Goal: Task Accomplishment & Management: Manage account settings

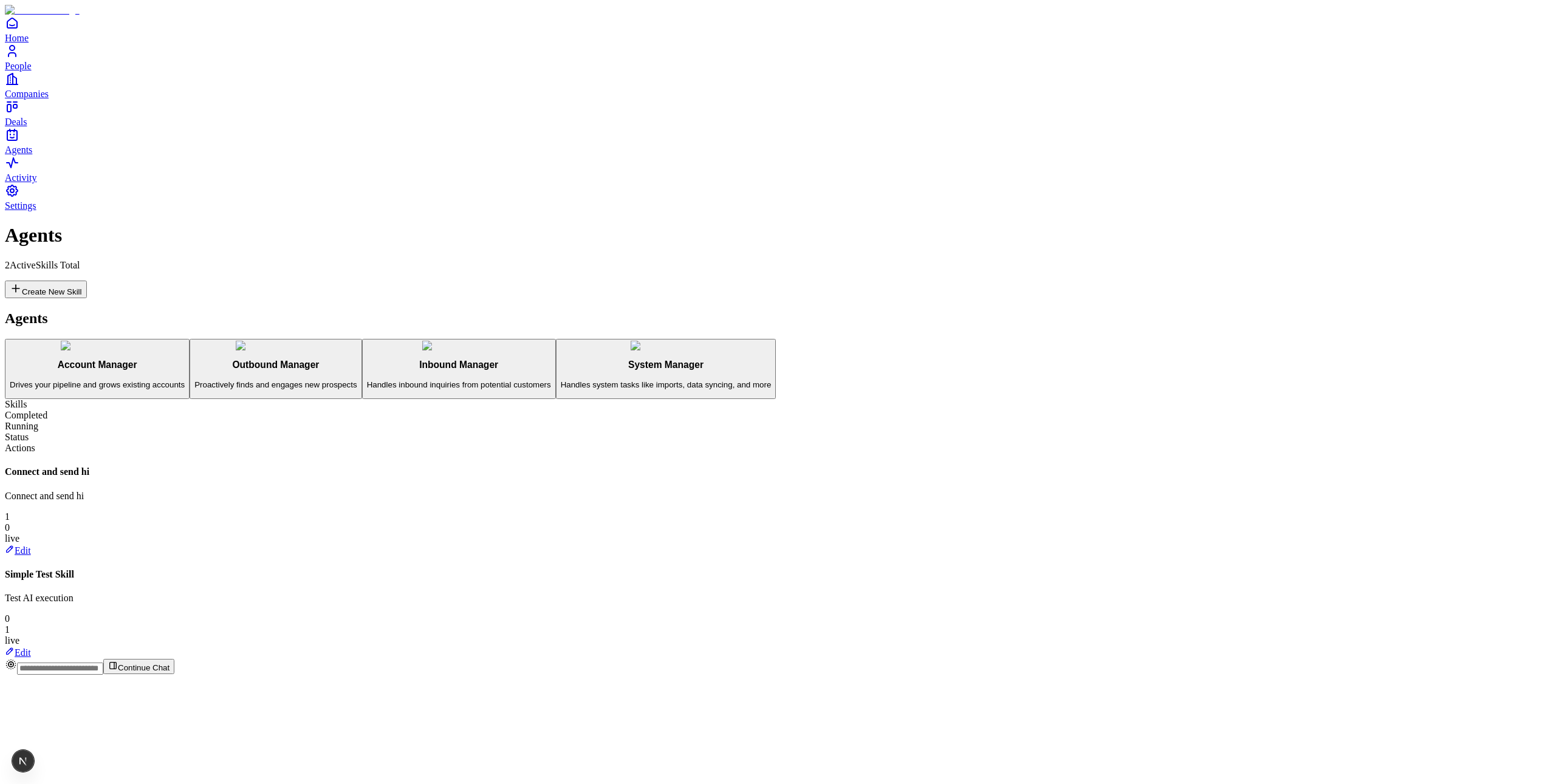
click at [29, 43] on span "Home" at bounding box center [16, 38] width 23 height 10
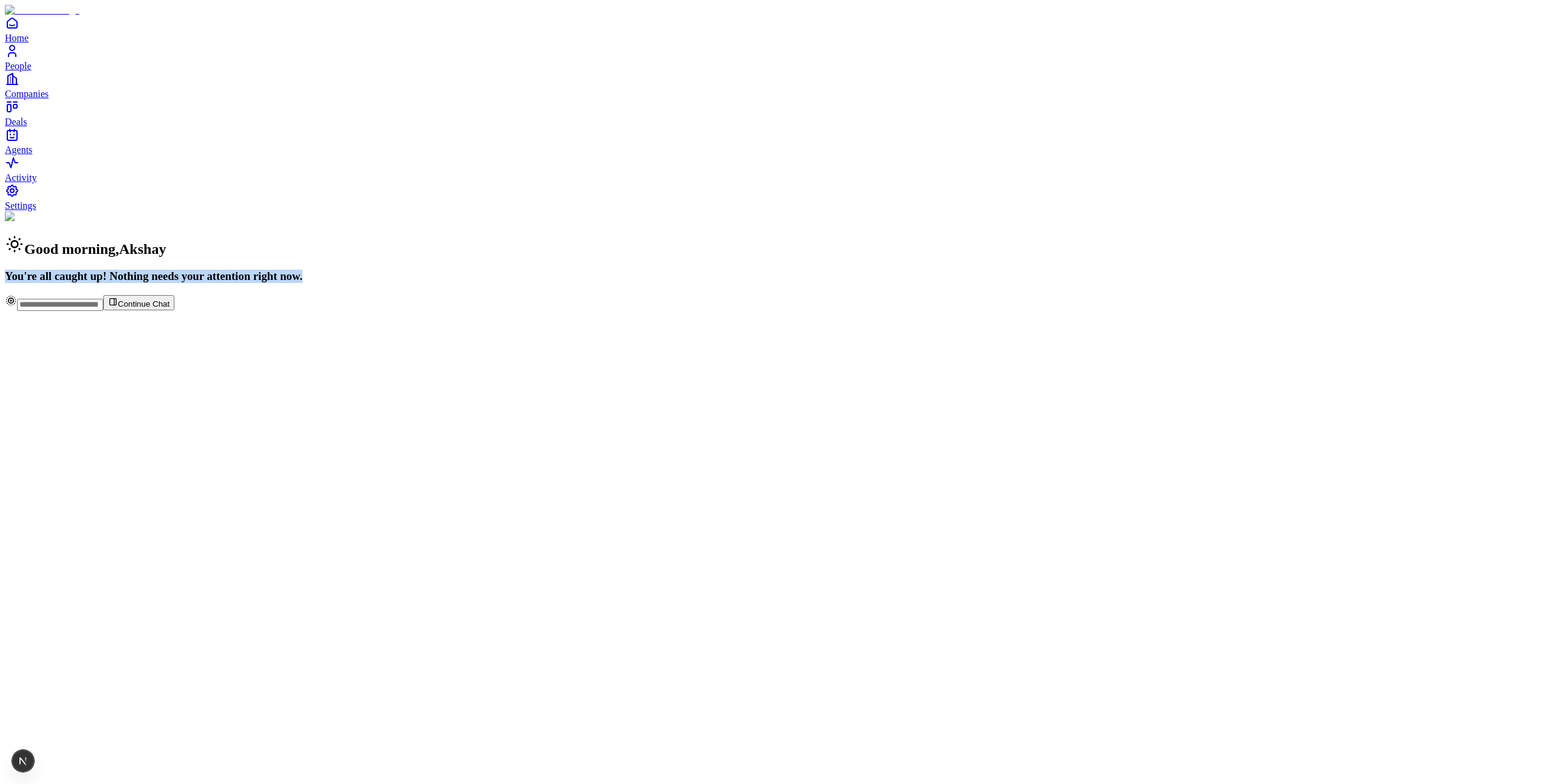
drag, startPoint x: 558, startPoint y: 116, endPoint x: 1123, endPoint y: 74, distance: 566.6
click at [1113, 211] on div "Good morning , Akshay You're all caught up! Nothing needs your attention right …" at bounding box center [774, 247] width 1538 height 72
click at [1132, 211] on div "Good morning , Akshay You're all caught up! Nothing needs your attention right …" at bounding box center [774, 247] width 1538 height 72
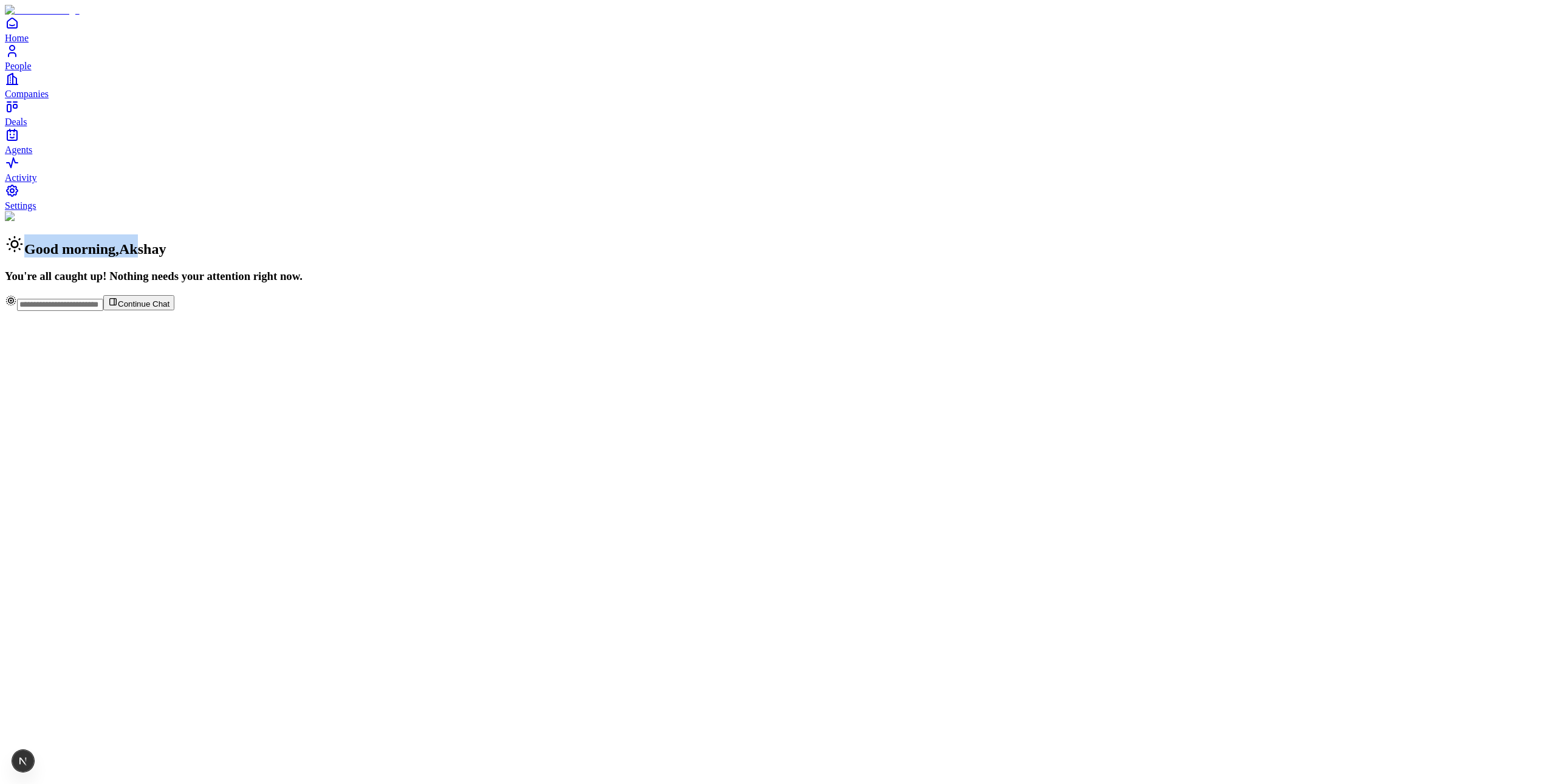
drag, startPoint x: 575, startPoint y: 60, endPoint x: 813, endPoint y: 73, distance: 238.4
click at [790, 211] on div "Good morning , Akshay You're all caught up! Nothing needs your attention right …" at bounding box center [774, 247] width 1538 height 72
click at [1001, 211] on div "Good morning , Akshay You're all caught up! Nothing needs your attention right …" at bounding box center [774, 247] width 1538 height 72
drag, startPoint x: 926, startPoint y: 101, endPoint x: 310, endPoint y: 96, distance: 616.0
click at [266, 211] on div "Good morning , Akshay You're all caught up! Nothing needs your attention right …" at bounding box center [774, 247] width 1538 height 72
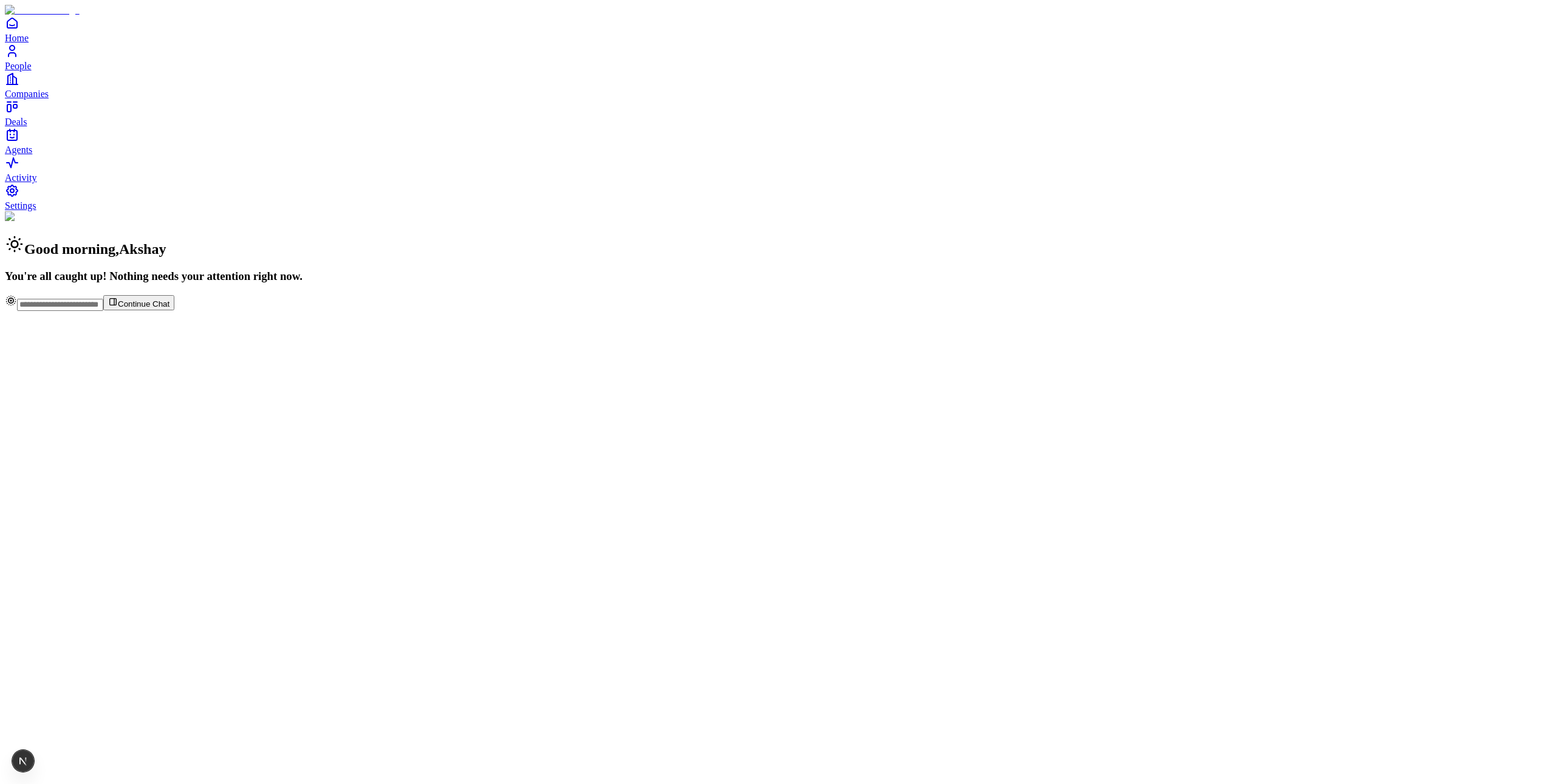
click at [616, 211] on div "Good morning , Akshay You're all caught up! Nothing needs your attention right …" at bounding box center [774, 247] width 1538 height 72
click at [36, 211] on span "Settings" at bounding box center [20, 205] width 31 height 10
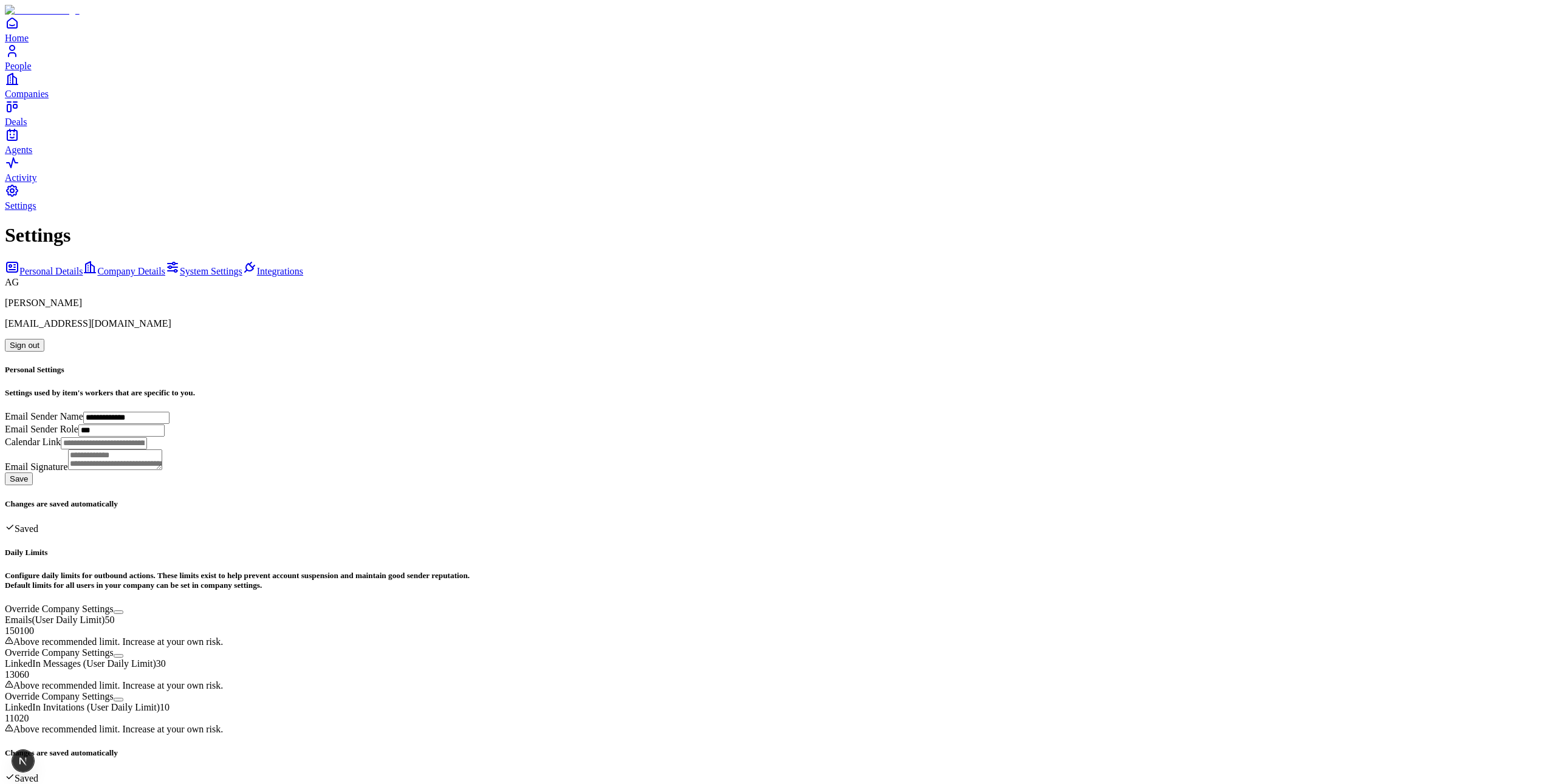
click at [131, 266] on span "Company Details" at bounding box center [131, 271] width 68 height 10
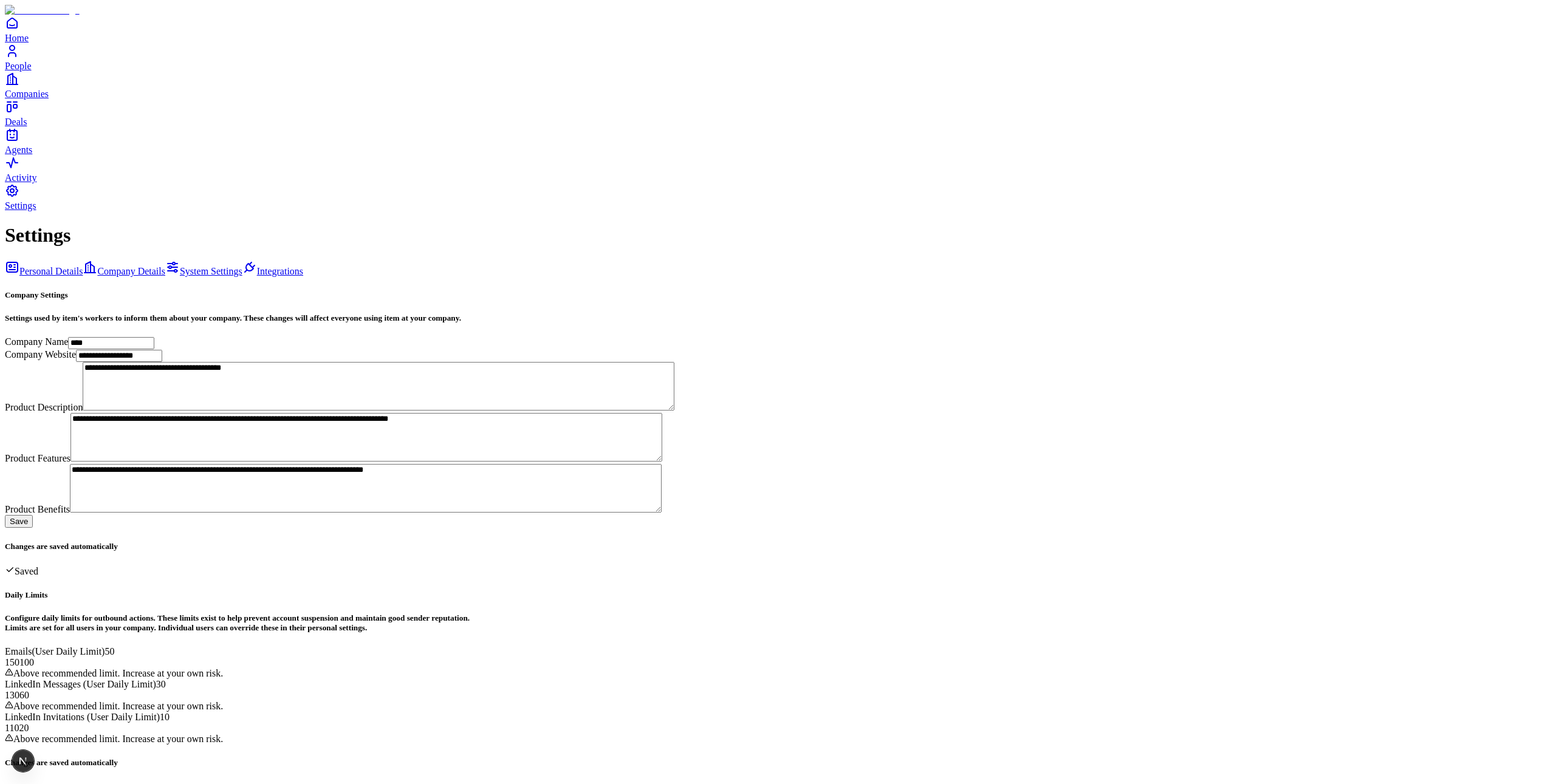
click at [180, 266] on span "System Settings" at bounding box center [211, 271] width 63 height 10
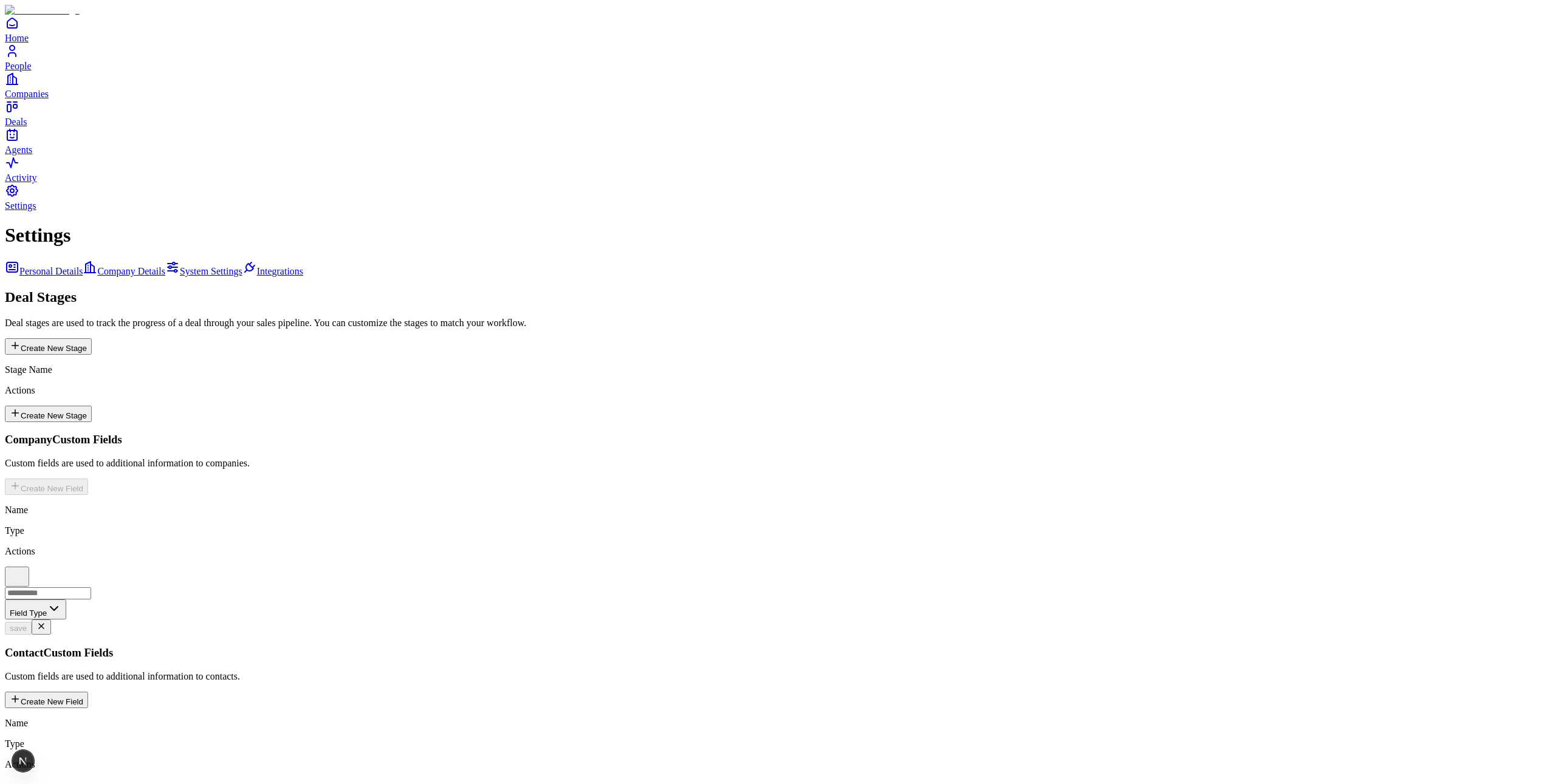
click at [257, 266] on span "Integrations" at bounding box center [280, 271] width 46 height 10
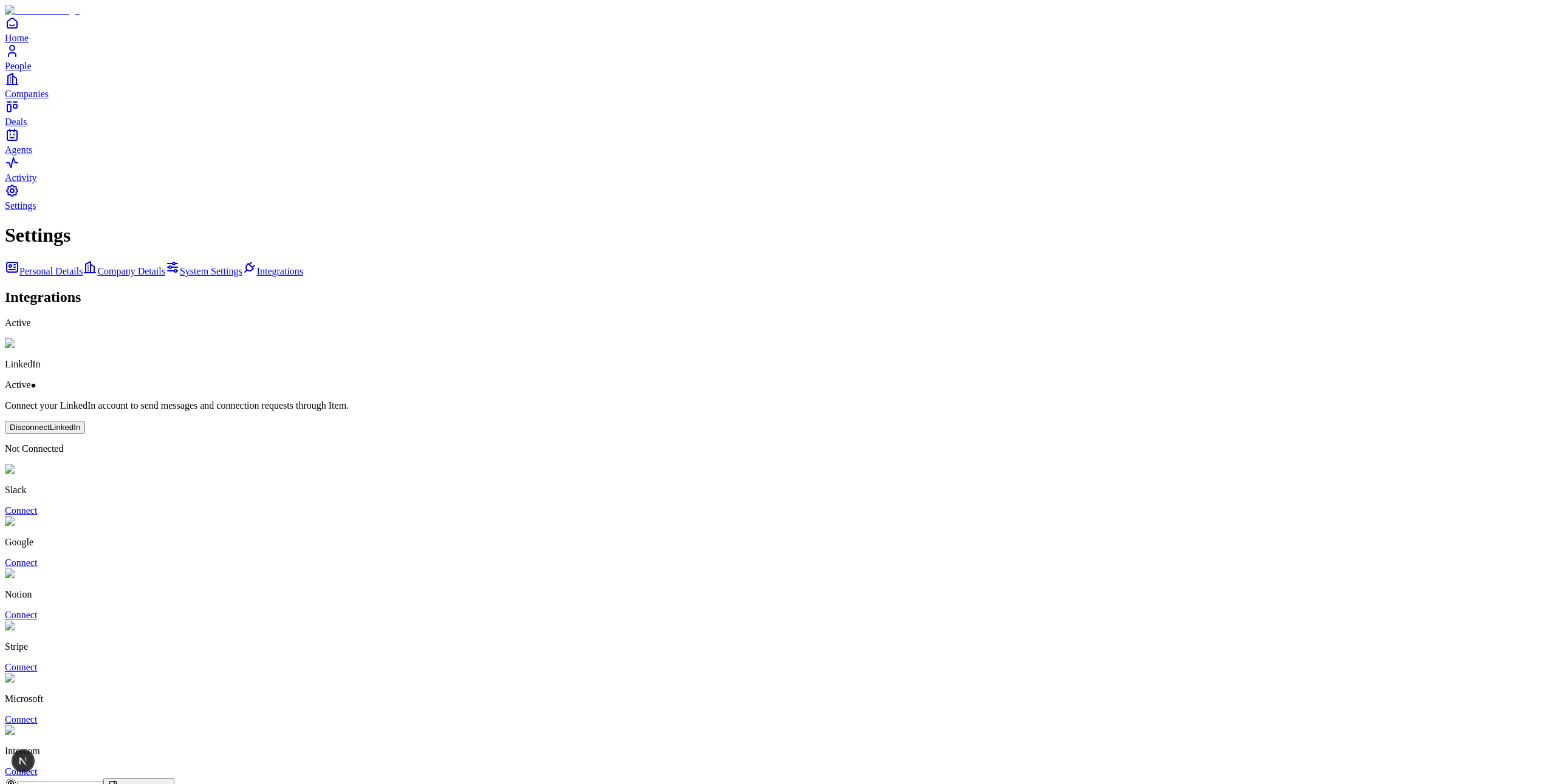
click at [170, 782] on span "Continue Chat" at bounding box center [144, 786] width 51 height 9
click at [29, 155] on link "Agents" at bounding box center [774, 142] width 1538 height 27
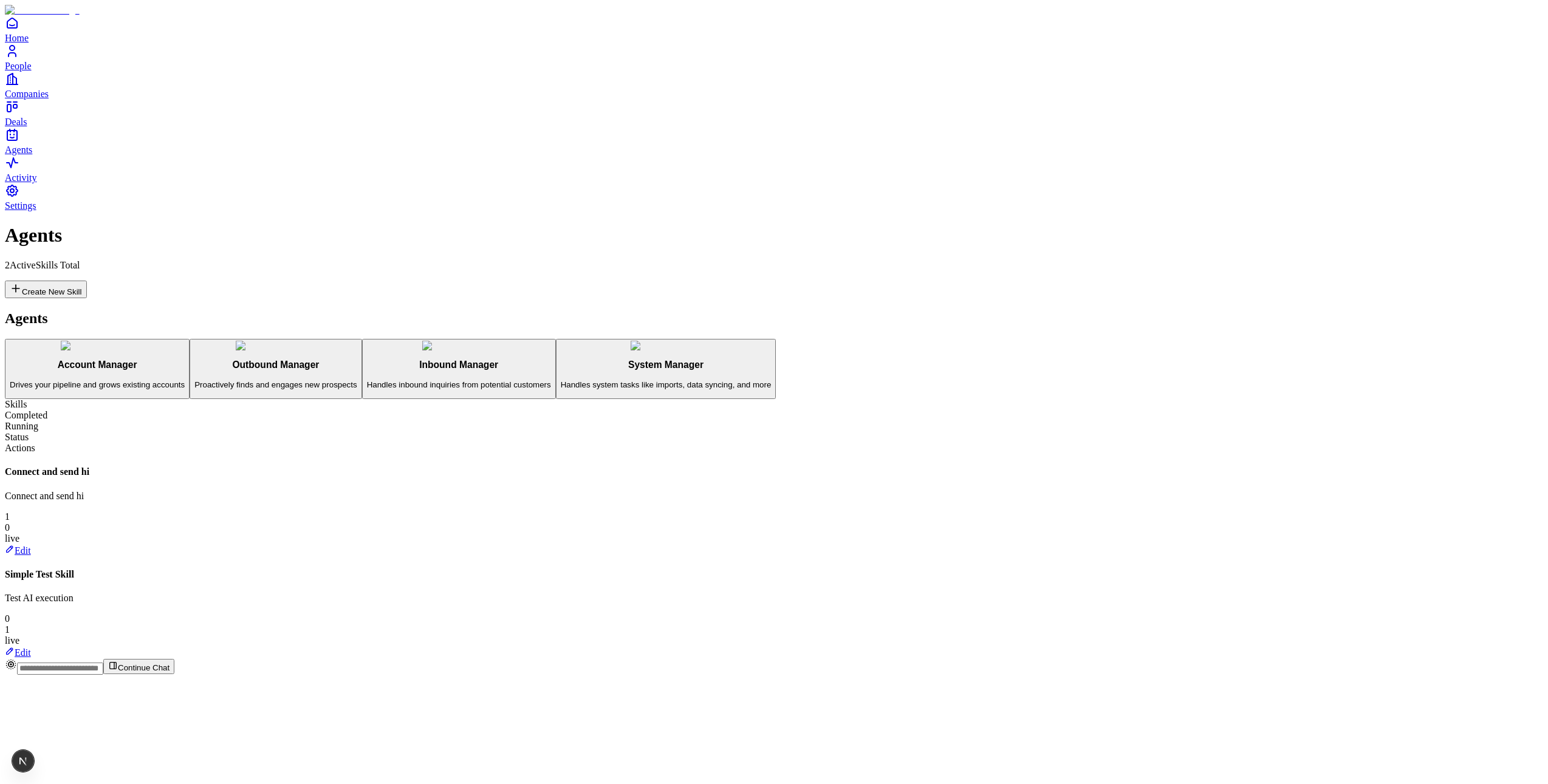
click at [39, 211] on link "Settings" at bounding box center [774, 197] width 1538 height 27
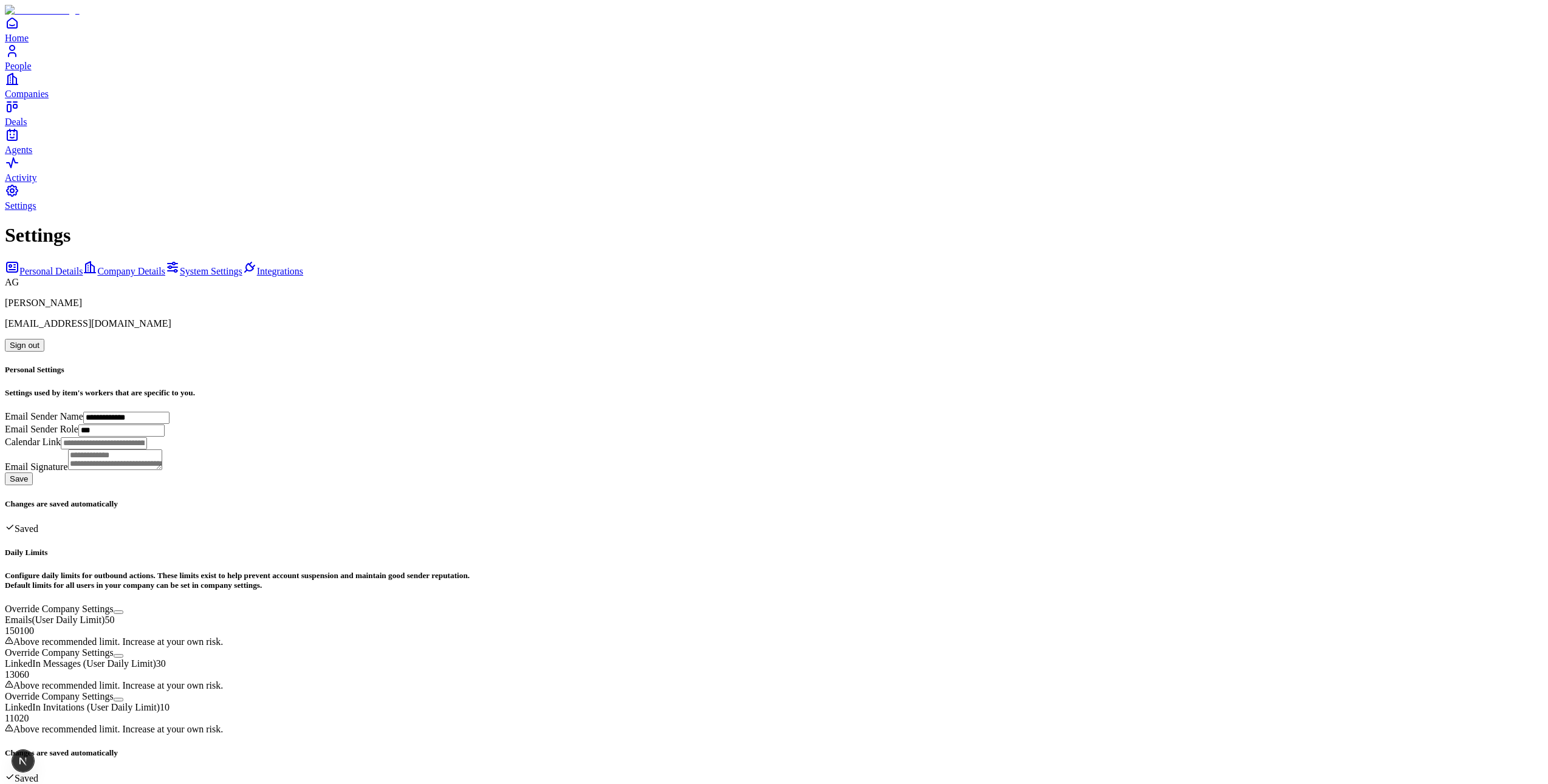
click at [180, 266] on span "System Settings" at bounding box center [211, 271] width 63 height 10
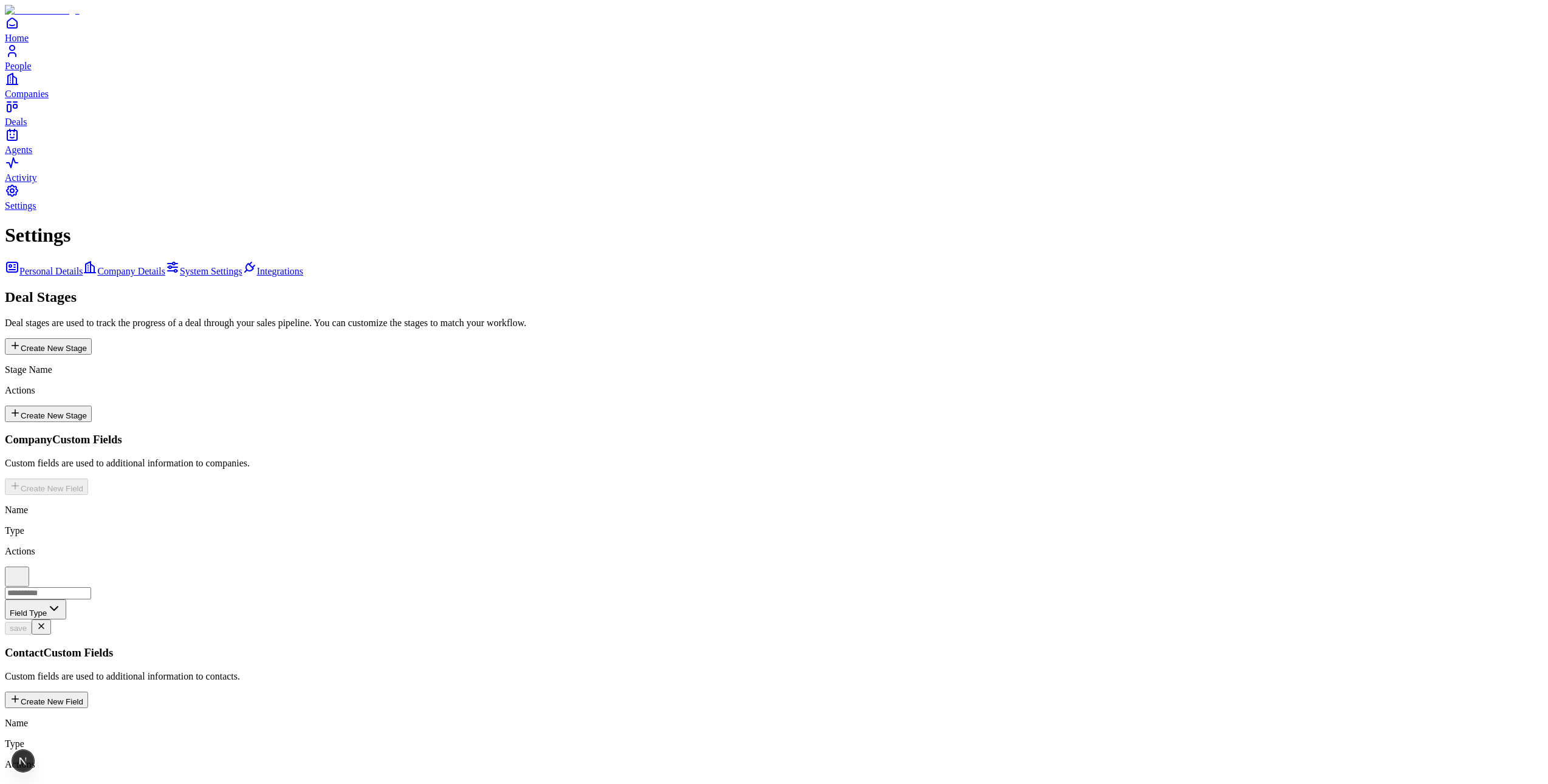
click at [31, 71] on span "People" at bounding box center [18, 66] width 27 height 10
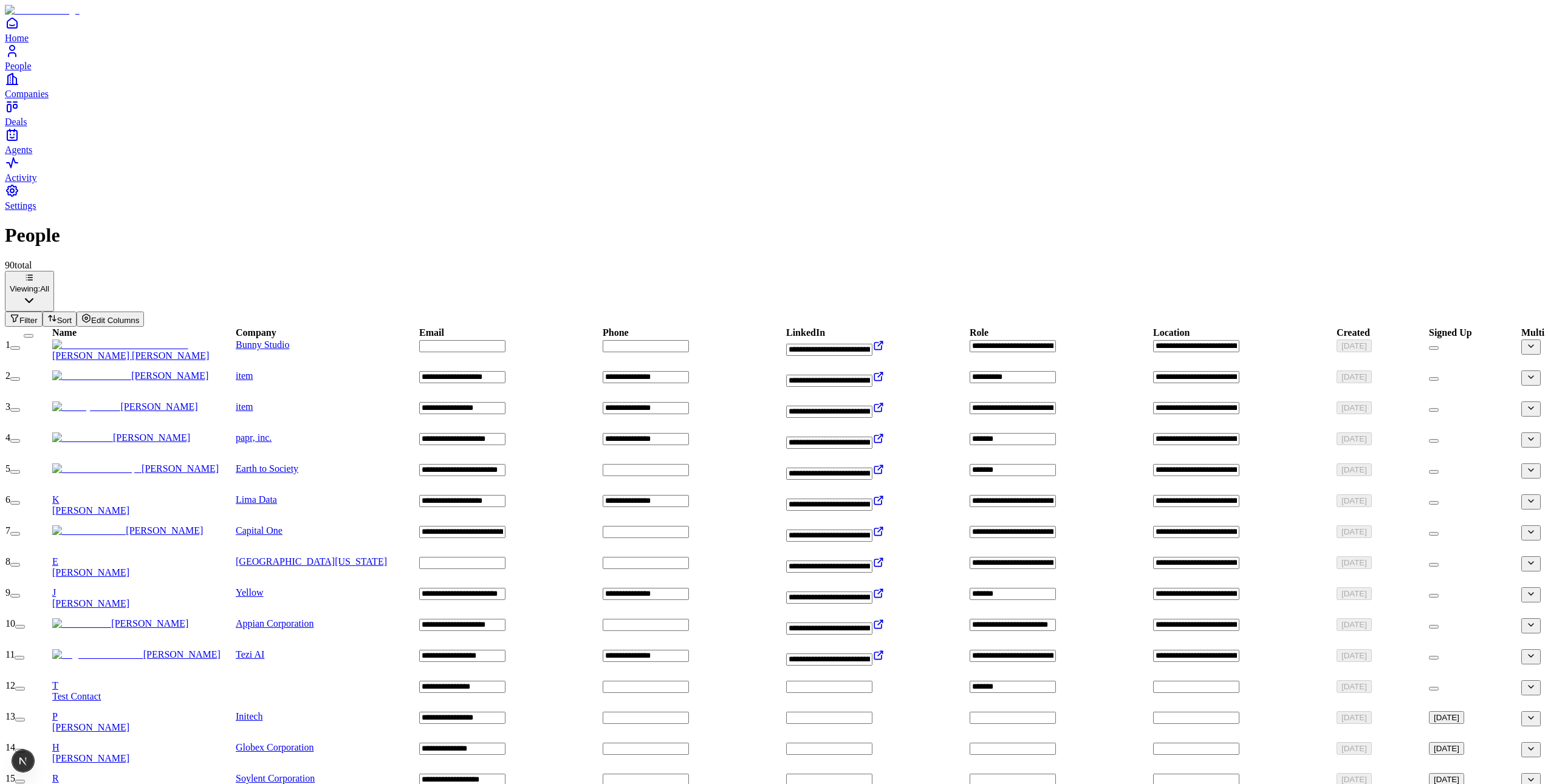
click at [27, 127] on span "Deals" at bounding box center [15, 121] width 22 height 10
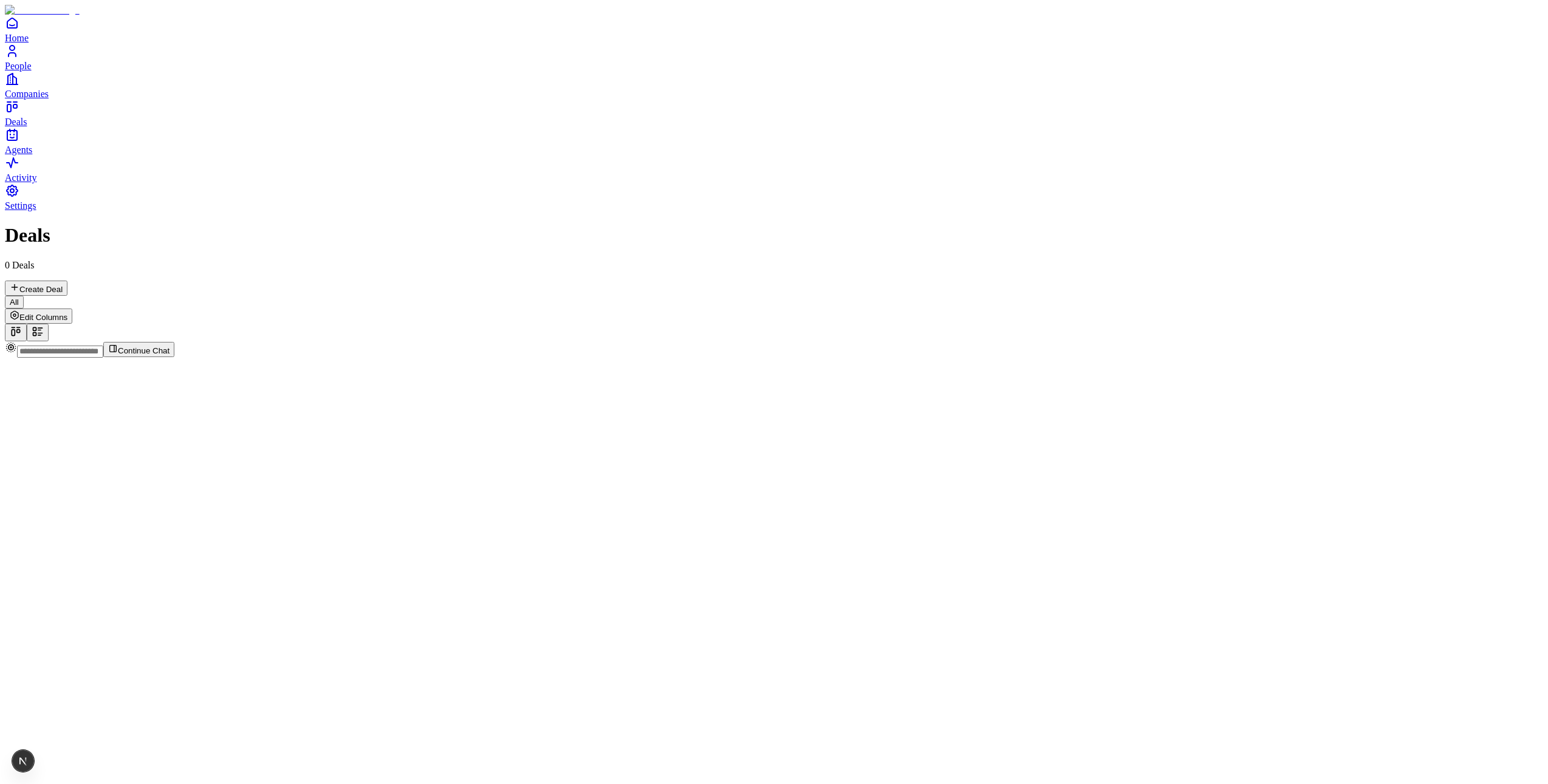
drag, startPoint x: 240, startPoint y: 121, endPoint x: 561, endPoint y: 291, distance: 363.2
click at [454, 342] on div at bounding box center [774, 342] width 1538 height 0
click at [757, 342] on div at bounding box center [774, 342] width 1538 height 0
click at [43, 326] on icon at bounding box center [37, 331] width 12 height 12
click at [22, 326] on icon at bounding box center [15, 331] width 12 height 12
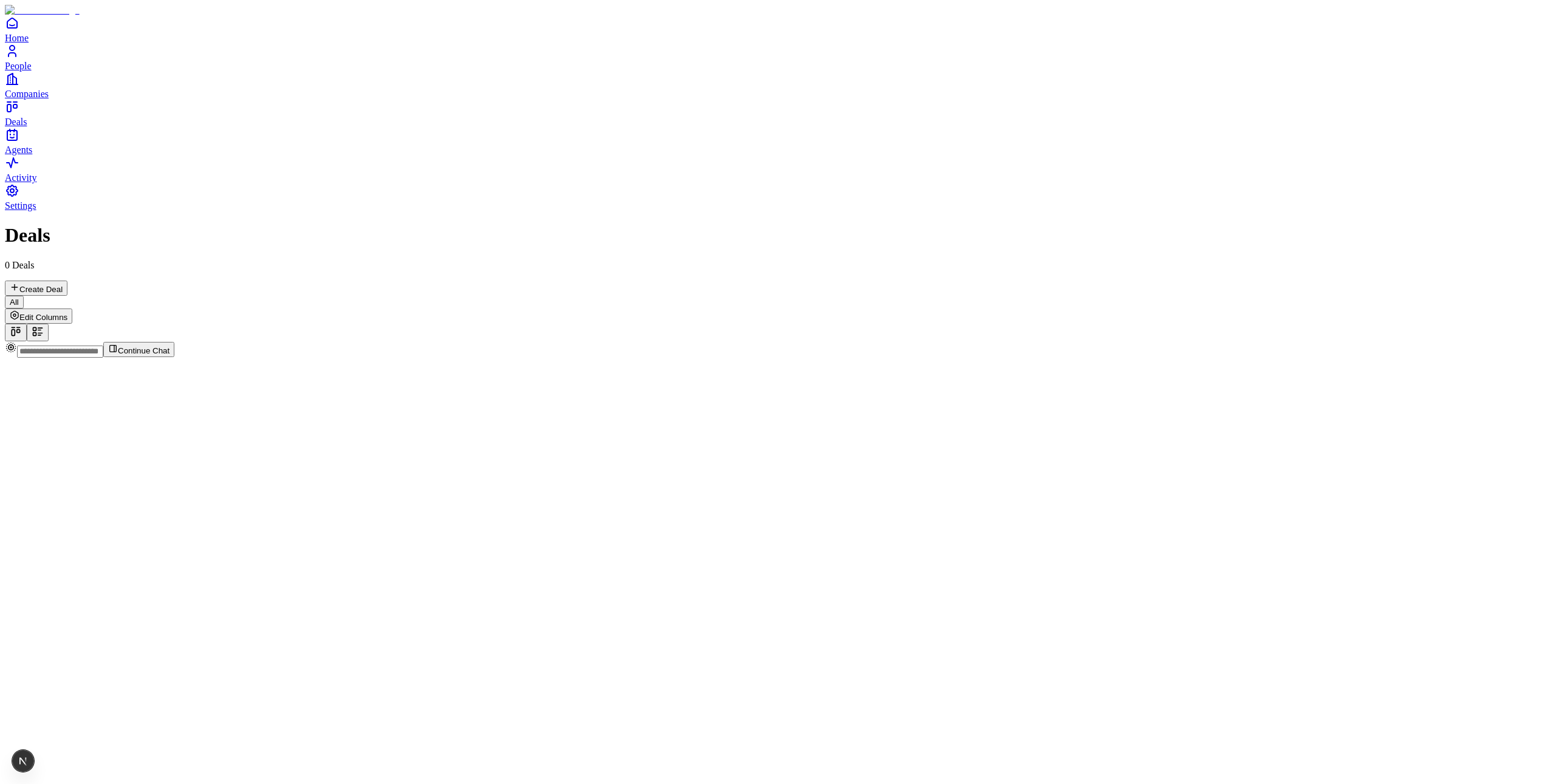
click at [34, 71] on link "People" at bounding box center [774, 57] width 1538 height 27
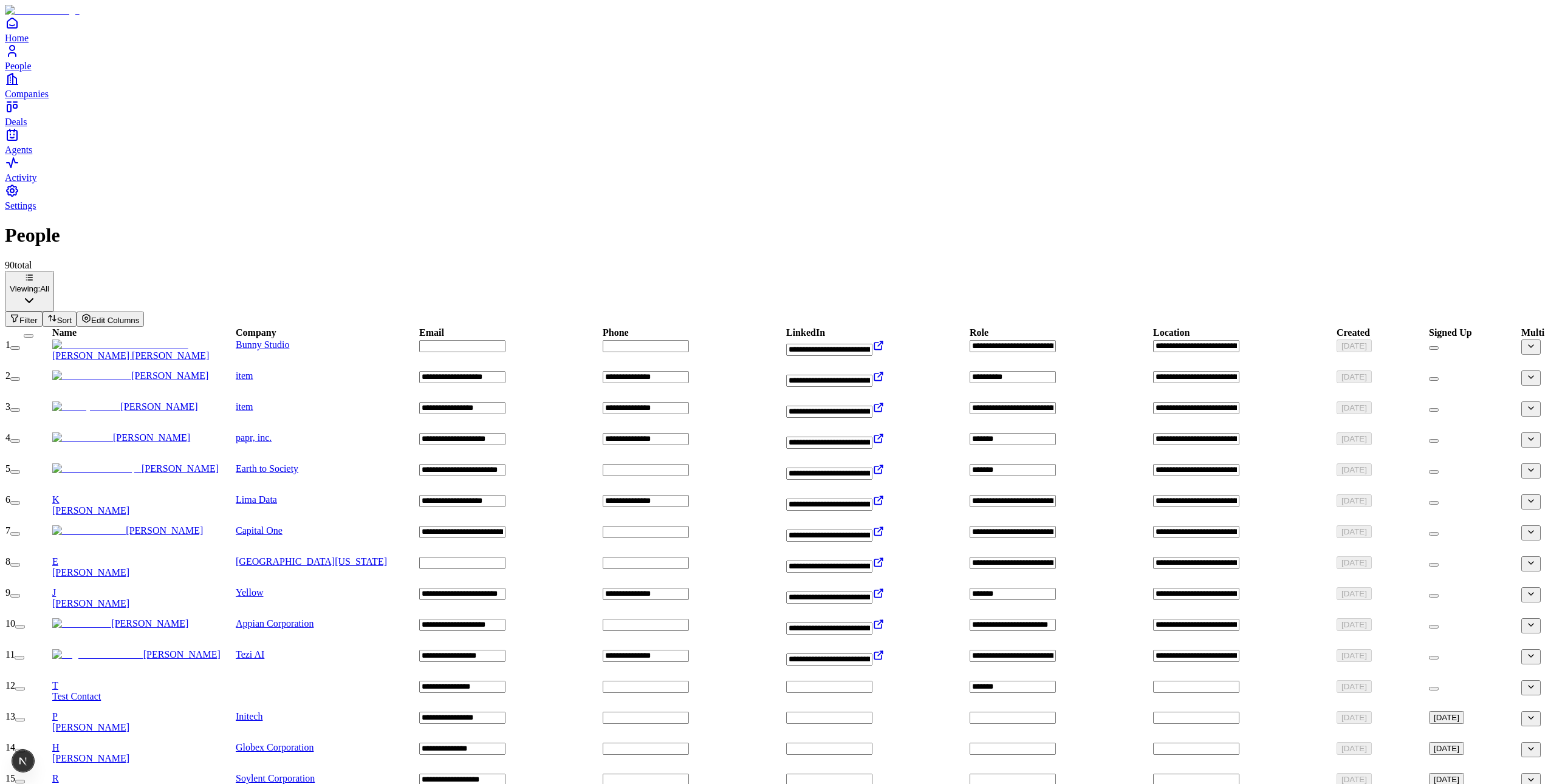
click at [27, 127] on span "Deals" at bounding box center [15, 121] width 22 height 10
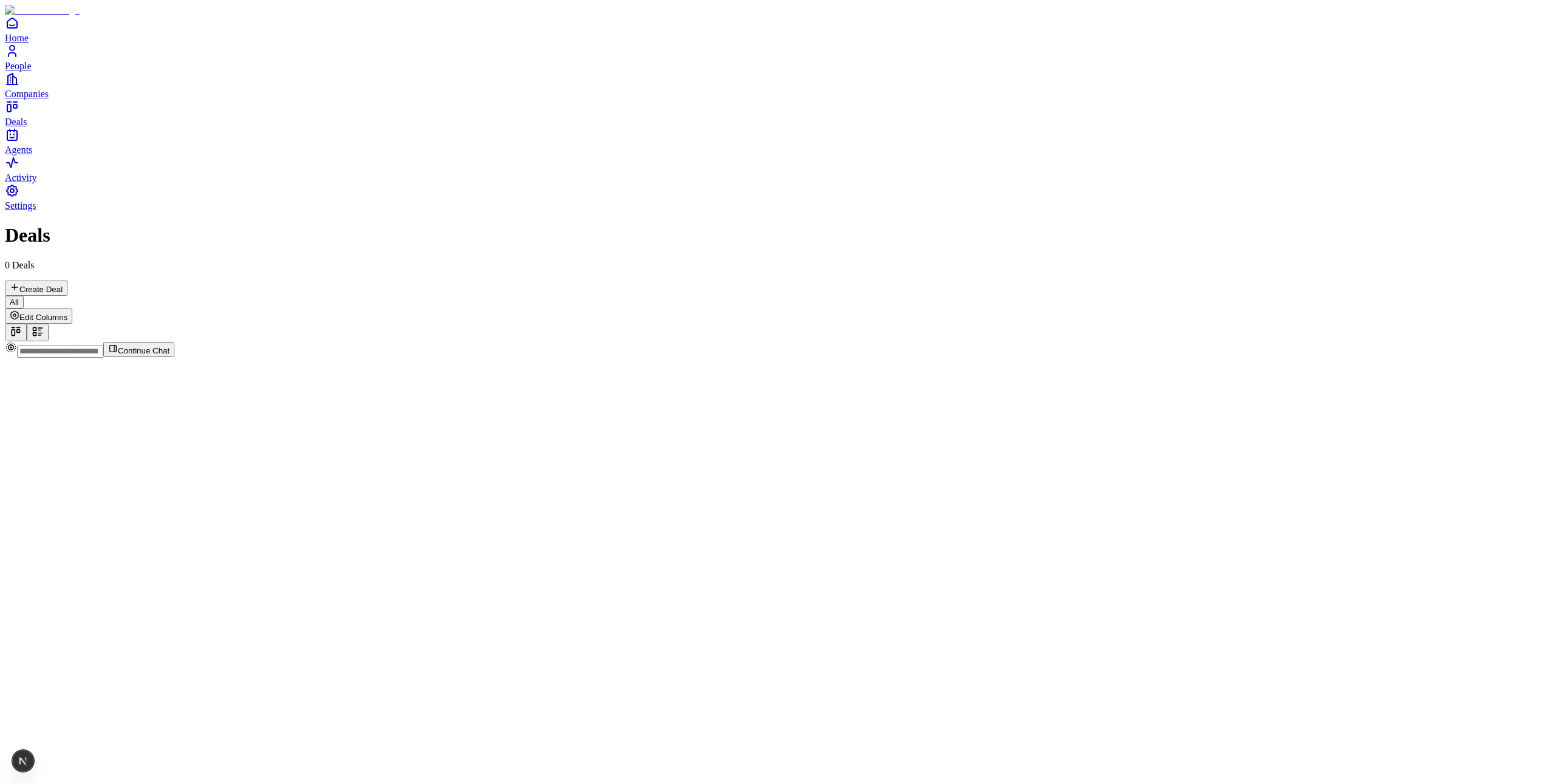
drag, startPoint x: 1132, startPoint y: 78, endPoint x: 1111, endPoint y: 78, distance: 21.0
click at [1119, 224] on div "Deals 0 Deals Create Deal All Edit Columns" at bounding box center [774, 282] width 1538 height 117
click at [72, 309] on button "Edit Columns" at bounding box center [39, 316] width 68 height 15
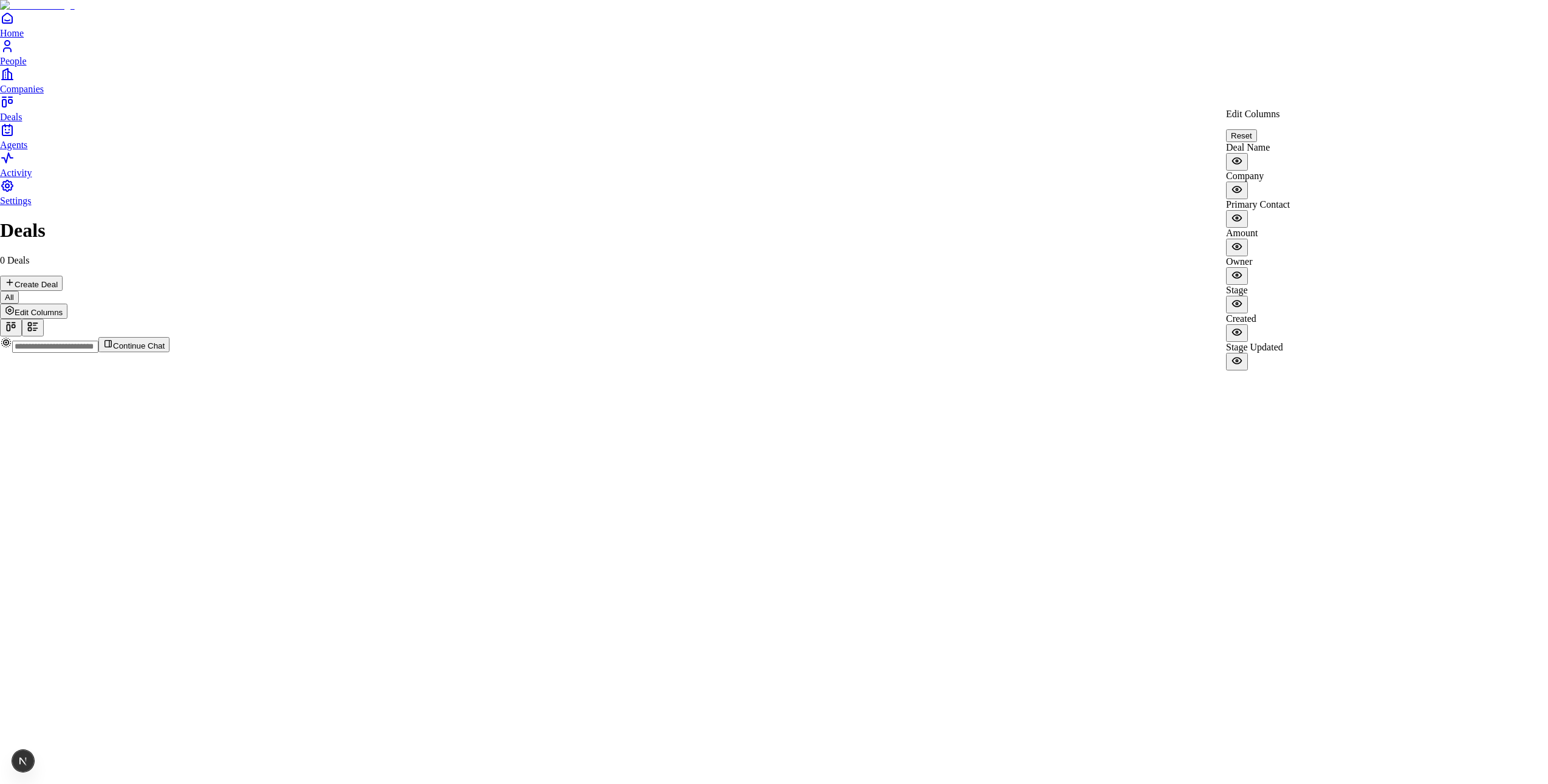
click at [1139, 73] on html "Home People Companies Deals Agents Activity Settings Deals 0 Deals Create Deal …" at bounding box center [774, 181] width 1548 height 363
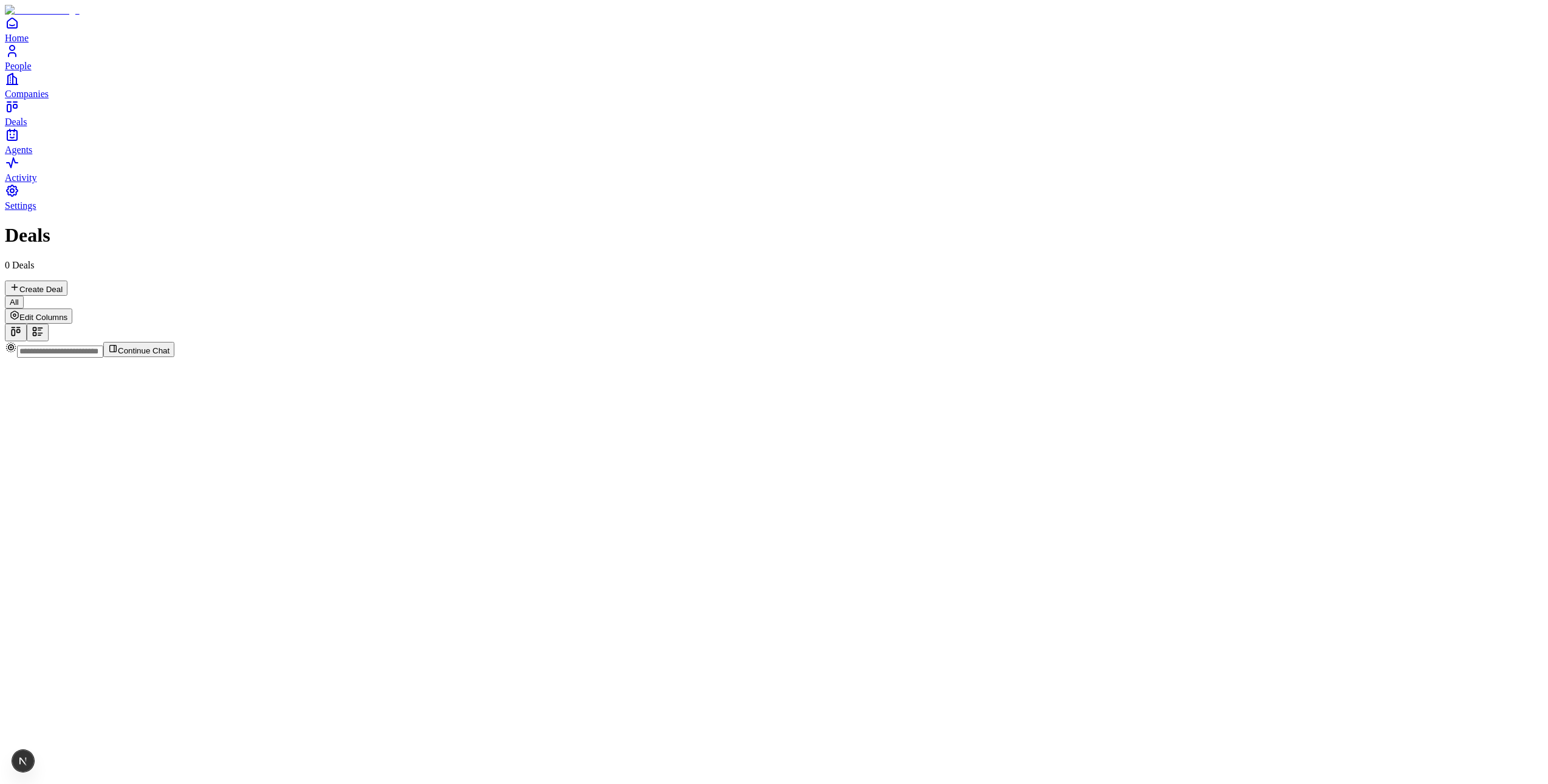
click at [36, 327] on icon at bounding box center [35, 329] width 3 height 3
click at [22, 326] on icon at bounding box center [15, 331] width 12 height 12
click at [43, 333] on icon at bounding box center [40, 333] width 4 height 0
click at [22, 326] on icon at bounding box center [15, 331] width 12 height 12
click at [36, 333] on icon at bounding box center [35, 335] width 3 height 3
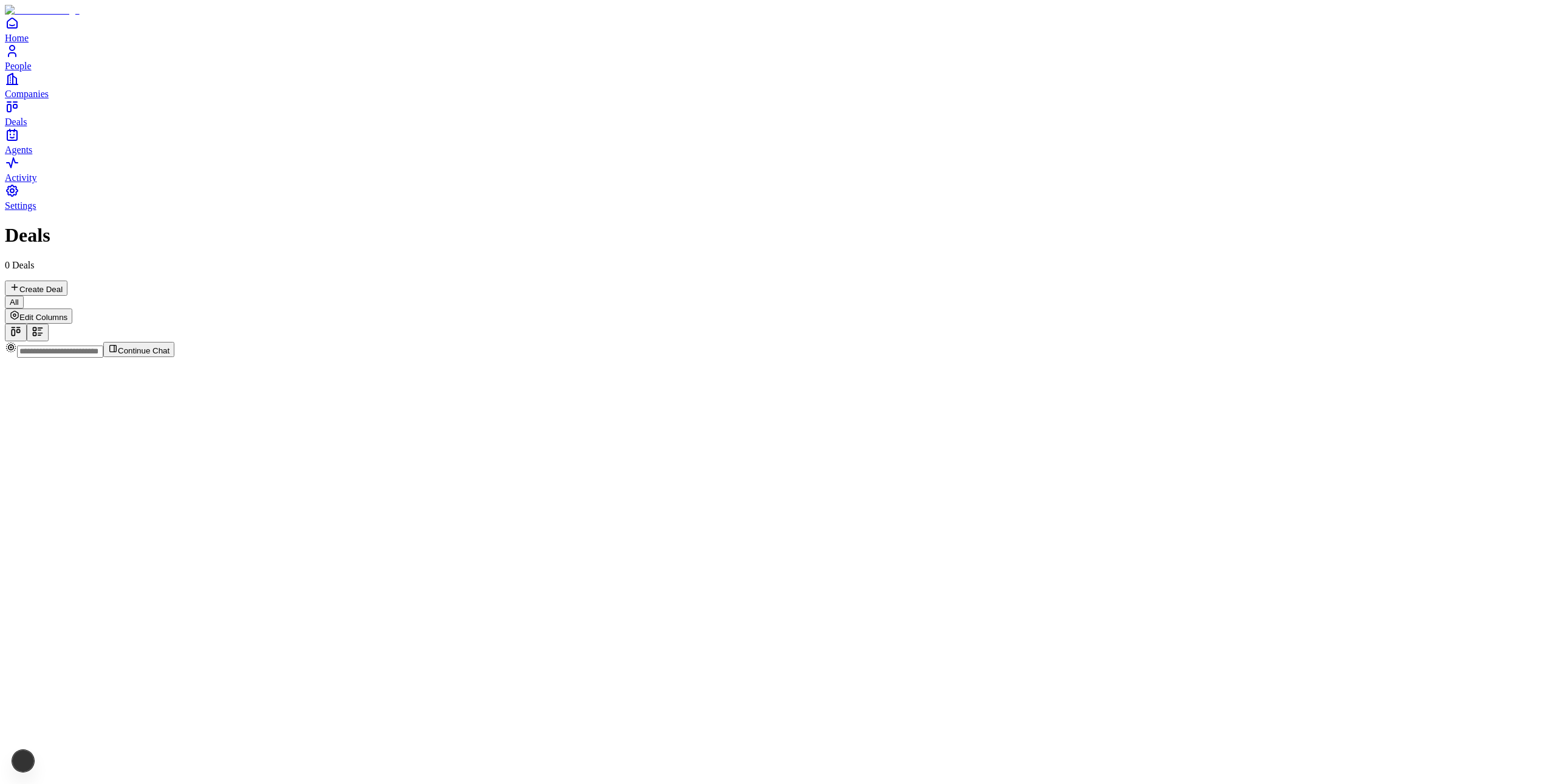
click at [22, 326] on icon at bounding box center [15, 331] width 12 height 12
click at [741, 296] on div "All Edit Columns" at bounding box center [774, 318] width 1538 height 46
click at [27, 71] on link "People" at bounding box center [774, 57] width 1538 height 27
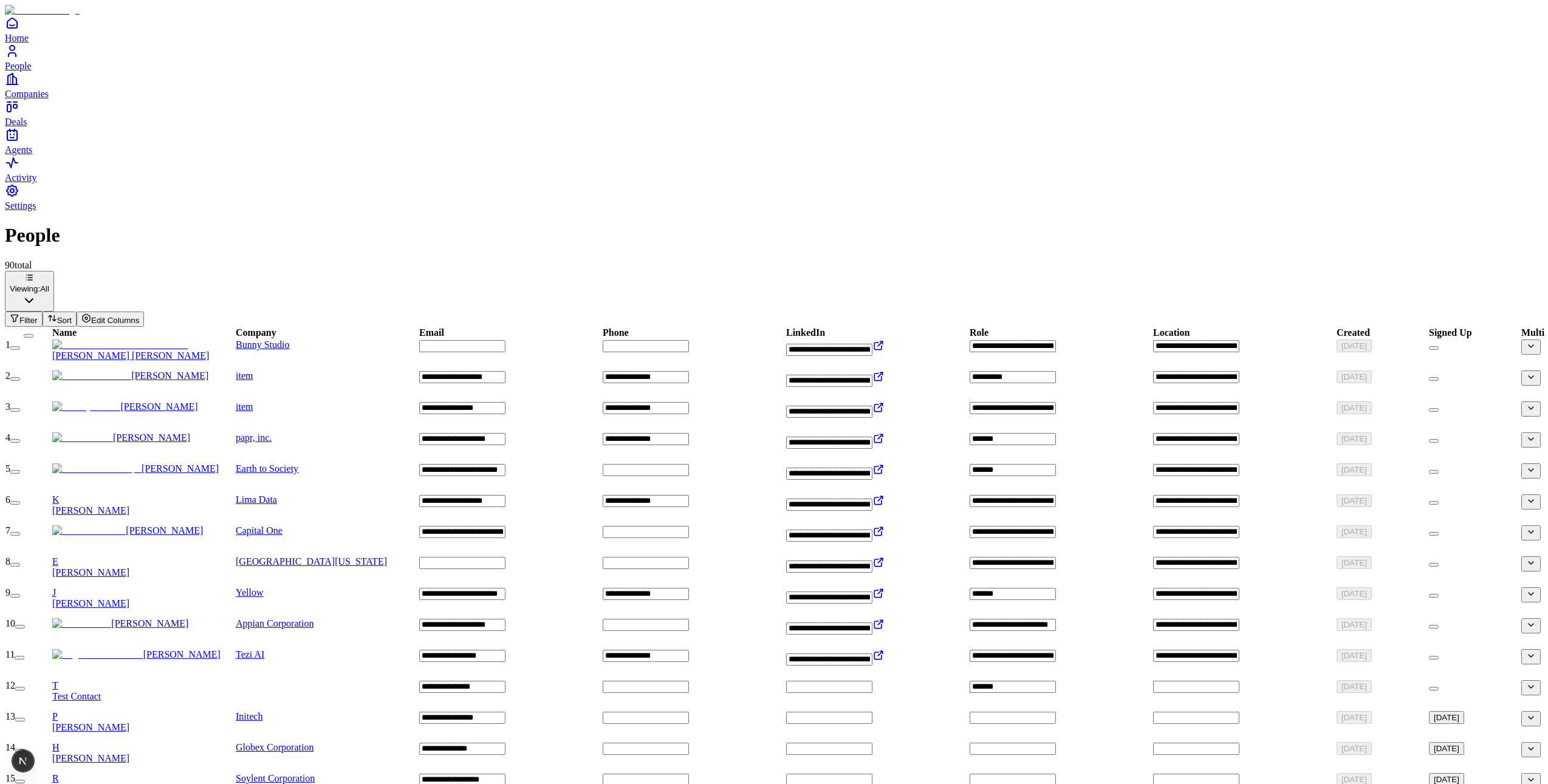
drag, startPoint x: 268, startPoint y: 397, endPoint x: 246, endPoint y: 416, distance: 29.1
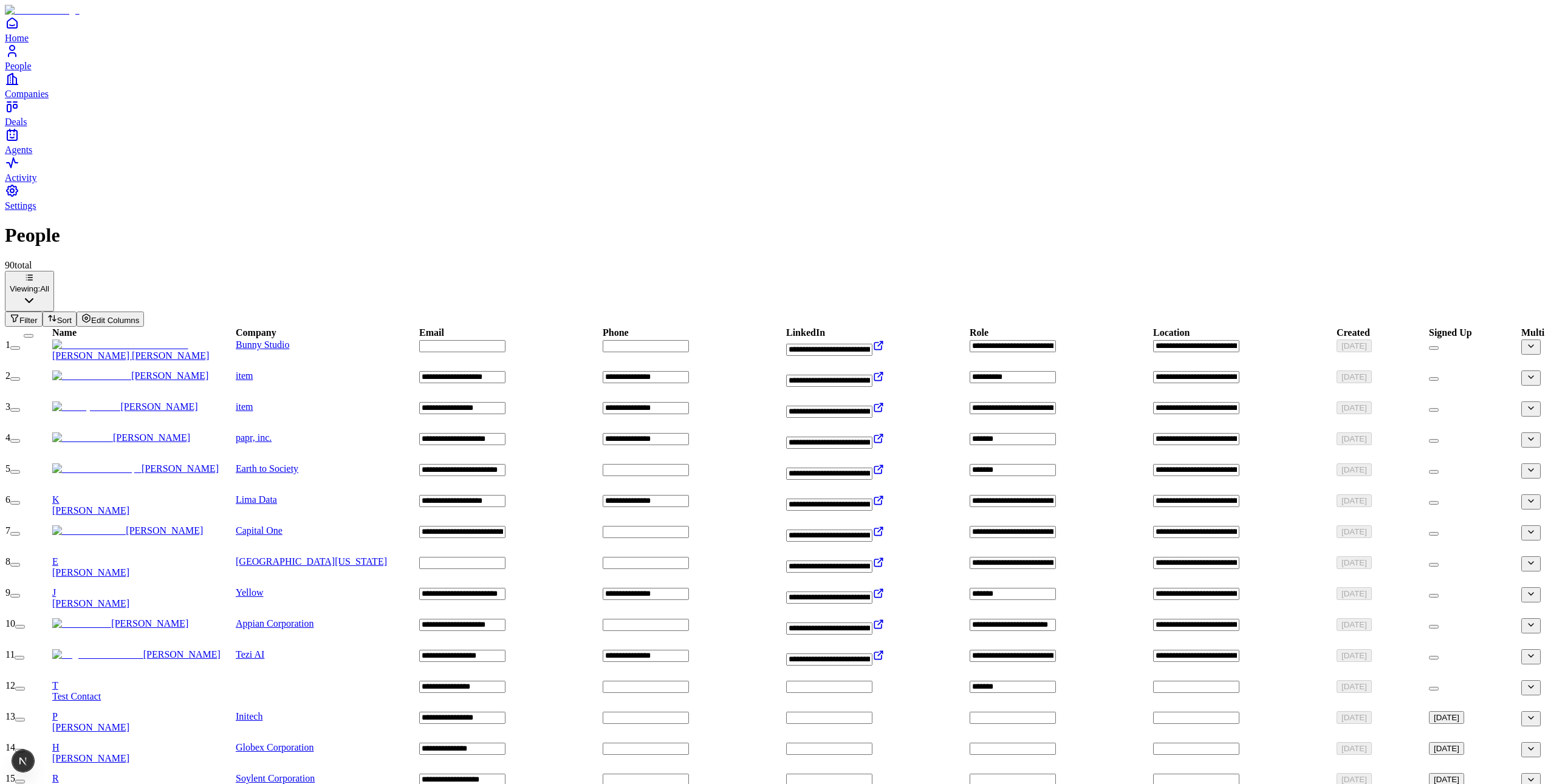
click at [178, 650] on link "[PERSON_NAME]" at bounding box center [143, 655] width 183 height 11
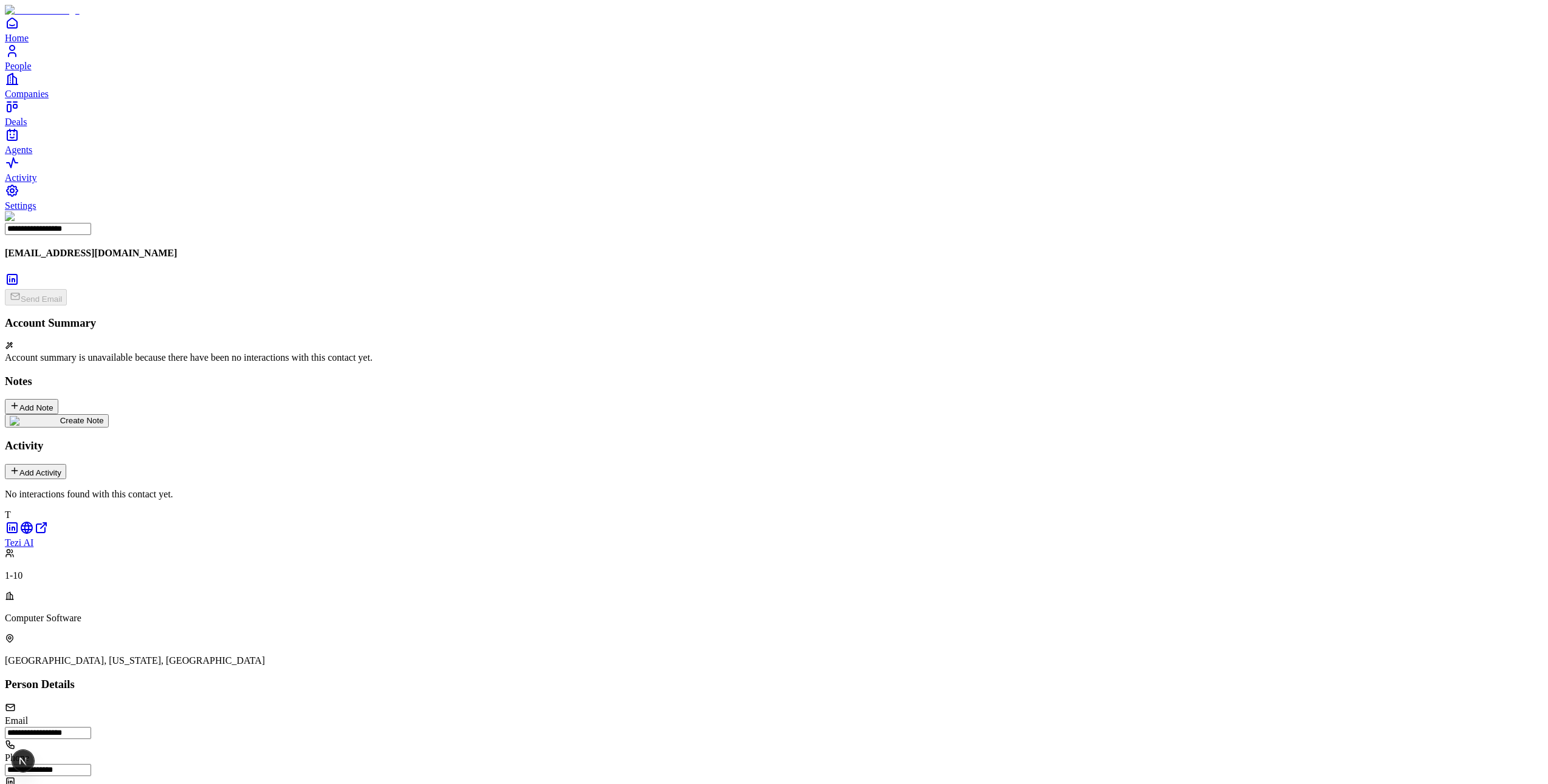
click at [31, 71] on link "People" at bounding box center [774, 57] width 1538 height 27
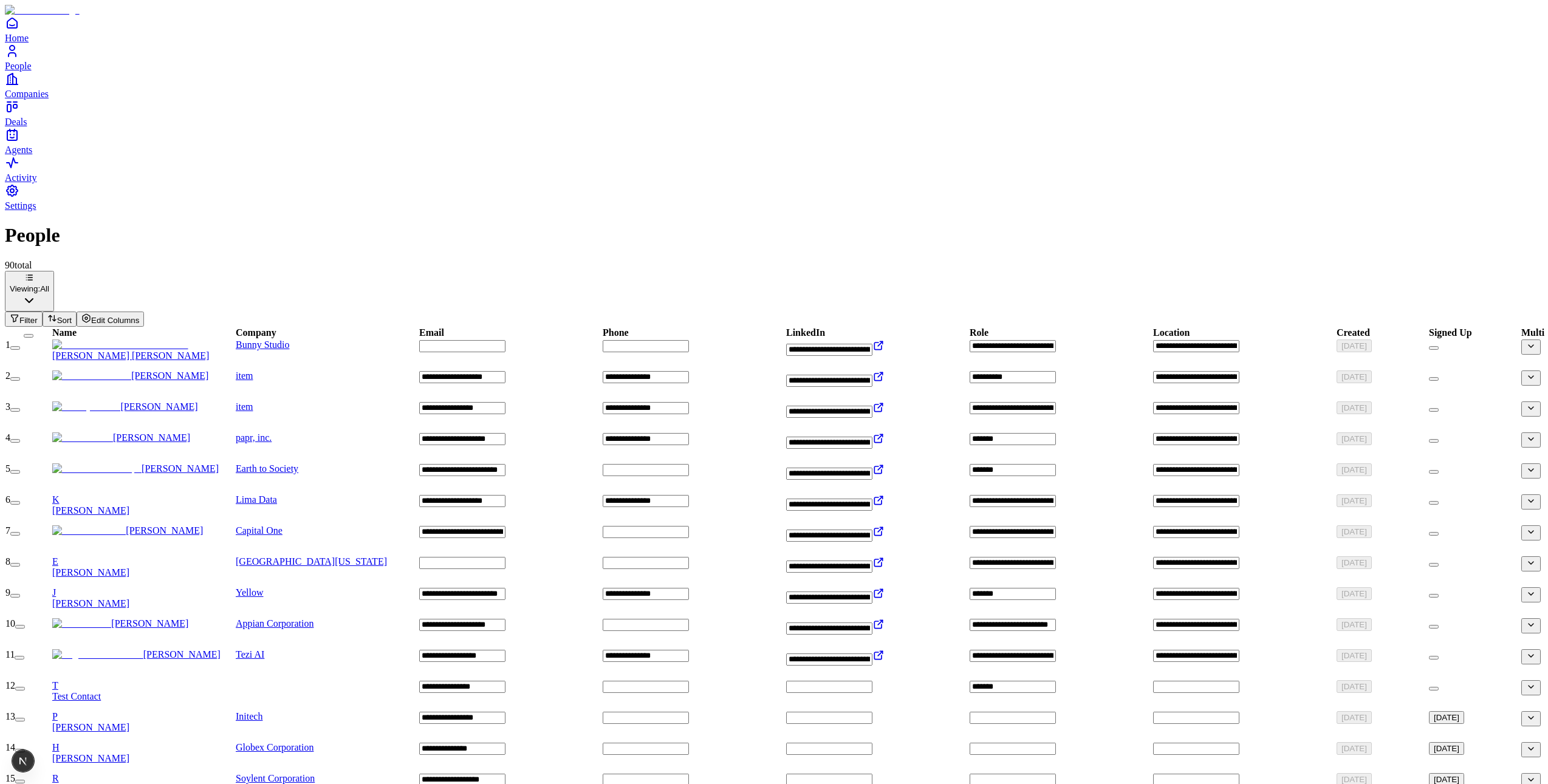
click at [29, 71] on link "People" at bounding box center [774, 57] width 1538 height 27
click at [29, 43] on span "Home" at bounding box center [16, 38] width 23 height 10
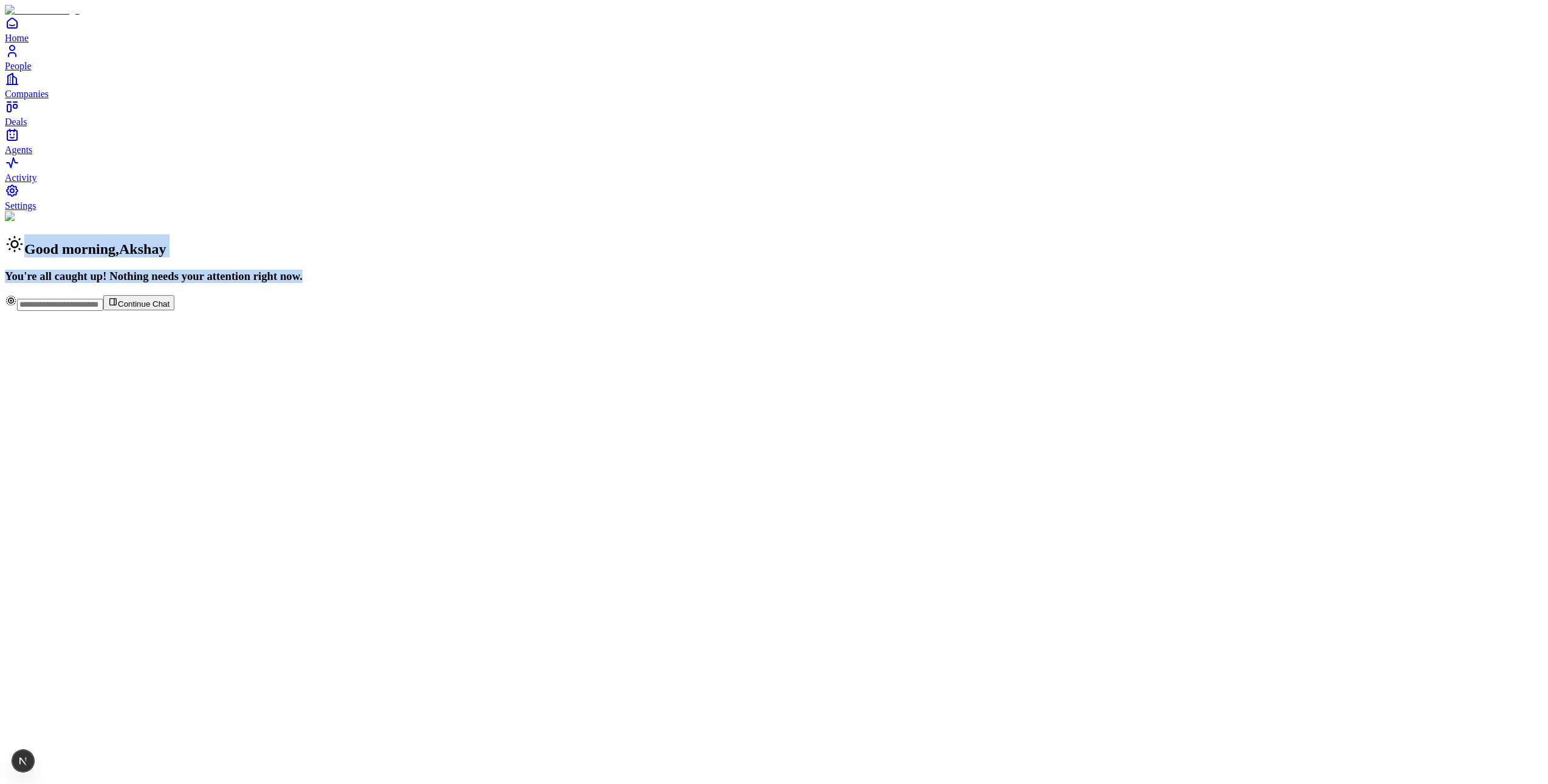
drag, startPoint x: 638, startPoint y: 72, endPoint x: 1046, endPoint y: 351, distance: 494.3
click at [891, 283] on div "Good morning , Akshay You're all caught up! Nothing needs your attention right …" at bounding box center [774, 247] width 1538 height 72
click at [1051, 283] on div "Good morning , Akshay You're all caught up! Nothing needs your attention right …" at bounding box center [774, 247] width 1538 height 72
drag, startPoint x: 1051, startPoint y: 352, endPoint x: 493, endPoint y: 105, distance: 610.2
click at [489, 211] on div "Good morning , Akshay You're all caught up! Nothing needs your attention right …" at bounding box center [774, 247] width 1538 height 72
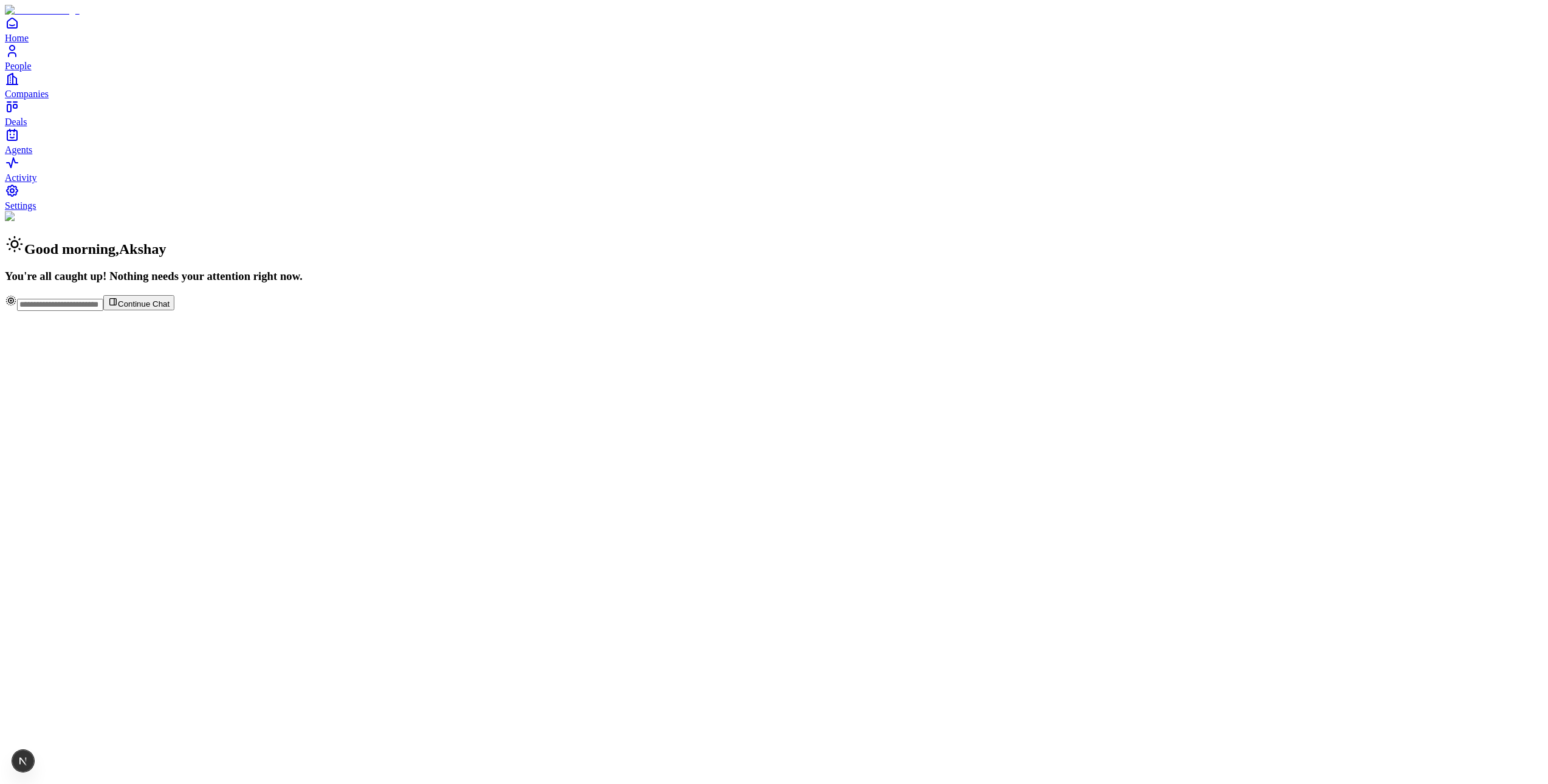
click at [699, 220] on div "Good morning , Akshay You're all caught up! Nothing needs your attention right …" at bounding box center [774, 247] width 1538 height 72
click at [31, 71] on span "People" at bounding box center [18, 66] width 27 height 10
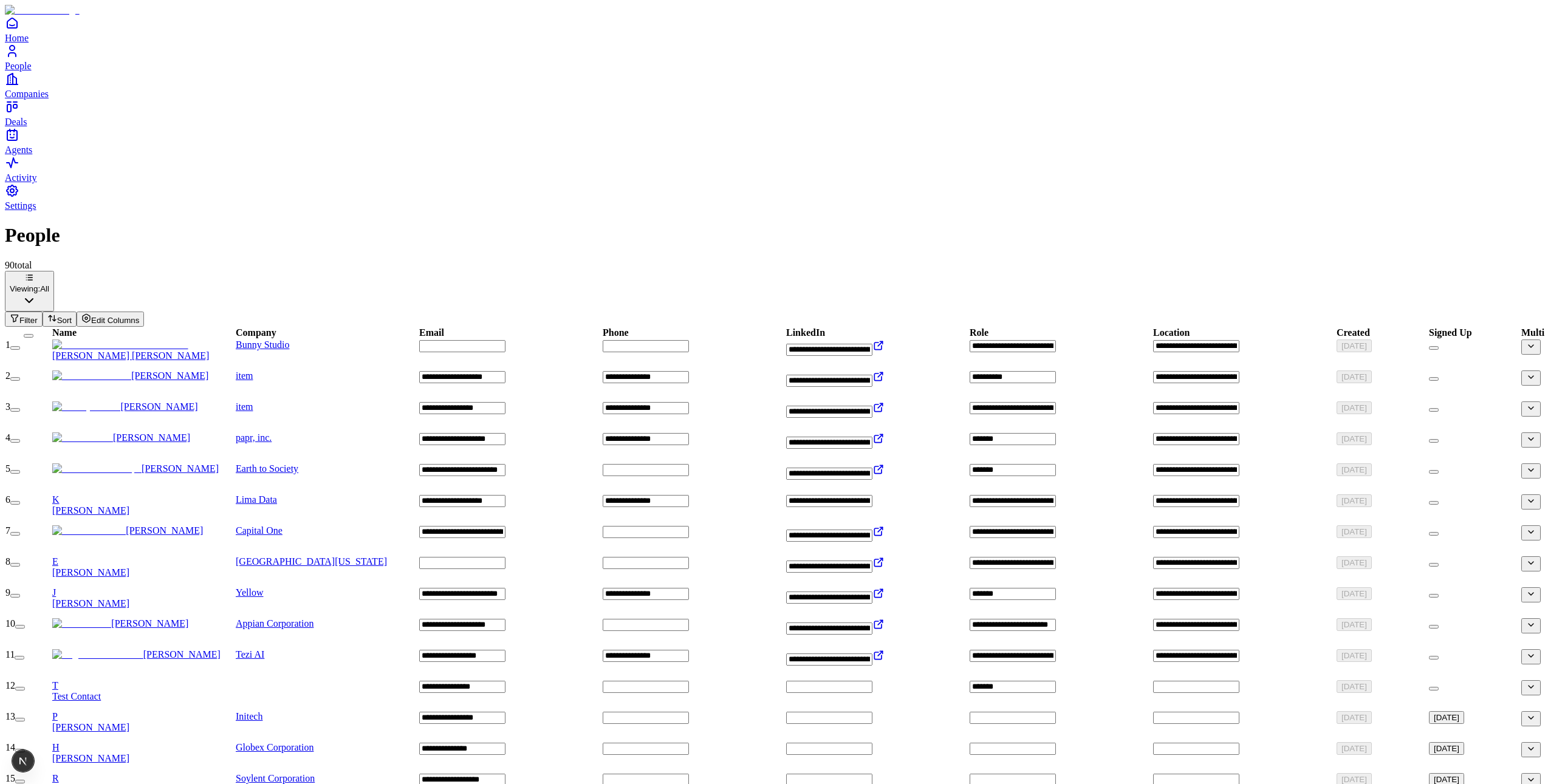
click at [873, 495] on input "**********" at bounding box center [829, 501] width 86 height 12
click at [28, 99] on link "Companies" at bounding box center [774, 85] width 1538 height 27
click at [27, 127] on span "Deals" at bounding box center [15, 121] width 22 height 10
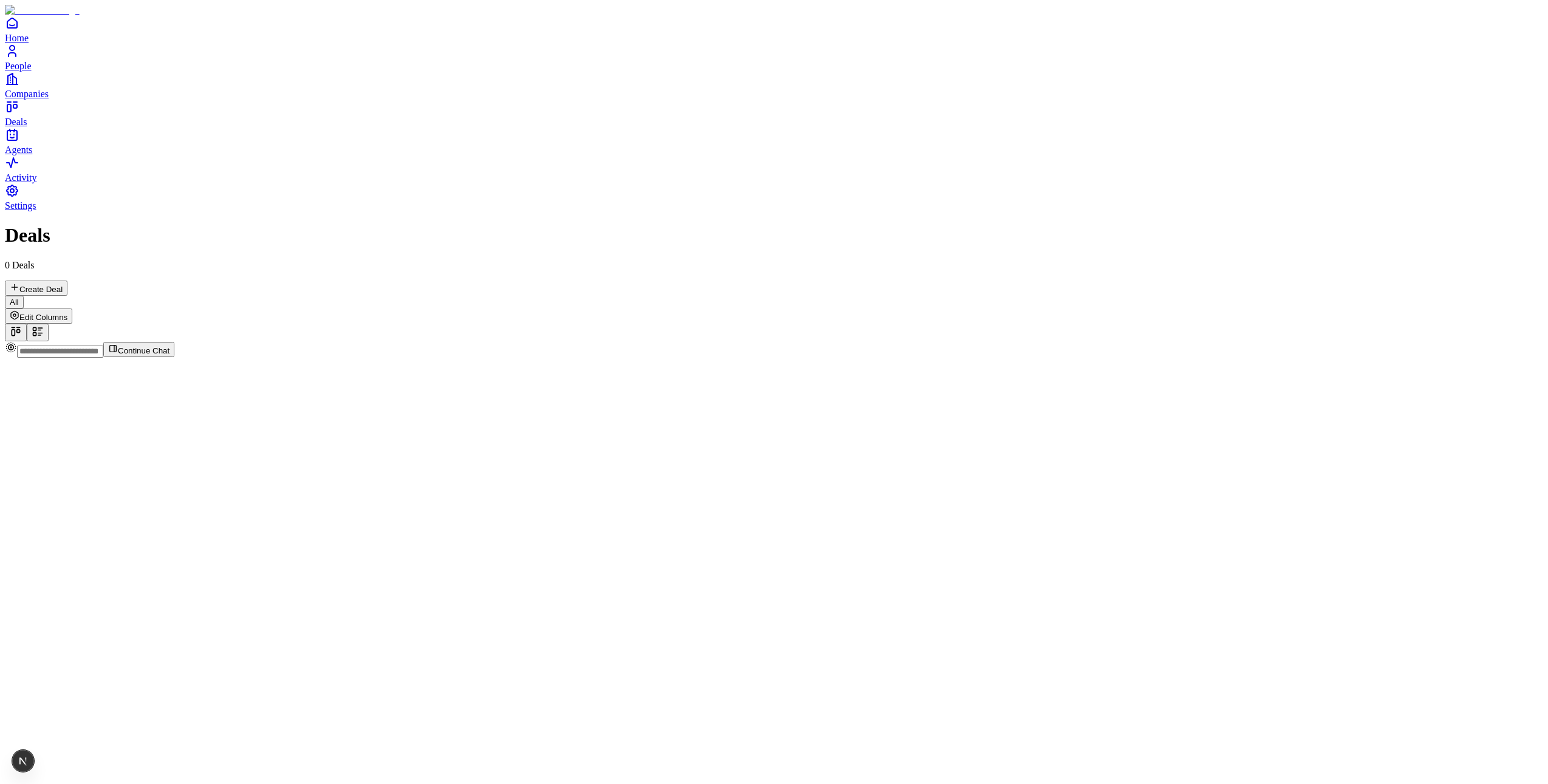
click at [32, 155] on span "Agents" at bounding box center [18, 150] width 27 height 10
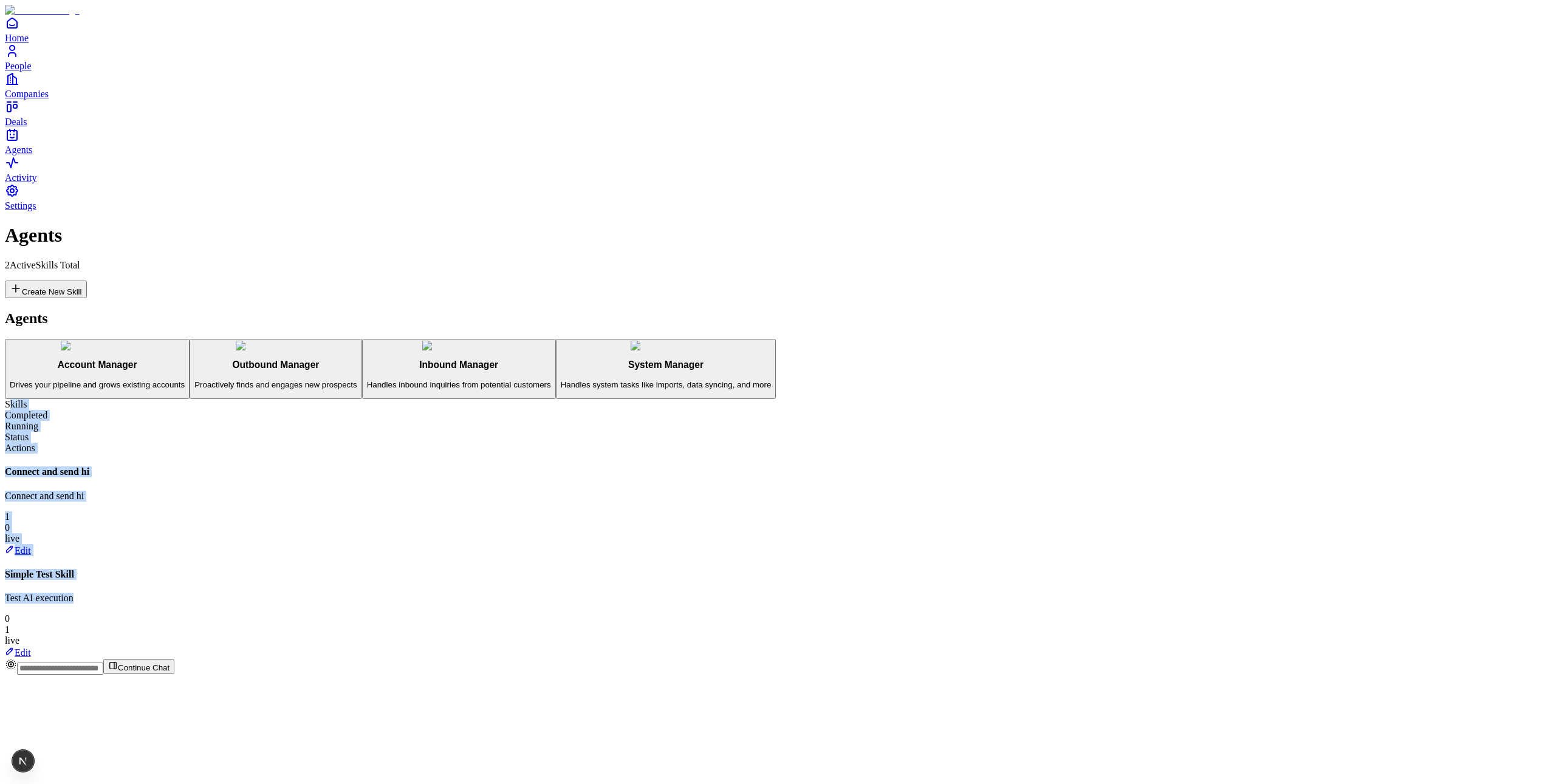
drag, startPoint x: 444, startPoint y: 117, endPoint x: 587, endPoint y: 265, distance: 205.8
click at [587, 399] on div "Skills Completed Running Status Actions Connect and send hi Connect and send hi…" at bounding box center [774, 528] width 1538 height 260
click at [816, 399] on div "Skills Completed Running Status Actions Connect and send hi Connect and send hi…" at bounding box center [774, 528] width 1538 height 260
drag, startPoint x: 693, startPoint y: 227, endPoint x: 533, endPoint y: 96, distance: 206.8
click at [536, 399] on div "Skills Completed Running Status Actions Connect and send hi Connect and send hi…" at bounding box center [774, 528] width 1538 height 260
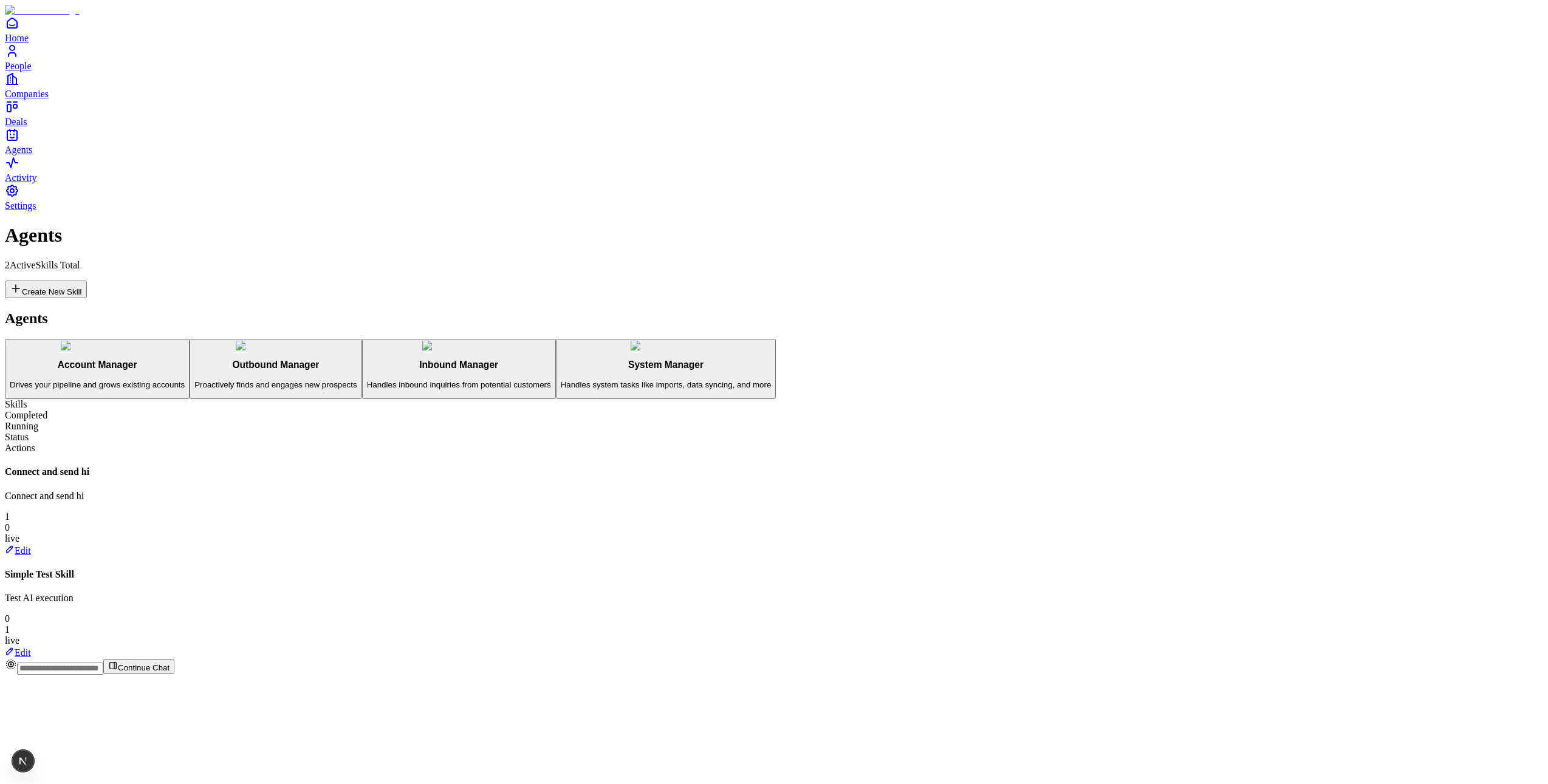
click at [739, 399] on div "Skills Completed Running Status Actions Connect and send hi Connect and send hi…" at bounding box center [774, 528] width 1538 height 260
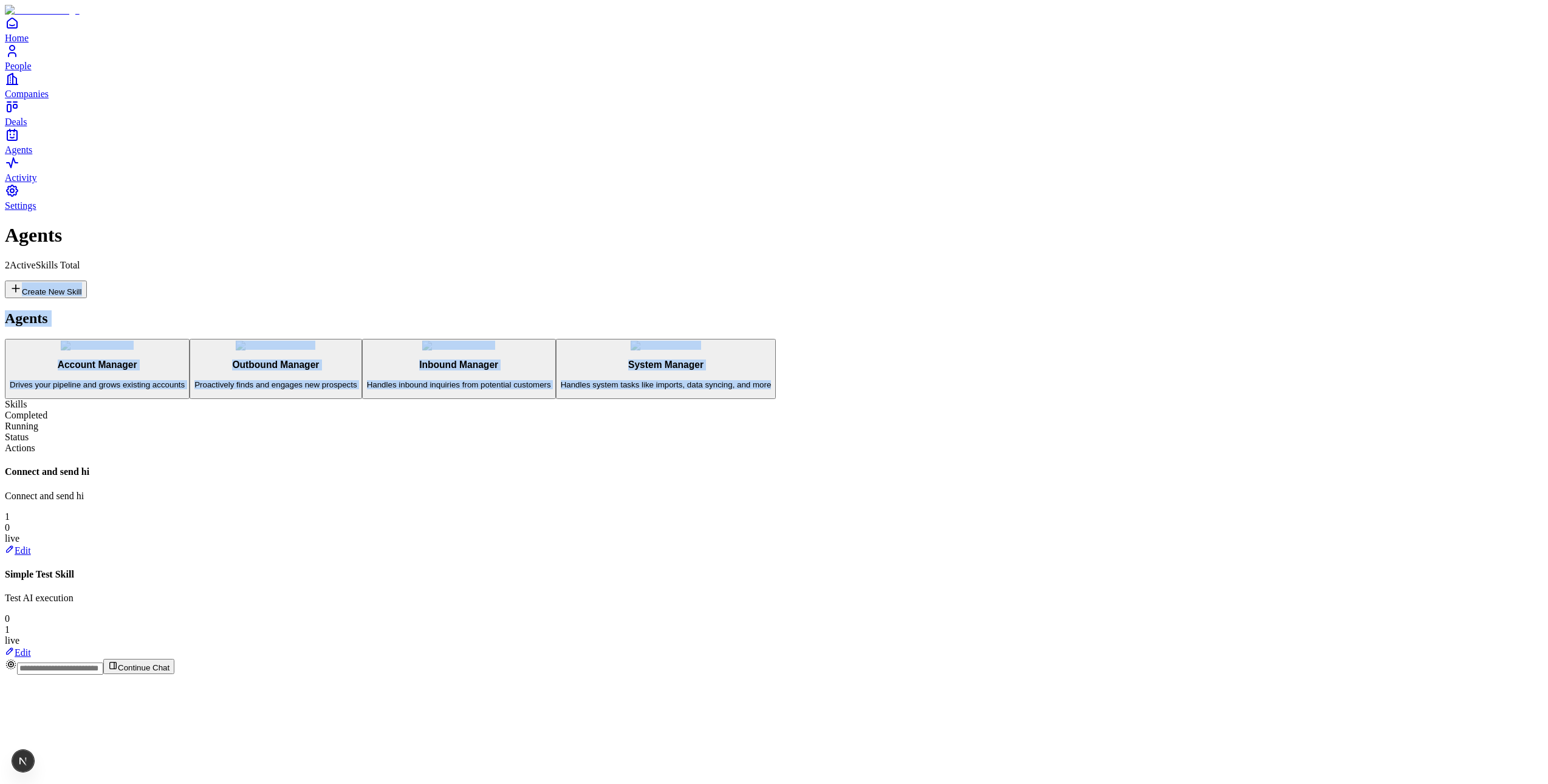
drag, startPoint x: 92, startPoint y: 92, endPoint x: 267, endPoint y: 412, distance: 364.7
click at [267, 411] on div "Agents 2 Active Skills Total Create New Skill Agents Account Manager Drives you…" at bounding box center [774, 441] width 1538 height 434
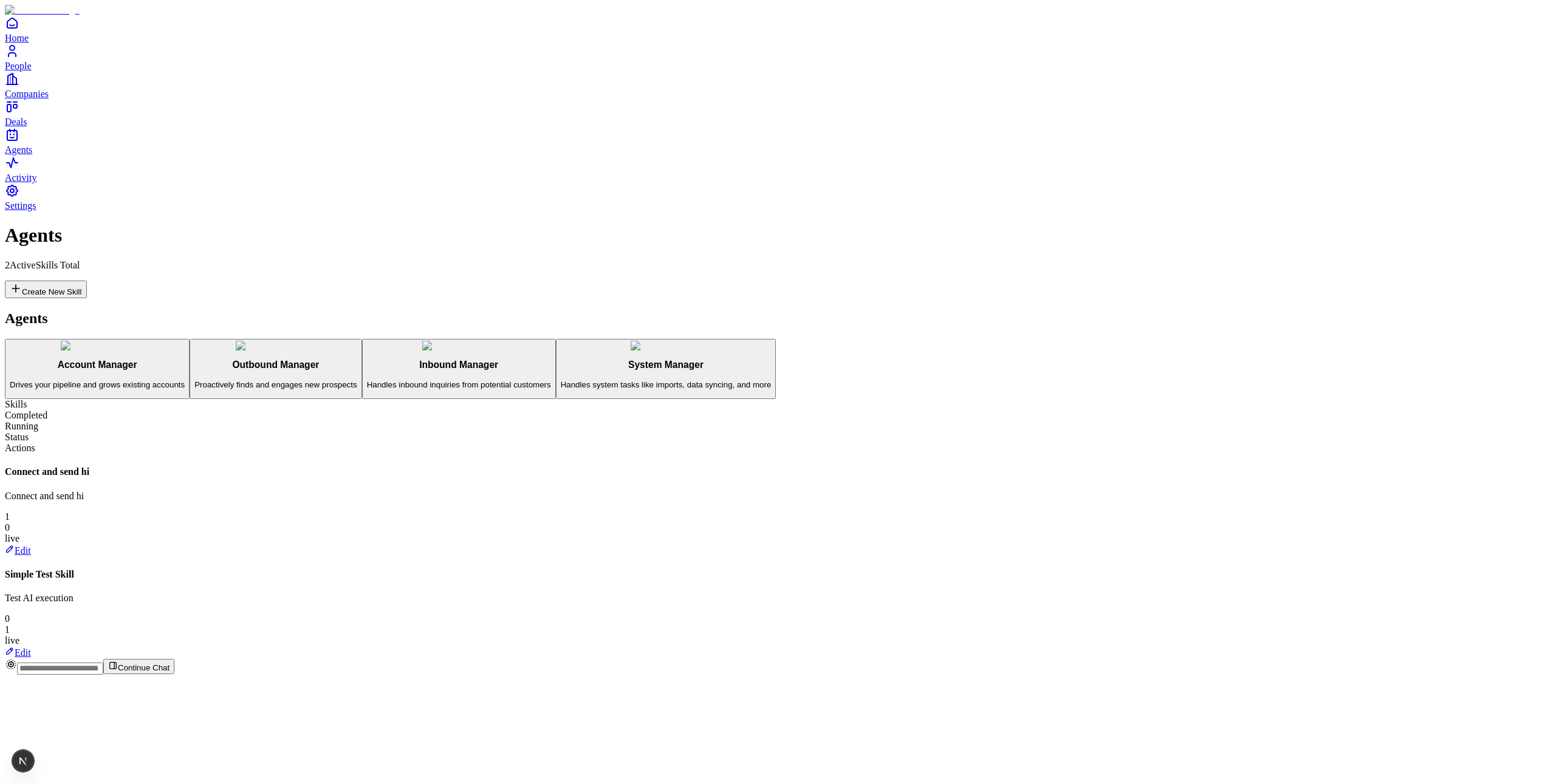
click at [438, 495] on div "Skills Completed Running Status Actions Connect and send hi Connect and send hi…" at bounding box center [774, 528] width 1538 height 260
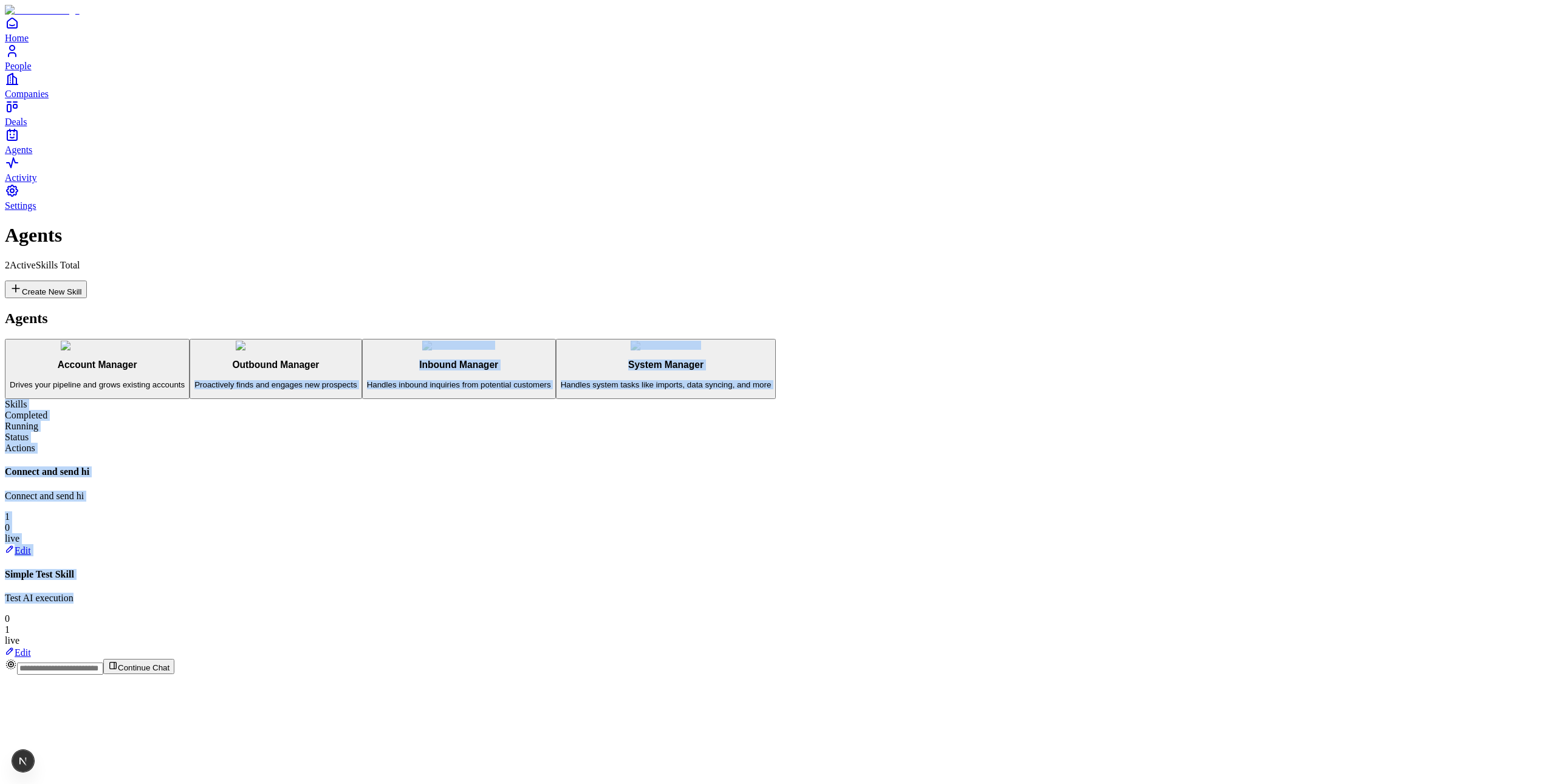
drag, startPoint x: 414, startPoint y: 476, endPoint x: 218, endPoint y: 170, distance: 363.4
click at [244, 310] on div "Agents Account Manager Drives your pipeline and grows existing accounts Outboun…" at bounding box center [774, 484] width 1538 height 348
click at [658, 543] on div "Skills Completed Running Status Actions Connect and send hi Connect and send hi…" at bounding box center [774, 528] width 1538 height 260
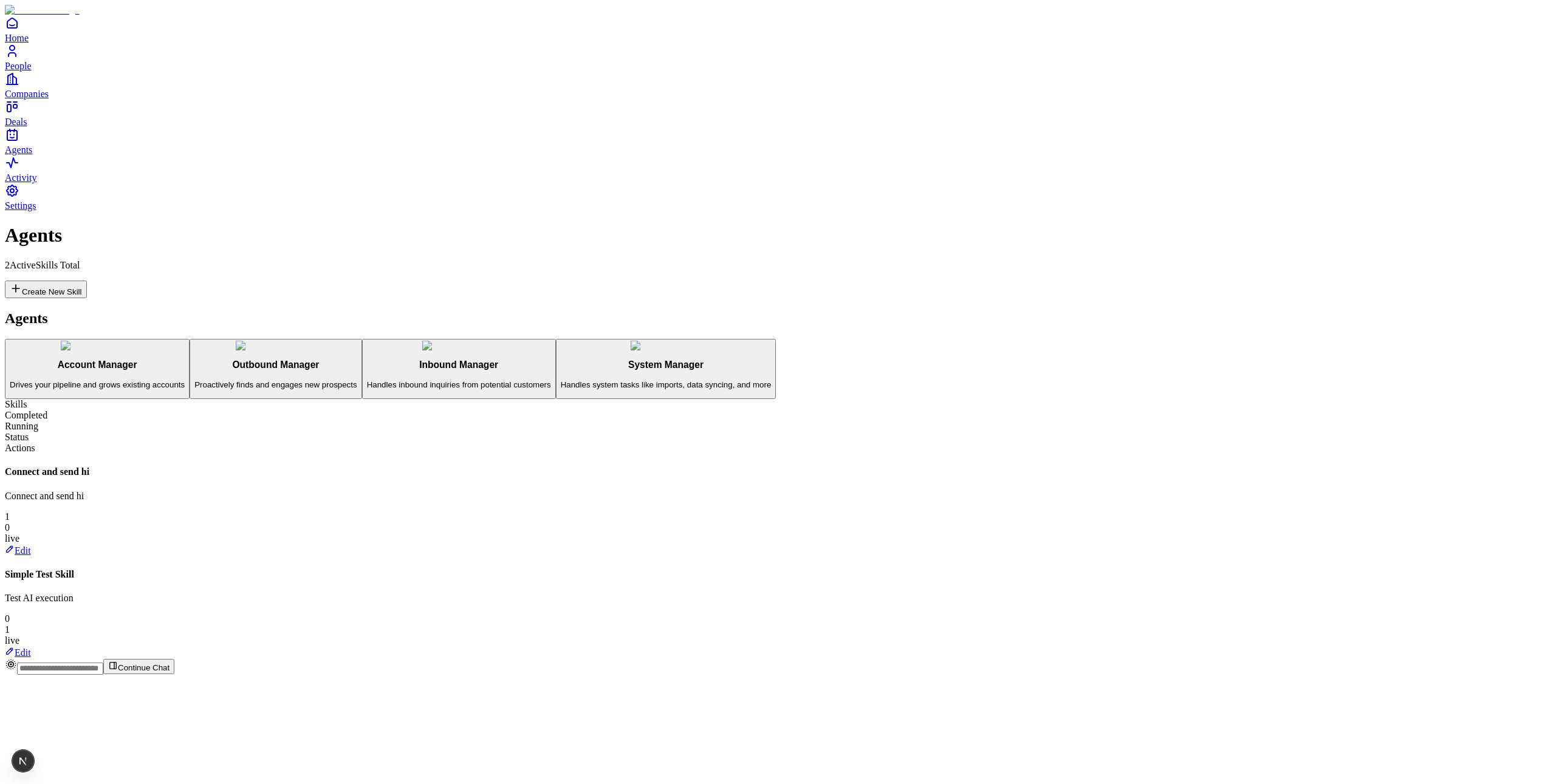
click at [36, 211] on span "Settings" at bounding box center [20, 205] width 31 height 10
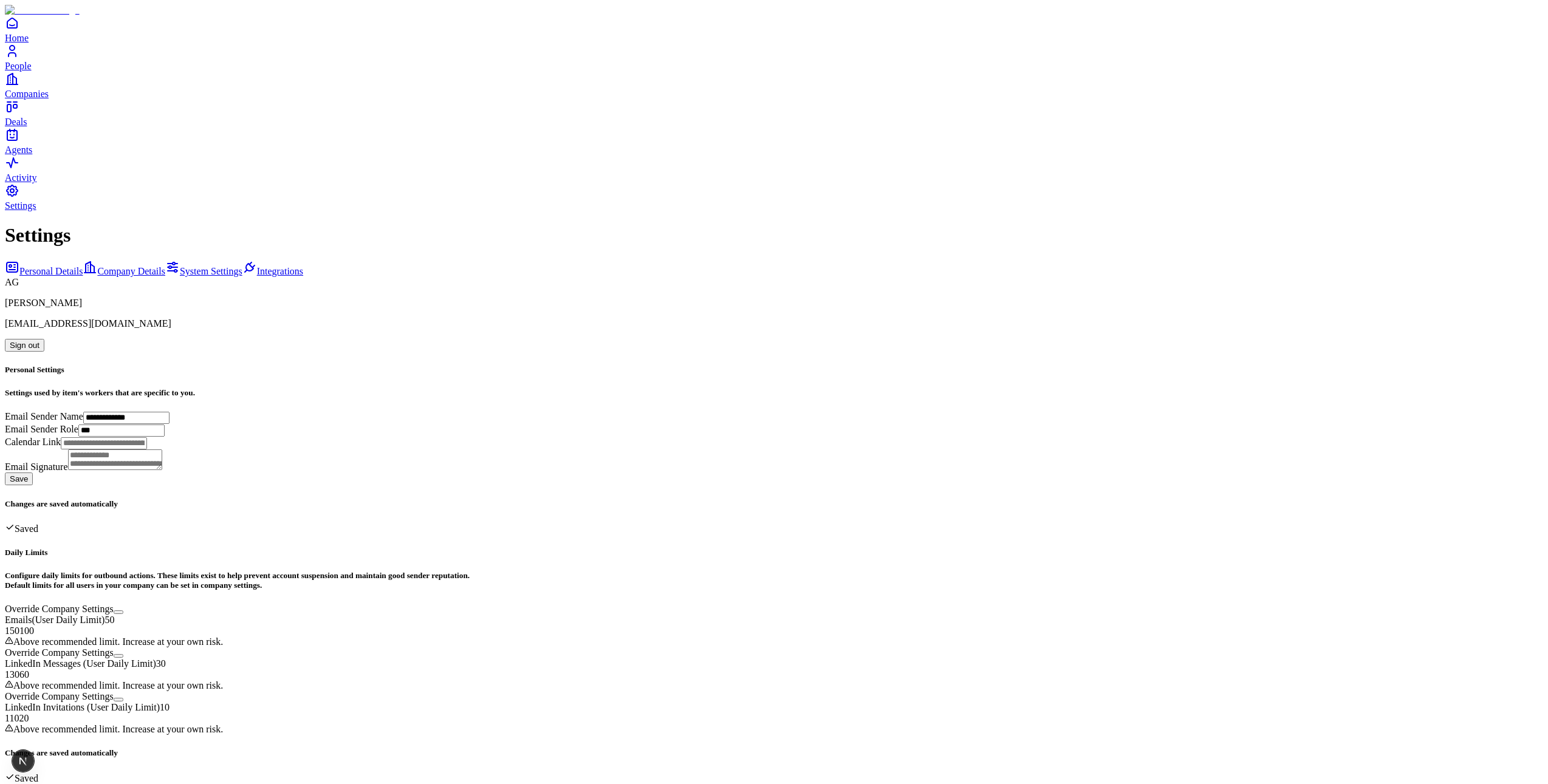
click at [113, 266] on link "Company Details" at bounding box center [124, 271] width 83 height 10
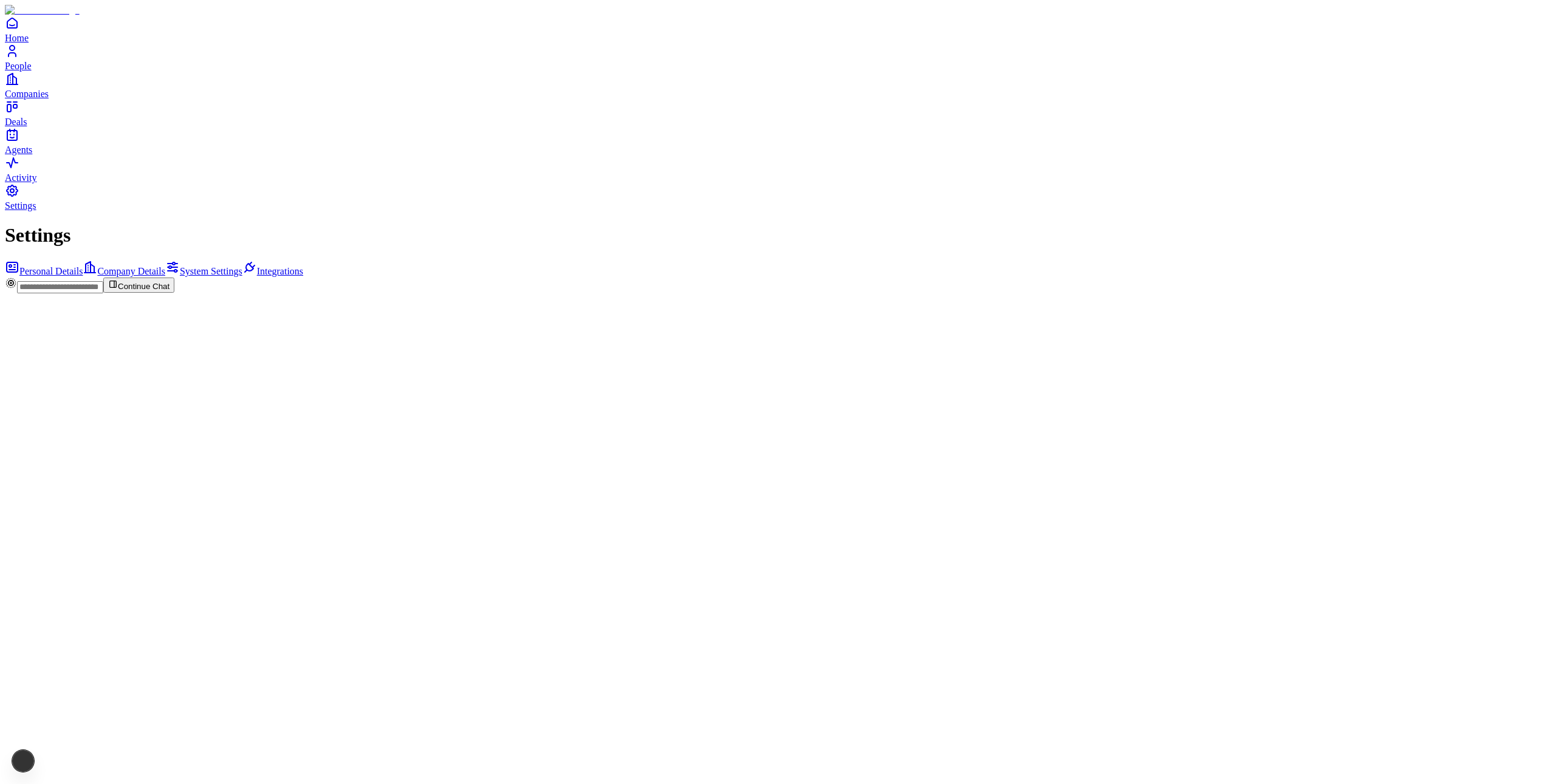
click at [83, 266] on span "Personal Details" at bounding box center [51, 271] width 64 height 10
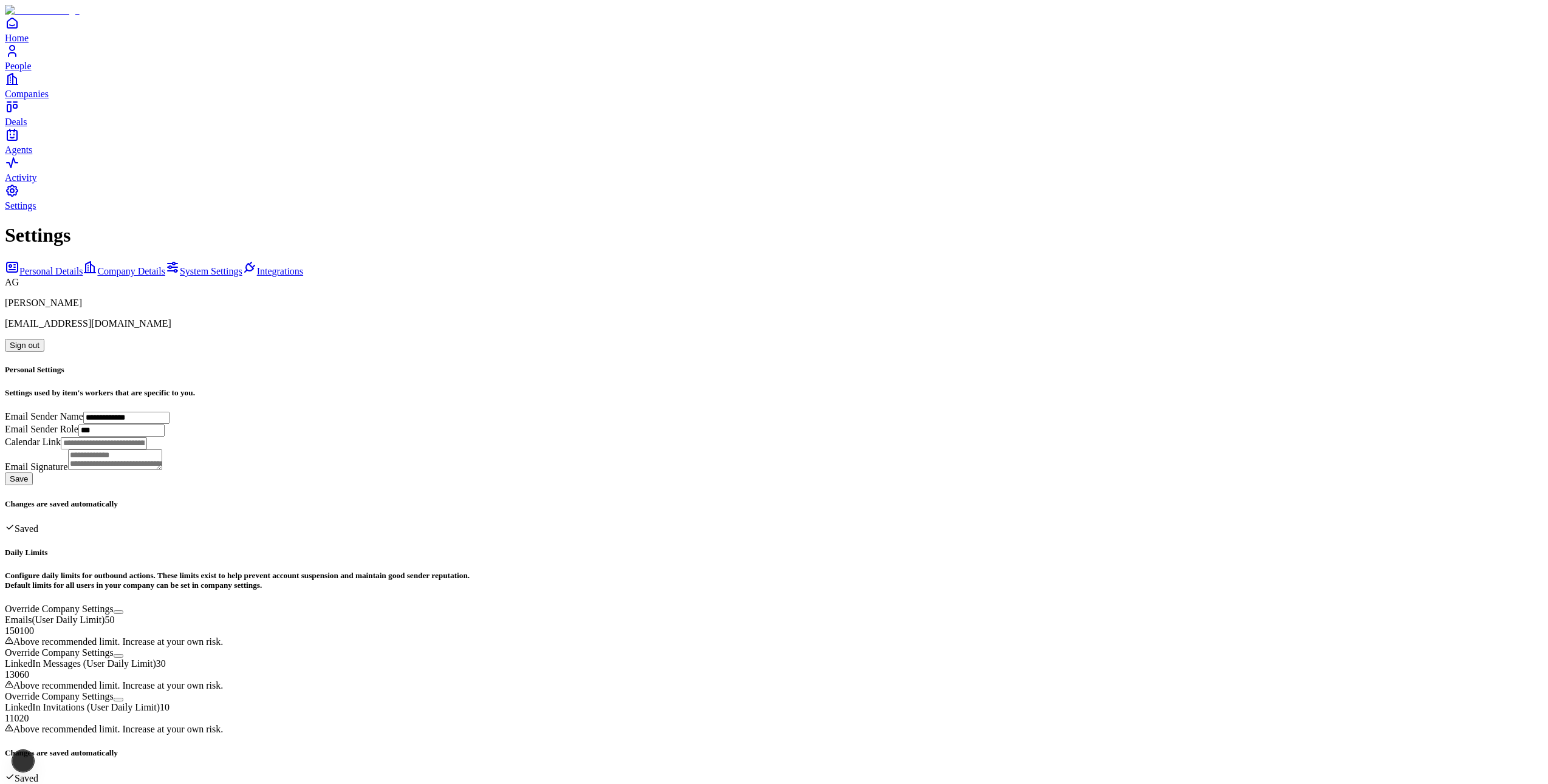
click at [125, 260] on div "Personal Details Company Details System Settings Integrations" at bounding box center [774, 268] width 1538 height 17
click at [83, 266] on link "Personal Details" at bounding box center [43, 271] width 78 height 10
click at [136, 266] on span "Company Details" at bounding box center [131, 271] width 68 height 10
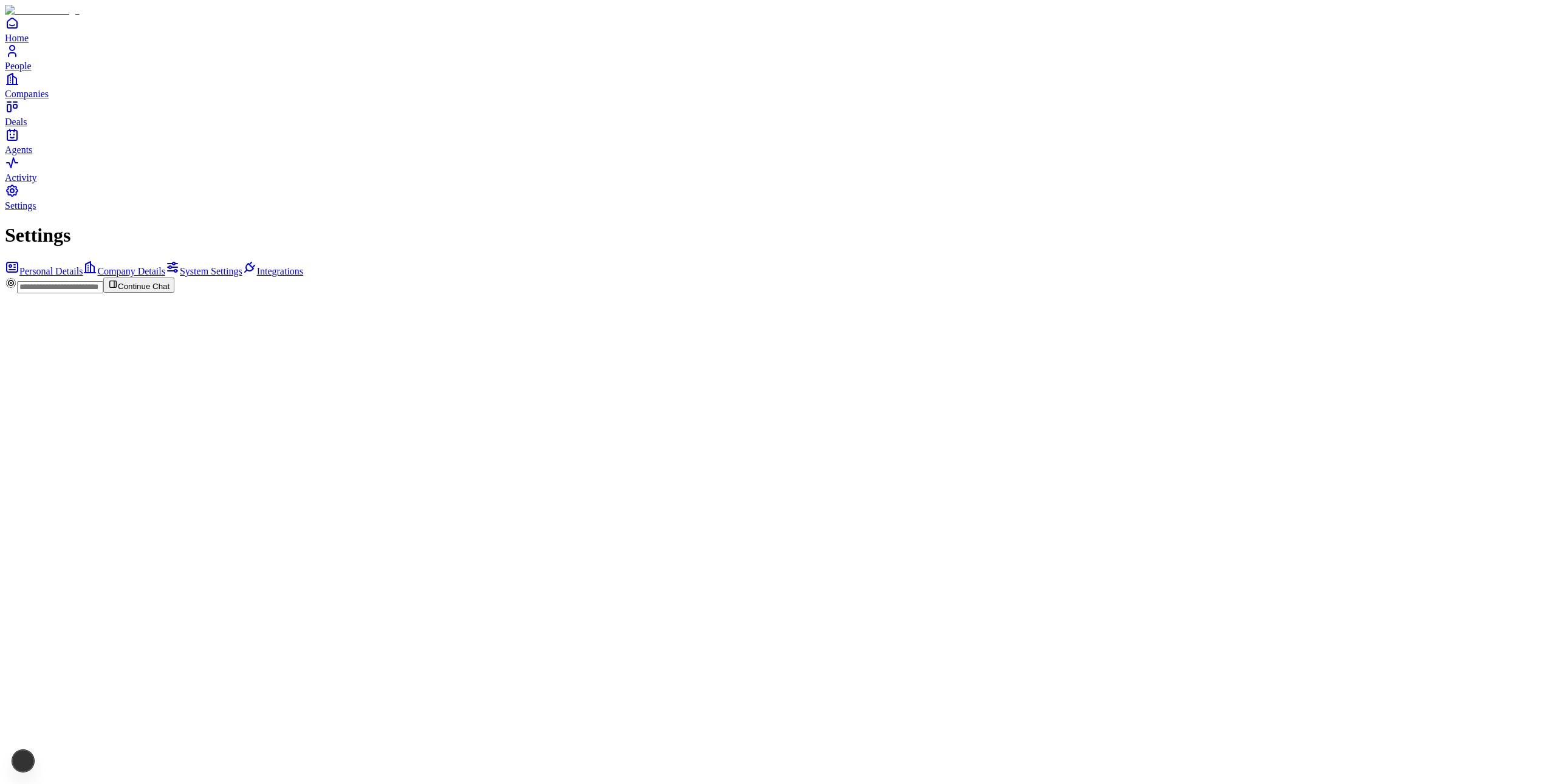
click at [141, 260] on div "Personal Details Company Details System Settings Integrations" at bounding box center [774, 268] width 1538 height 17
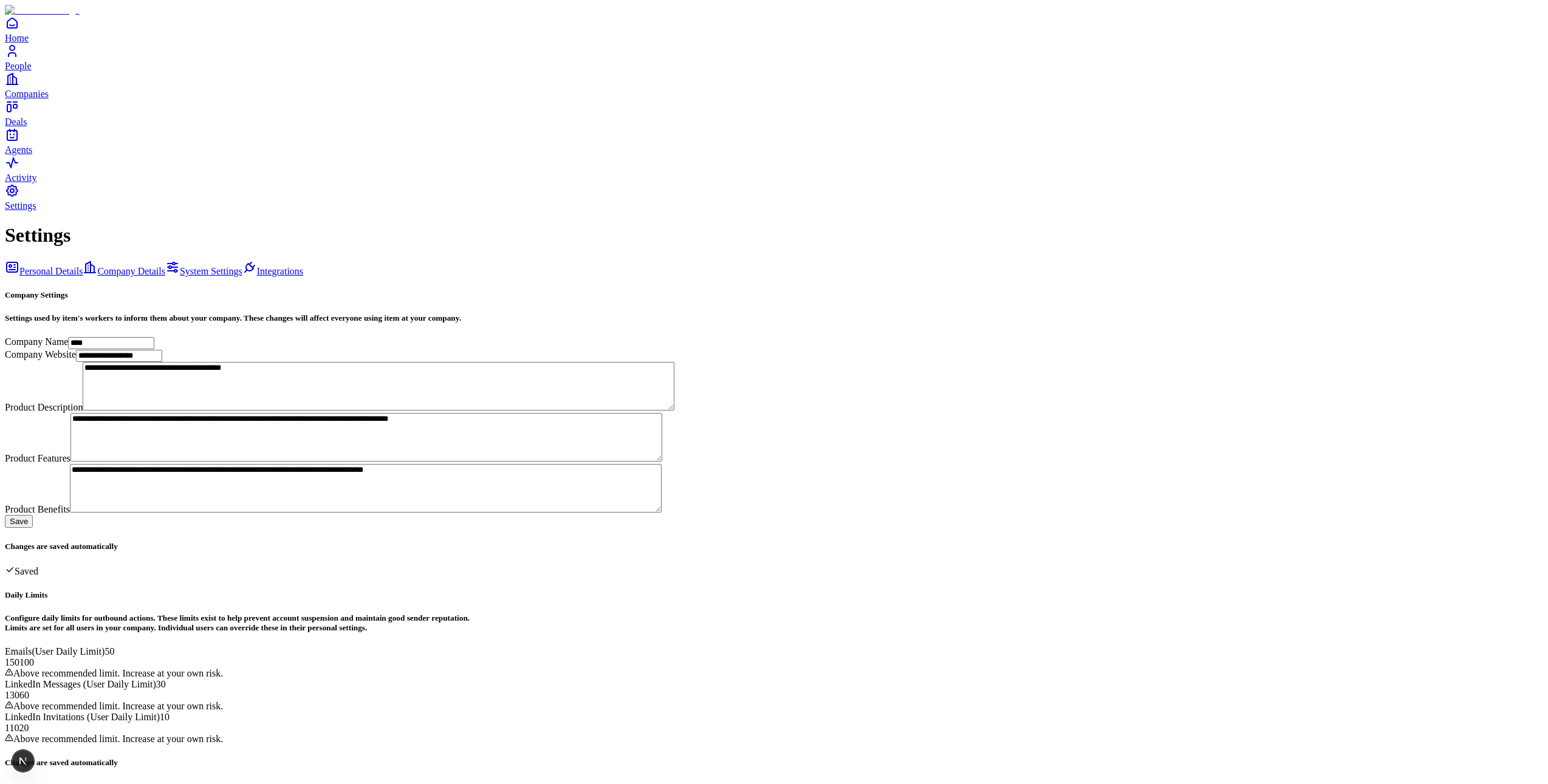
click at [180, 266] on span "System Settings" at bounding box center [211, 271] width 63 height 10
click at [242, 266] on link "Integrations" at bounding box center [273, 271] width 61 height 10
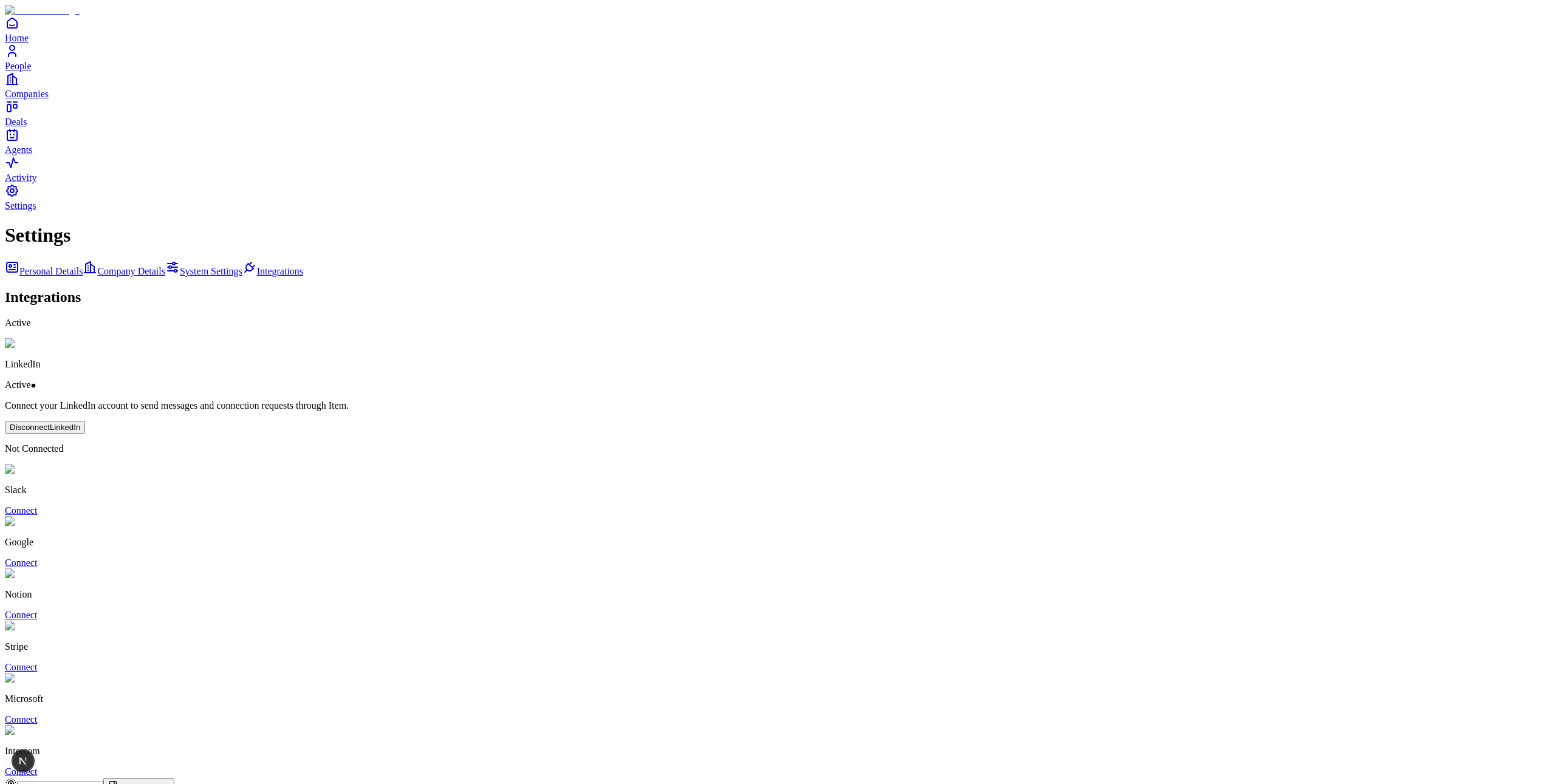
click at [29, 43] on span "Home" at bounding box center [16, 38] width 23 height 10
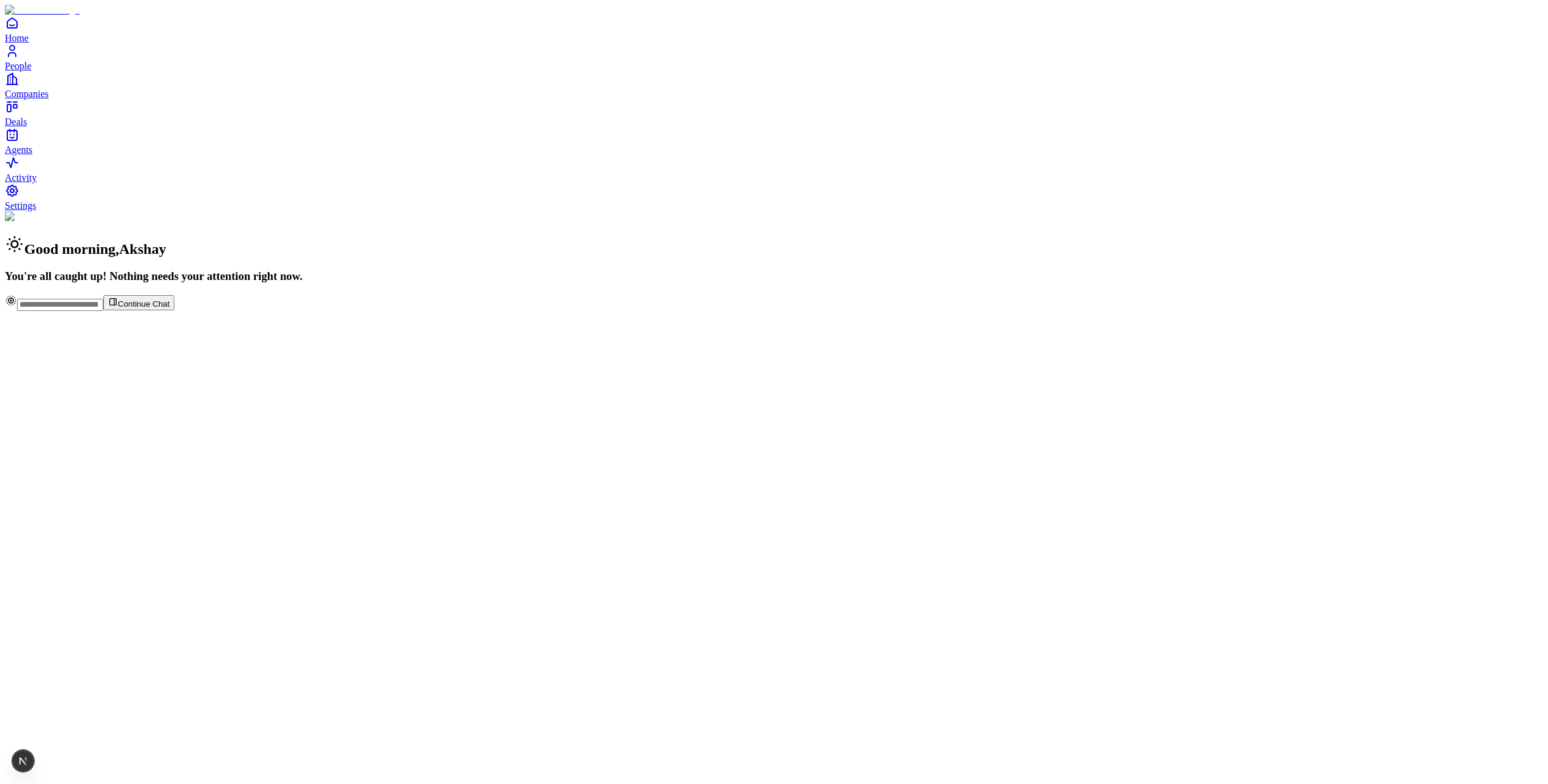
click at [396, 283] on div "Good morning , Akshay You're all caught up! Nothing needs your attention right …" at bounding box center [774, 247] width 1538 height 72
drag, startPoint x: 590, startPoint y: 215, endPoint x: 531, endPoint y: 216, distance: 59.0
click at [590, 214] on div "Good morning , Akshay You're all caught up! Nothing needs your attention right …" at bounding box center [774, 247] width 1538 height 72
click at [637, 311] on div "Continue Chat" at bounding box center [774, 302] width 1538 height 16
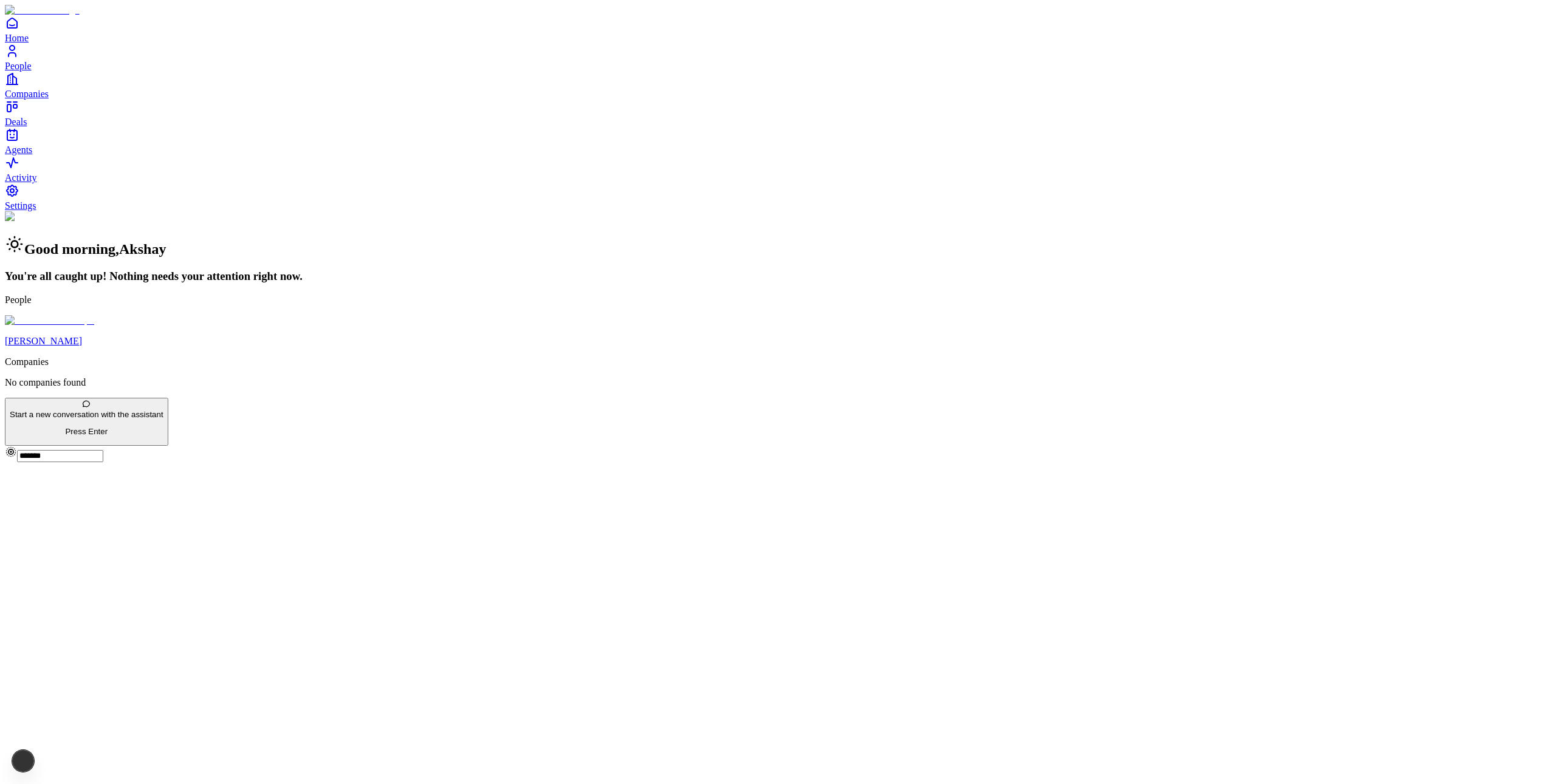
type input "*******"
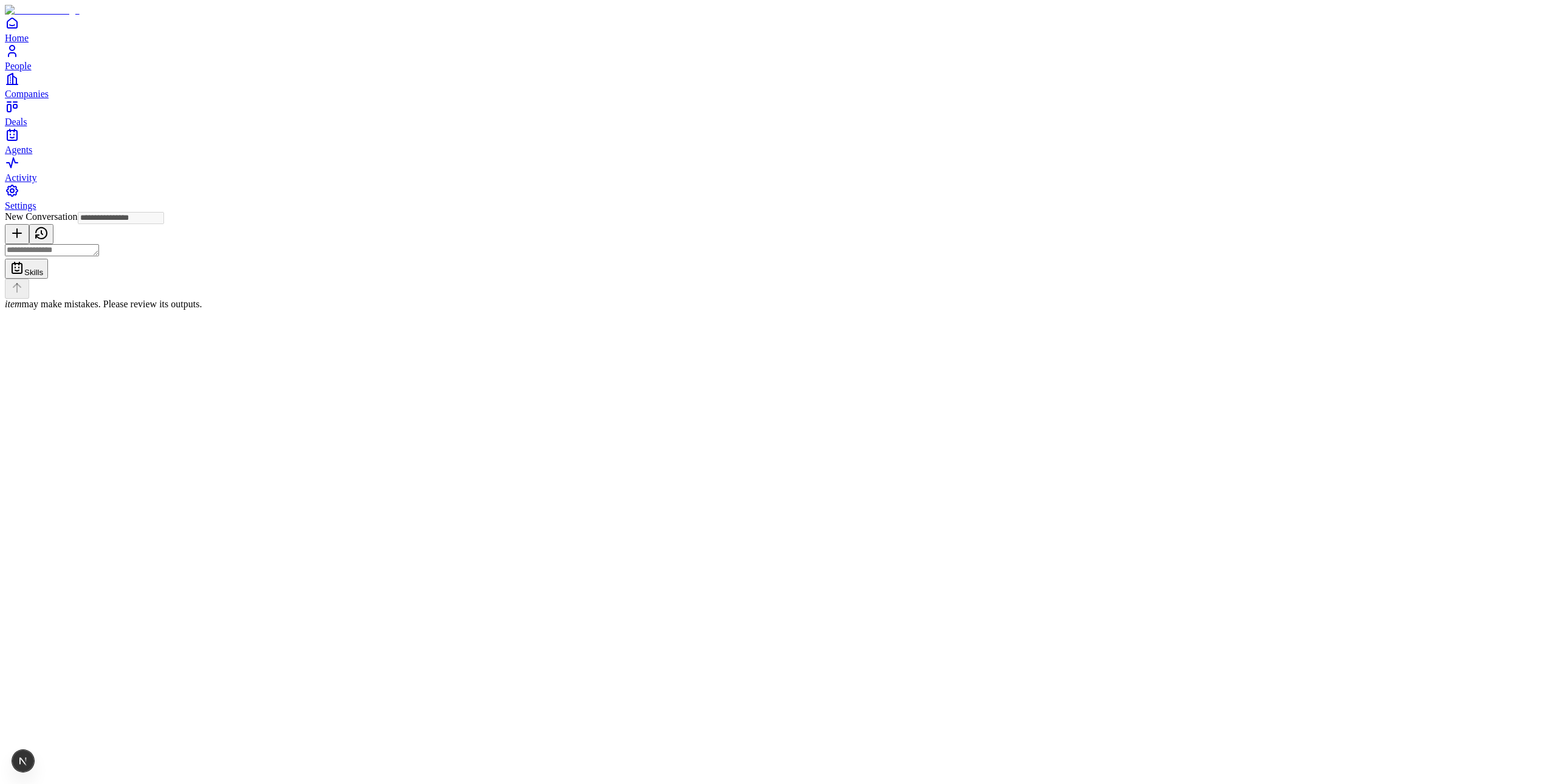
click at [99, 257] on textarea at bounding box center [51, 250] width 94 height 12
type textarea "**********"
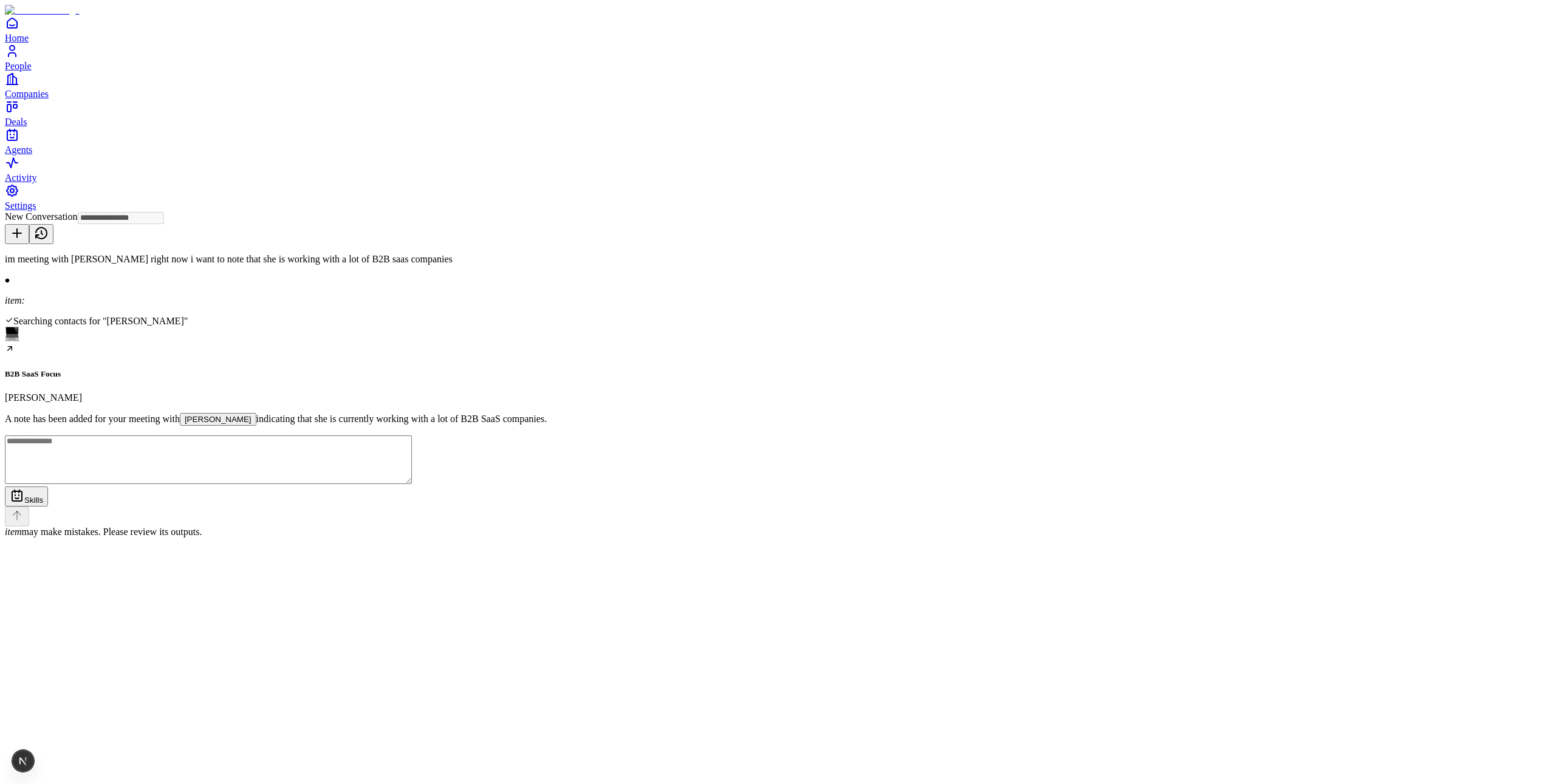
type input "**********"
click at [827, 413] on div "A note has been added for your meeting with [PERSON_NAME] indicating that she i…" at bounding box center [774, 420] width 1538 height 13
click at [257, 413] on button "[PERSON_NAME]" at bounding box center [218, 420] width 76 height 13
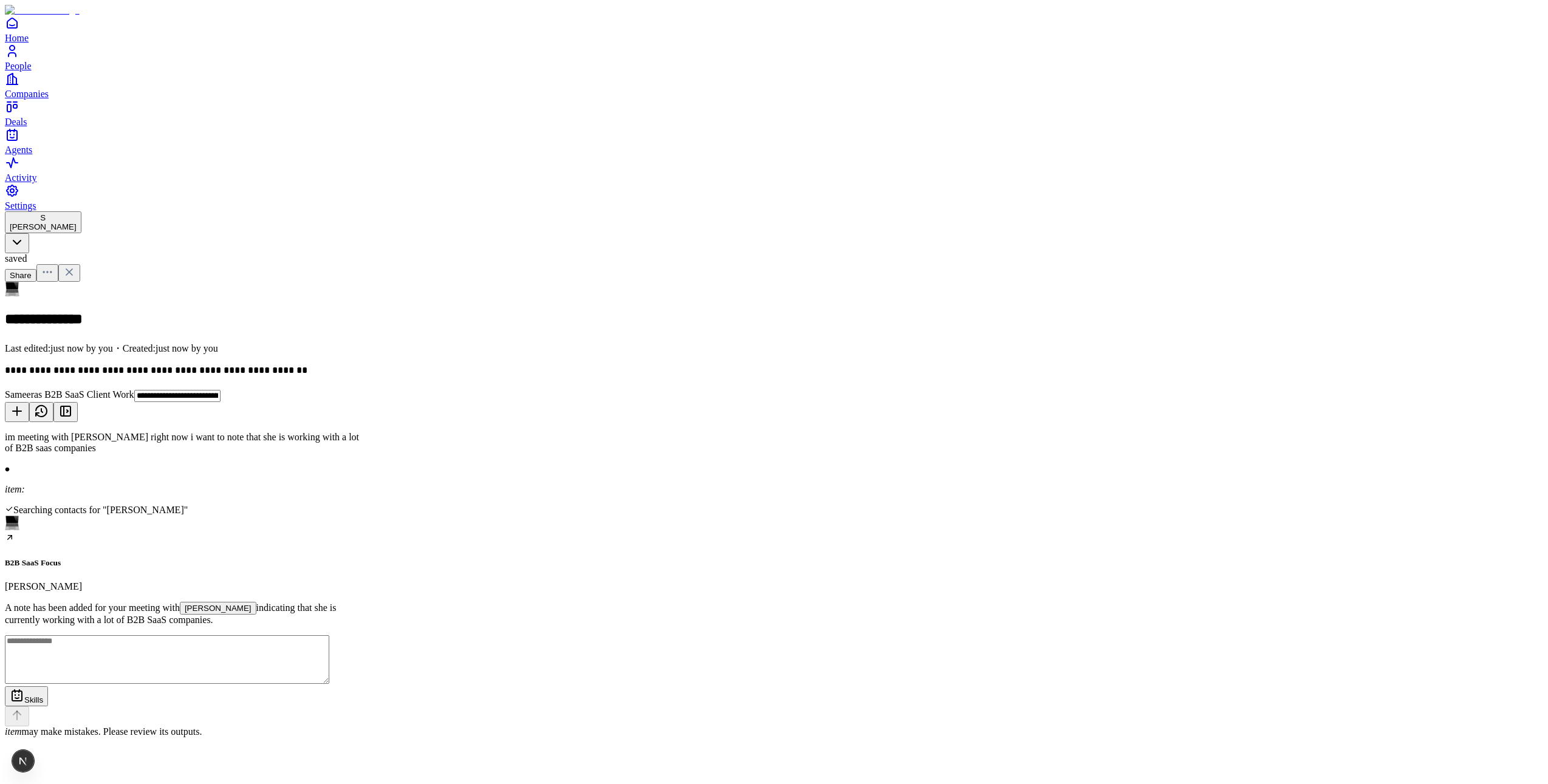
click at [610, 365] on div "**********" at bounding box center [774, 372] width 1538 height 14
click at [777, 365] on div "**********" at bounding box center [774, 372] width 1538 height 14
click at [643, 282] on div "**********" at bounding box center [774, 331] width 1538 height 98
drag, startPoint x: 702, startPoint y: 183, endPoint x: 731, endPoint y: 200, distance: 33.6
click at [413, 365] on p "**********" at bounding box center [209, 372] width 409 height 14
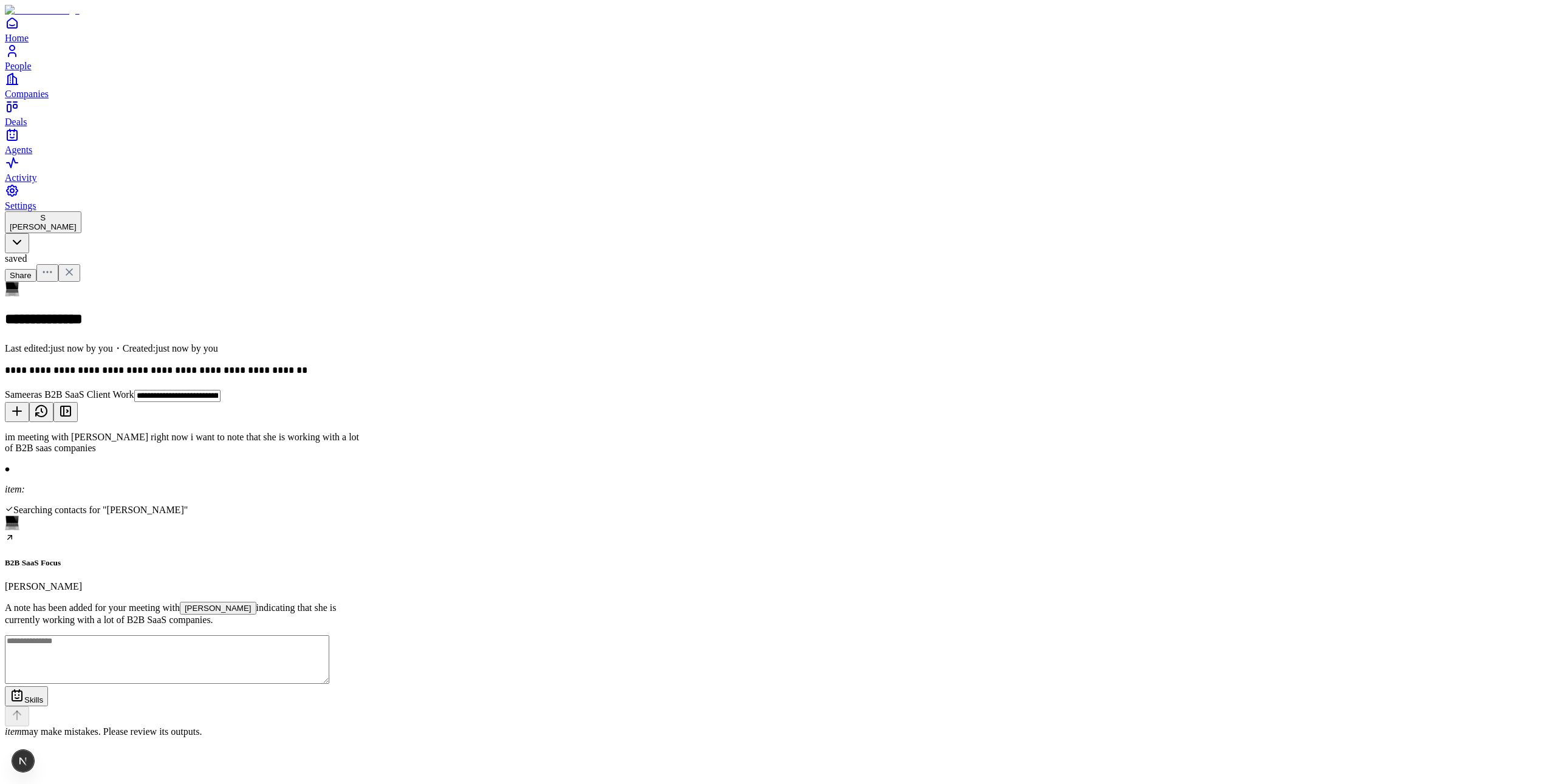
click at [703, 365] on div "**********" at bounding box center [774, 372] width 1538 height 14
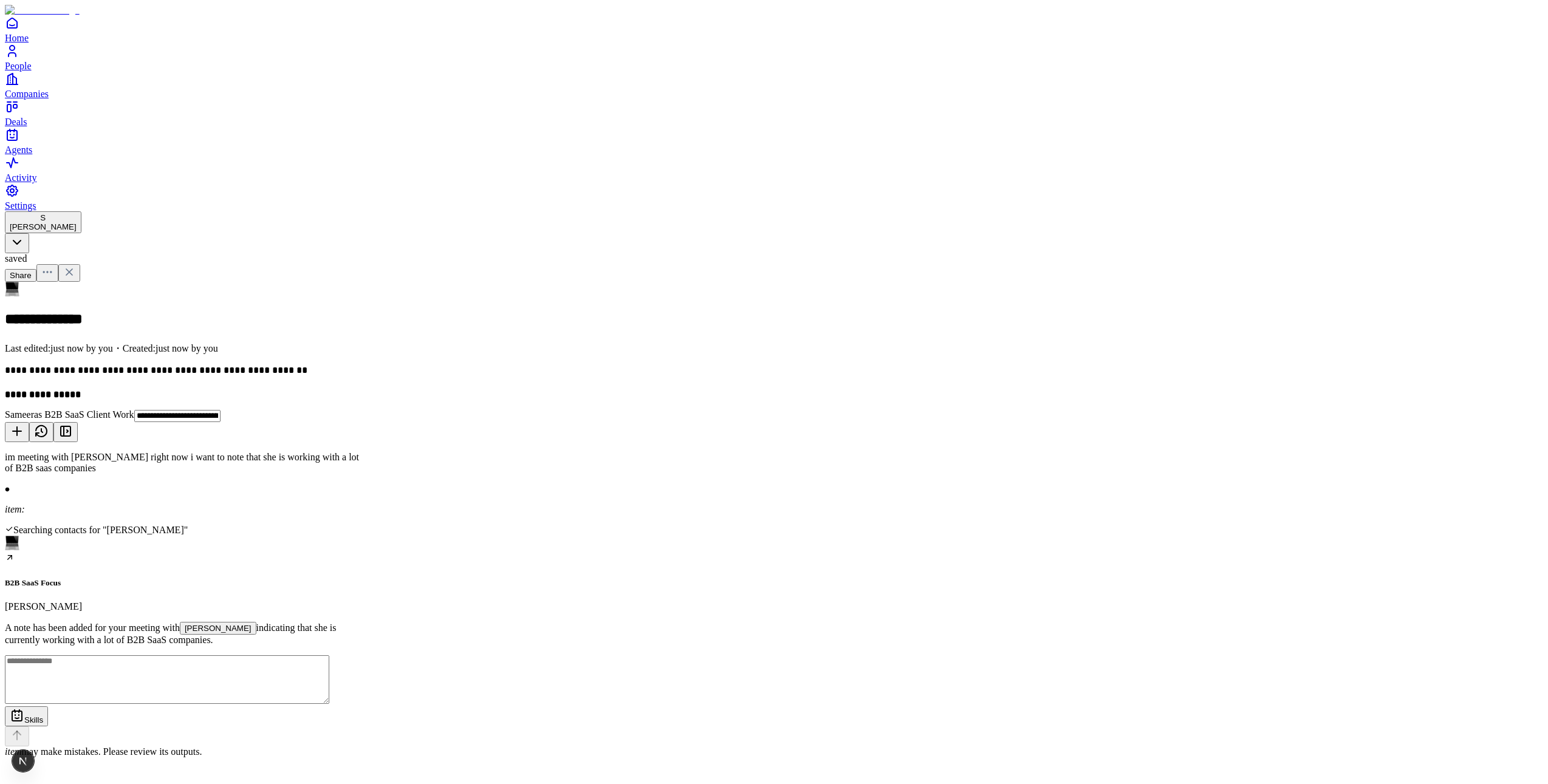
click at [80, 390] on strong "**********" at bounding box center [43, 394] width 76 height 9
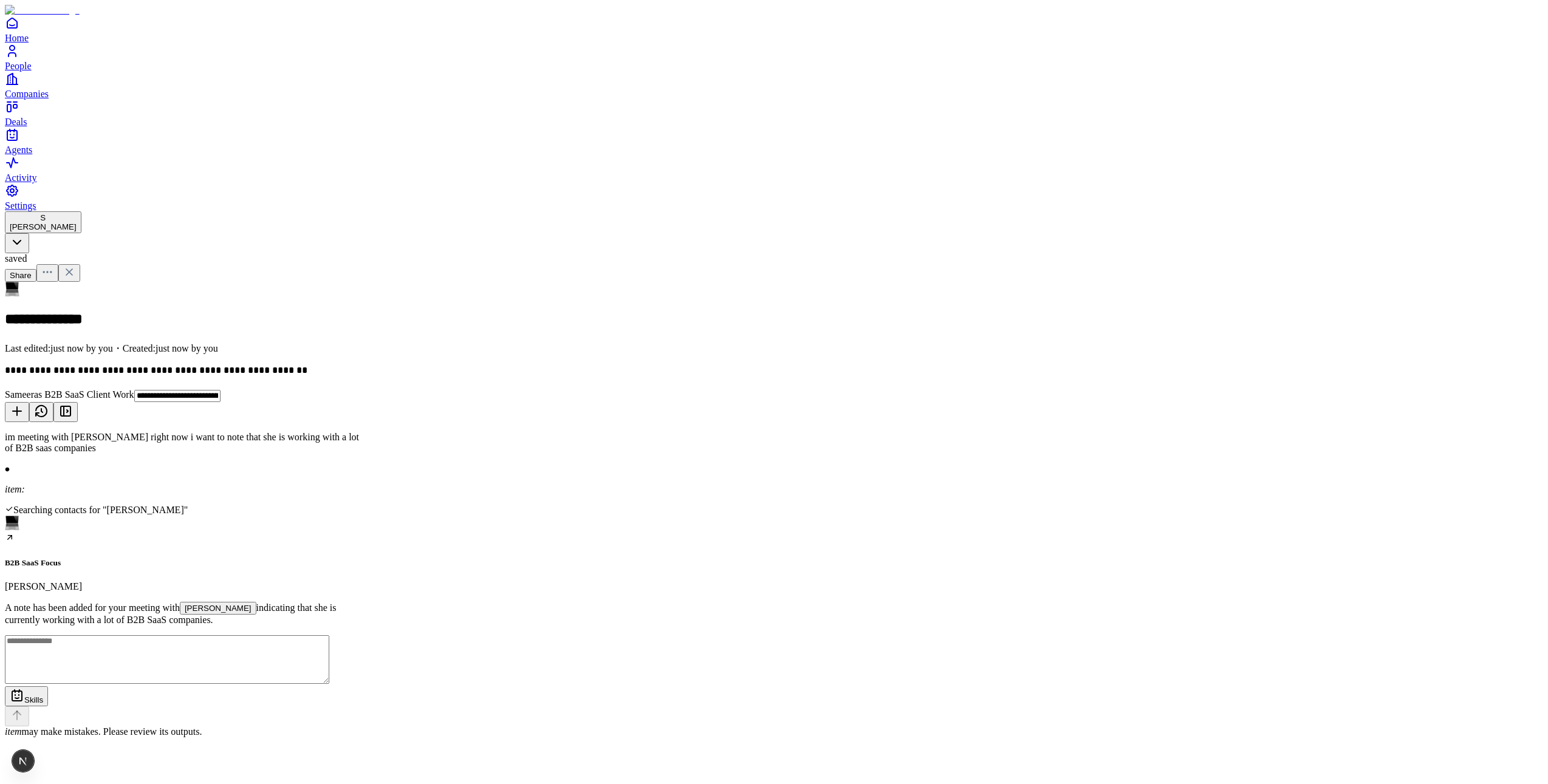
click at [76, 223] on span "[PERSON_NAME]" at bounding box center [43, 227] width 67 height 9
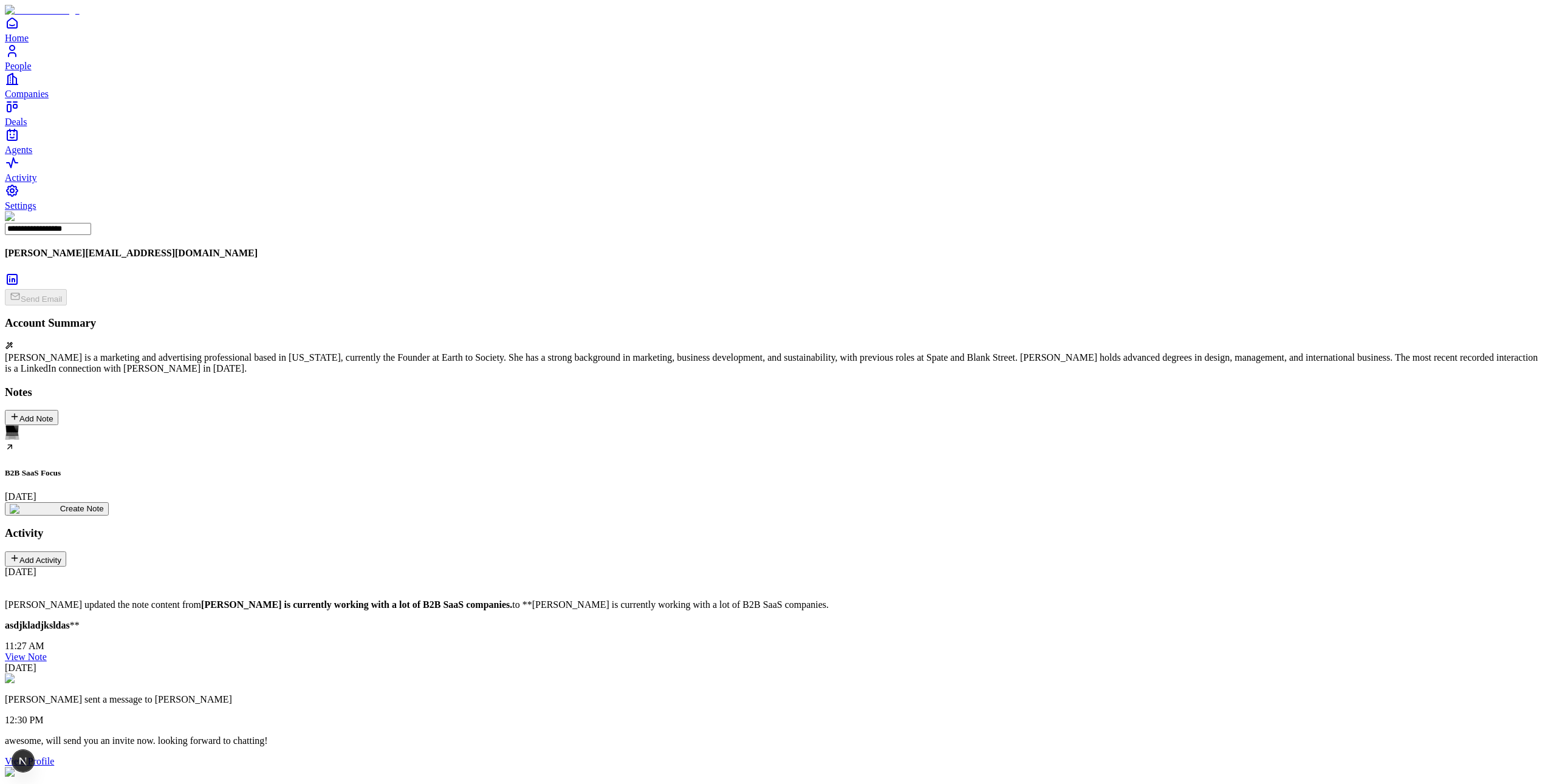
type textarea "*"
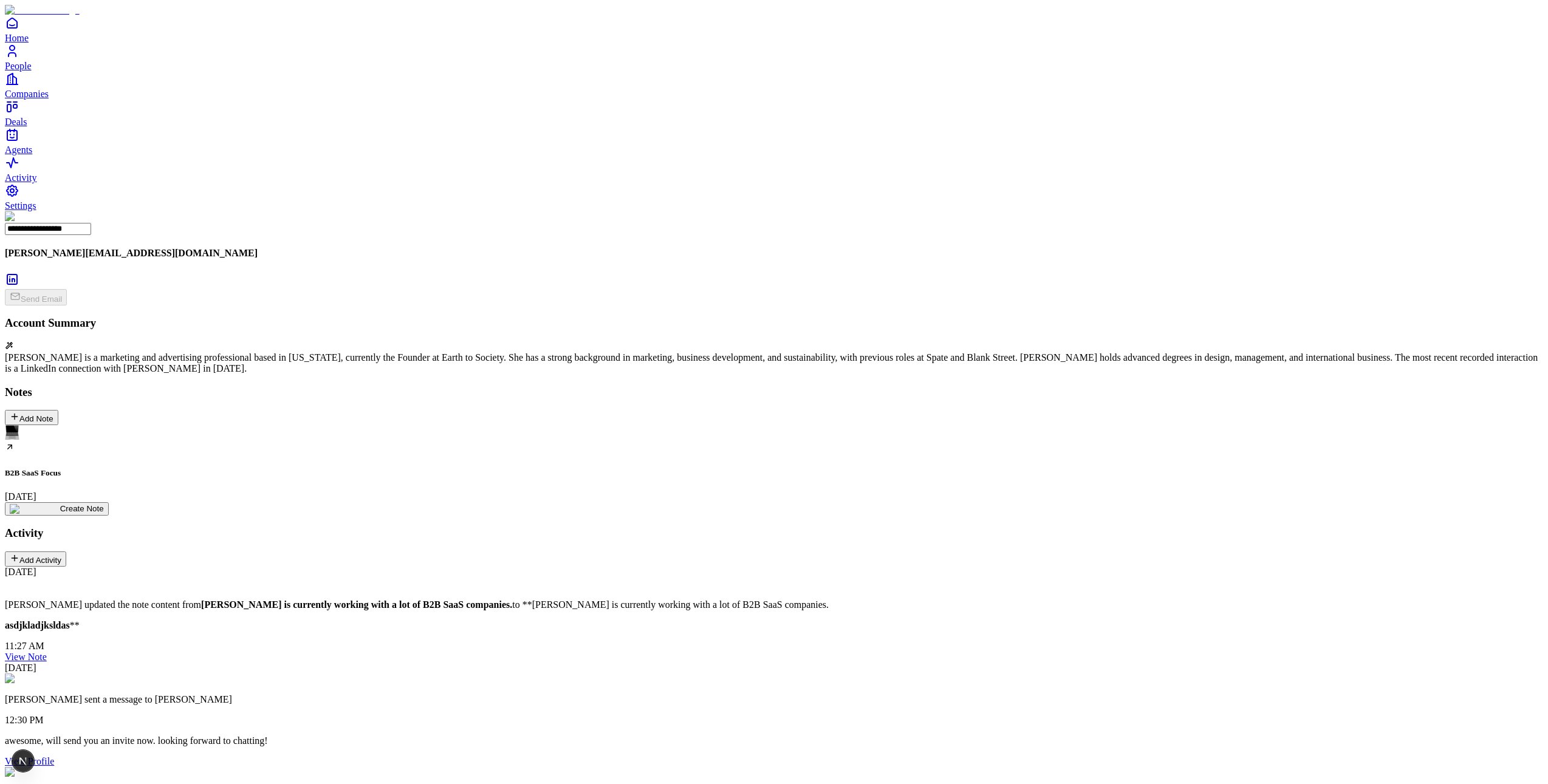
type textarea "*"
type textarea "********"
type input "**********"
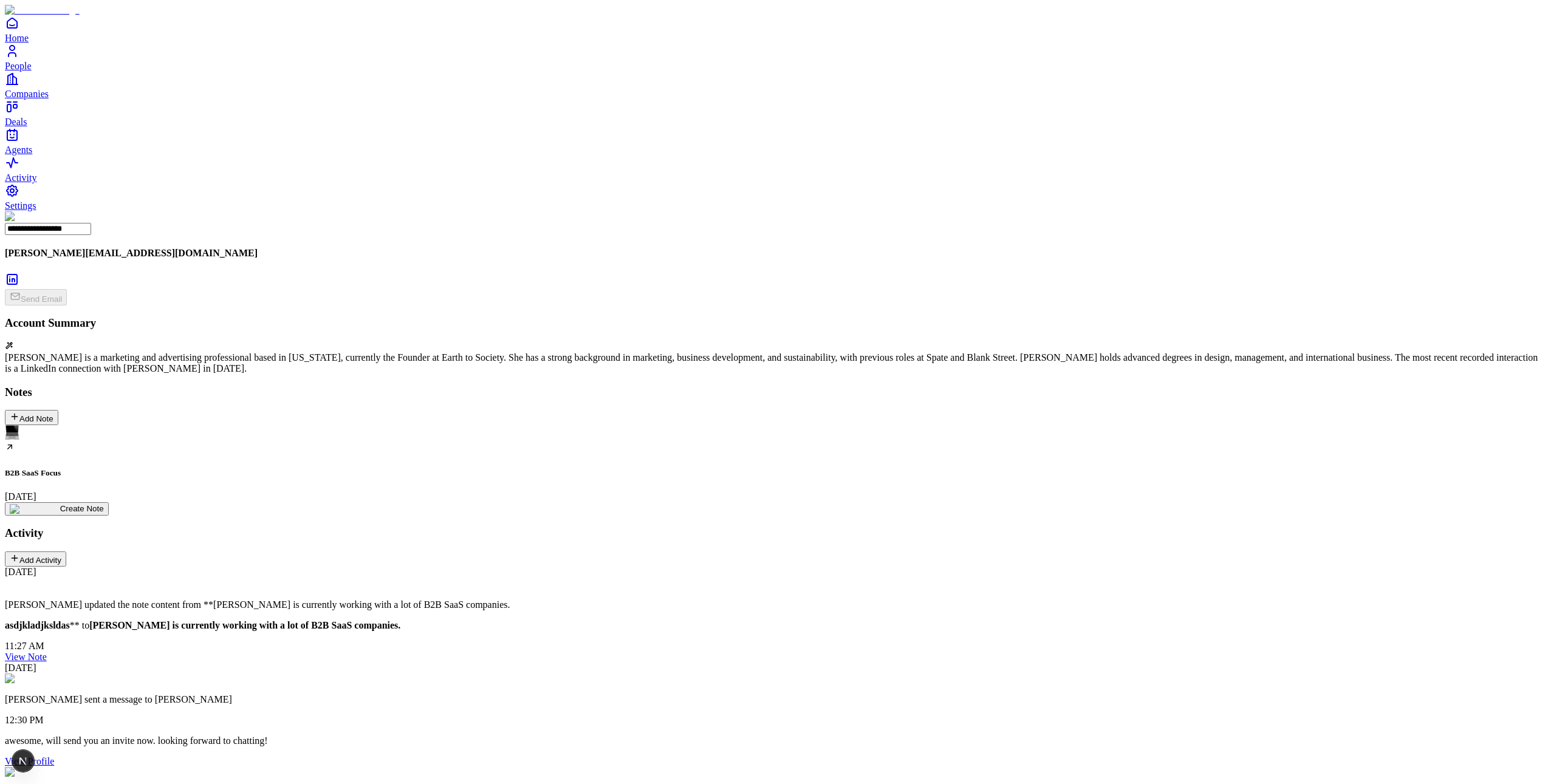
type textarea "**********"
type input "**********"
drag, startPoint x: 1365, startPoint y: 187, endPoint x: 1366, endPoint y: 207, distance: 20.0
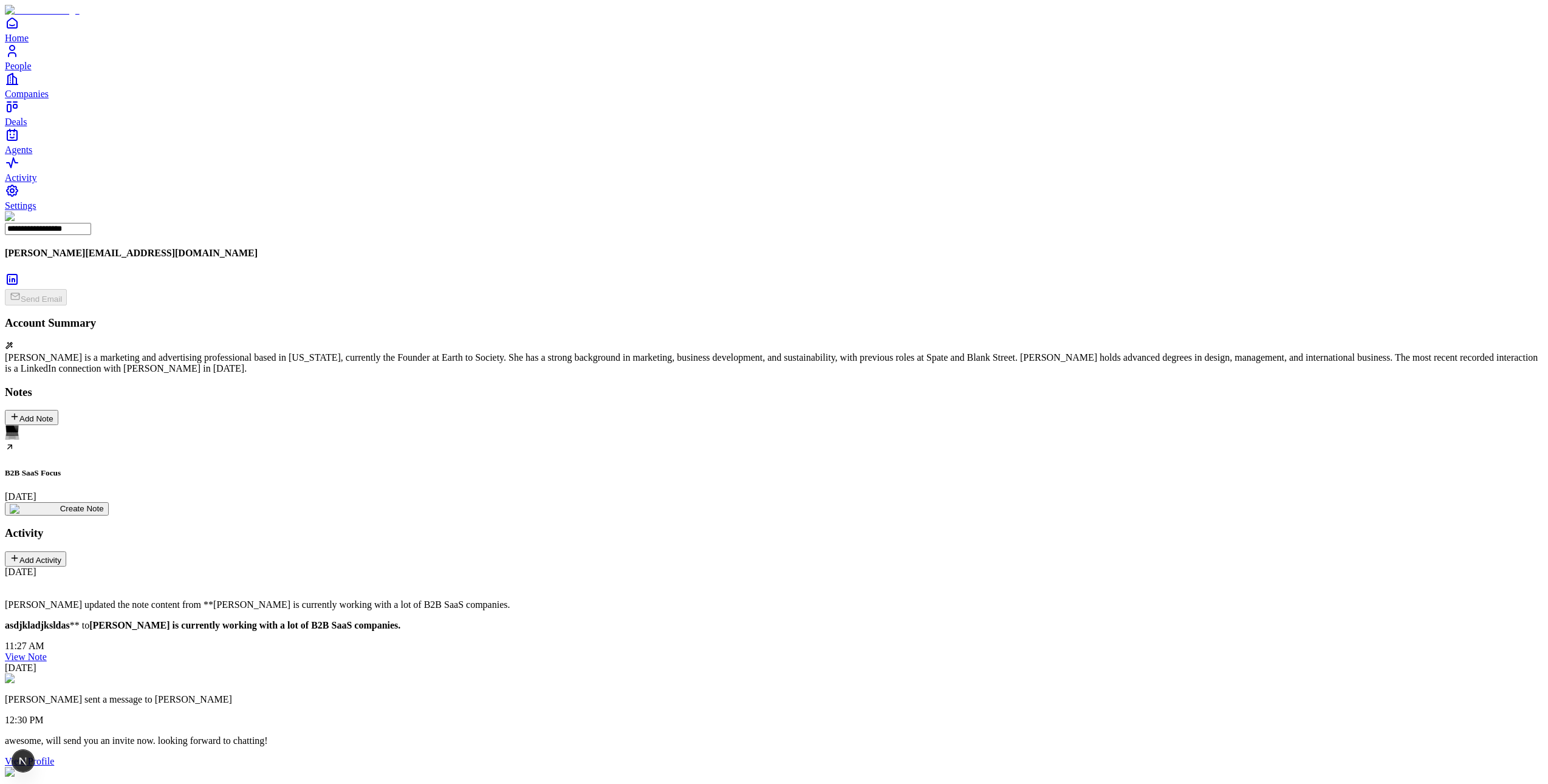
drag, startPoint x: 1374, startPoint y: 264, endPoint x: 1380, endPoint y: 387, distance: 123.1
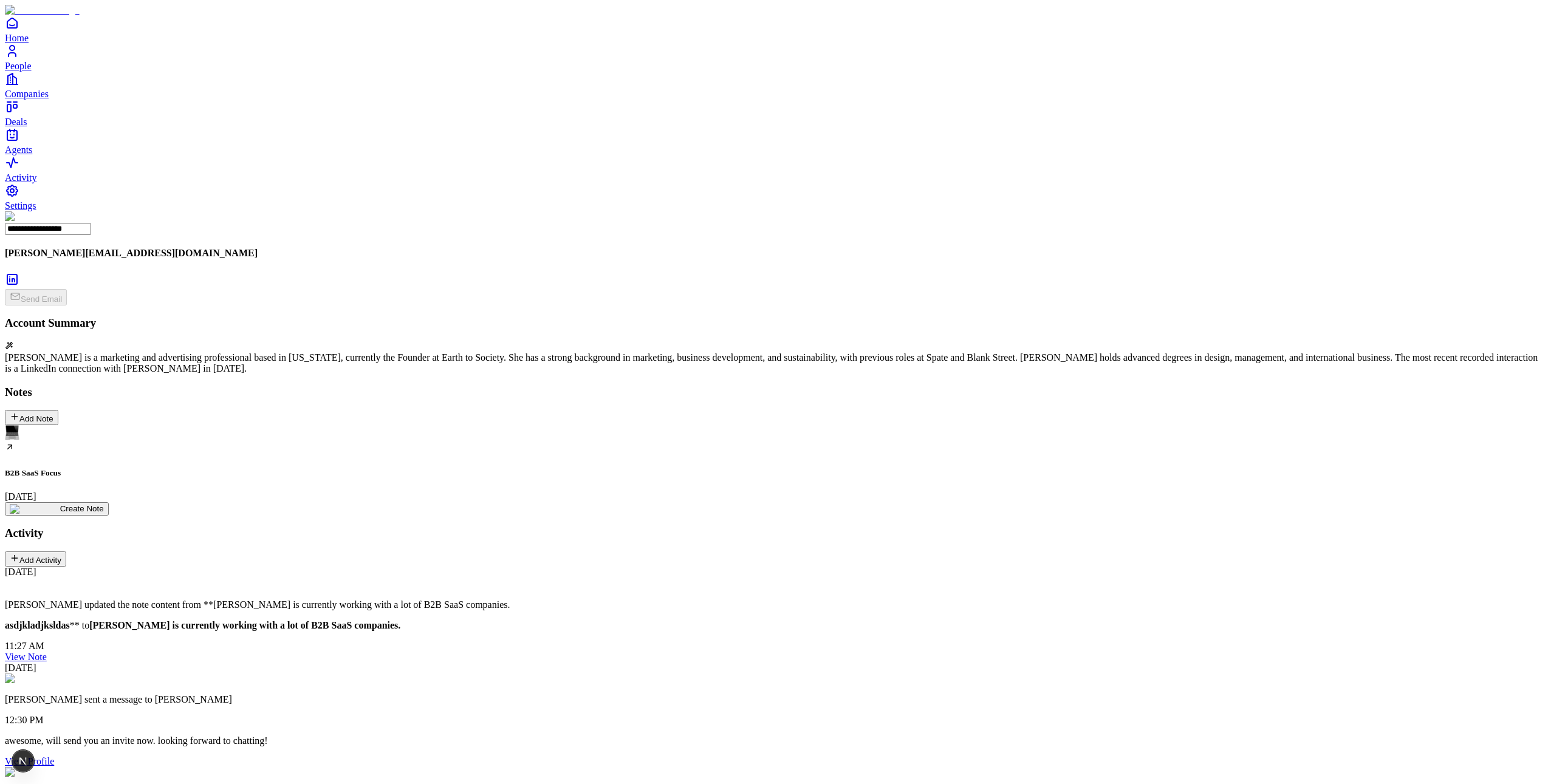
click at [48, 99] on link "Companies" at bounding box center [774, 85] width 1538 height 27
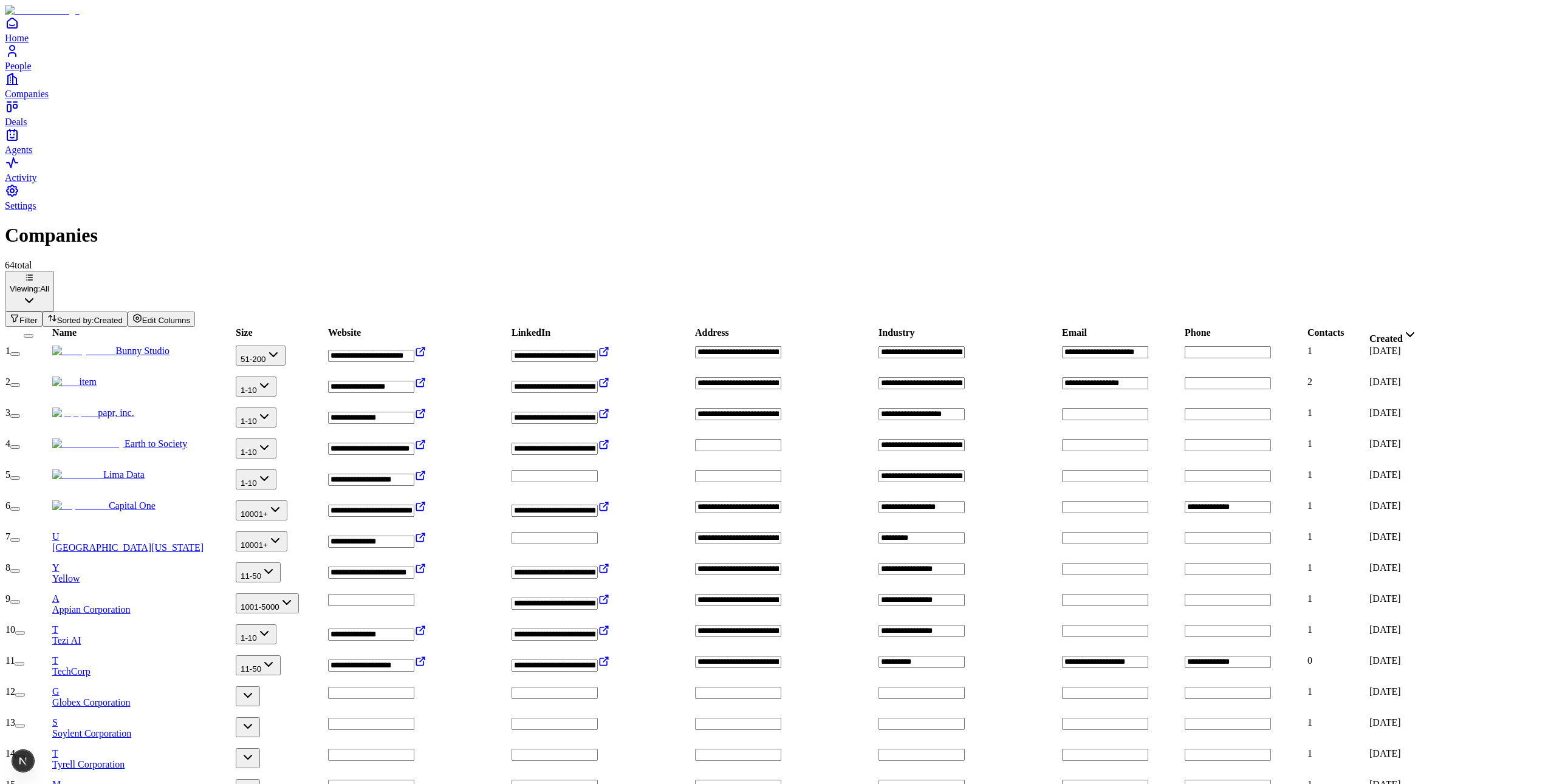
click at [31, 71] on span "People" at bounding box center [18, 66] width 27 height 10
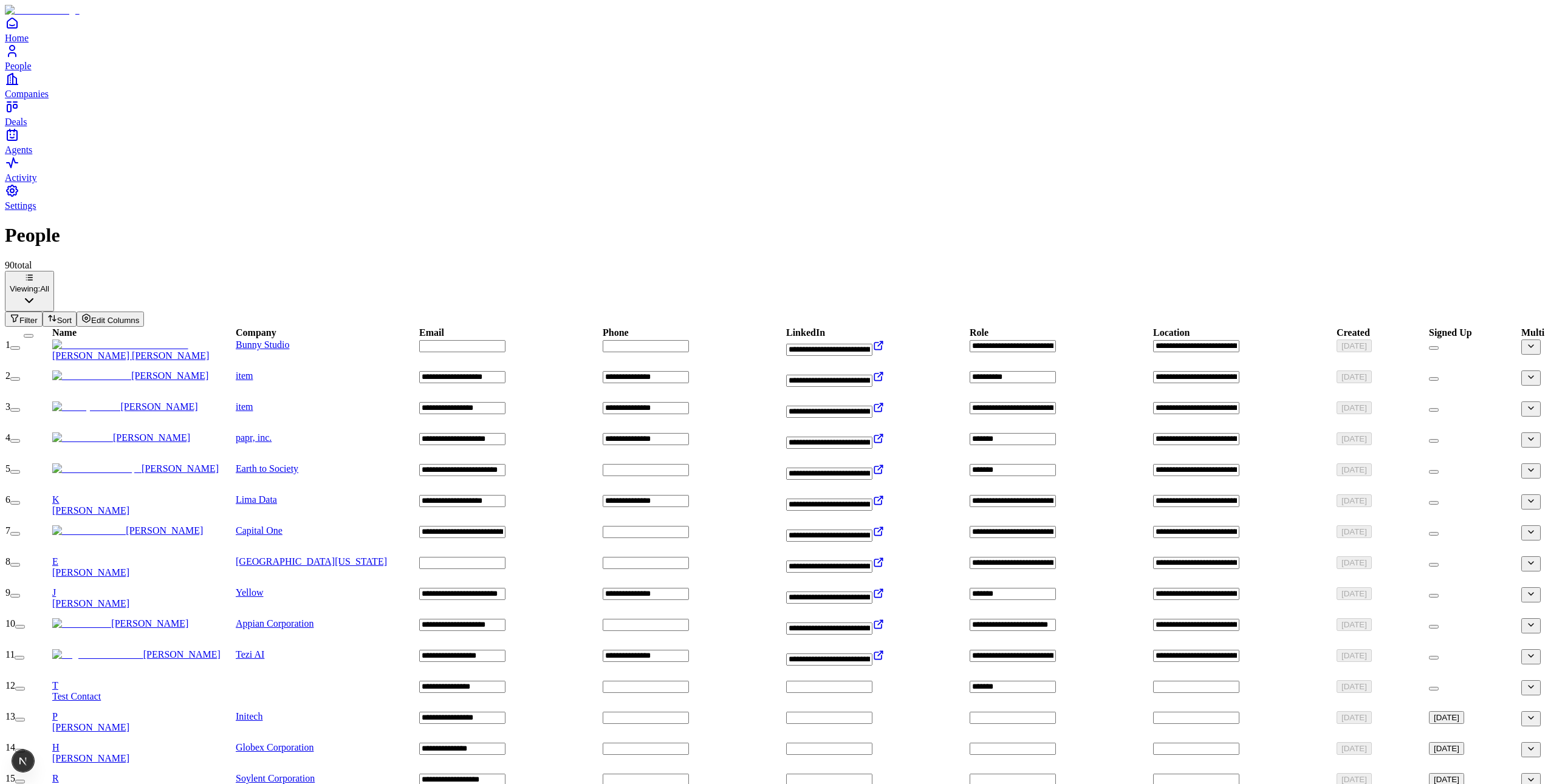
click at [19, 31] on icon "Home" at bounding box center [12, 23] width 14 height 14
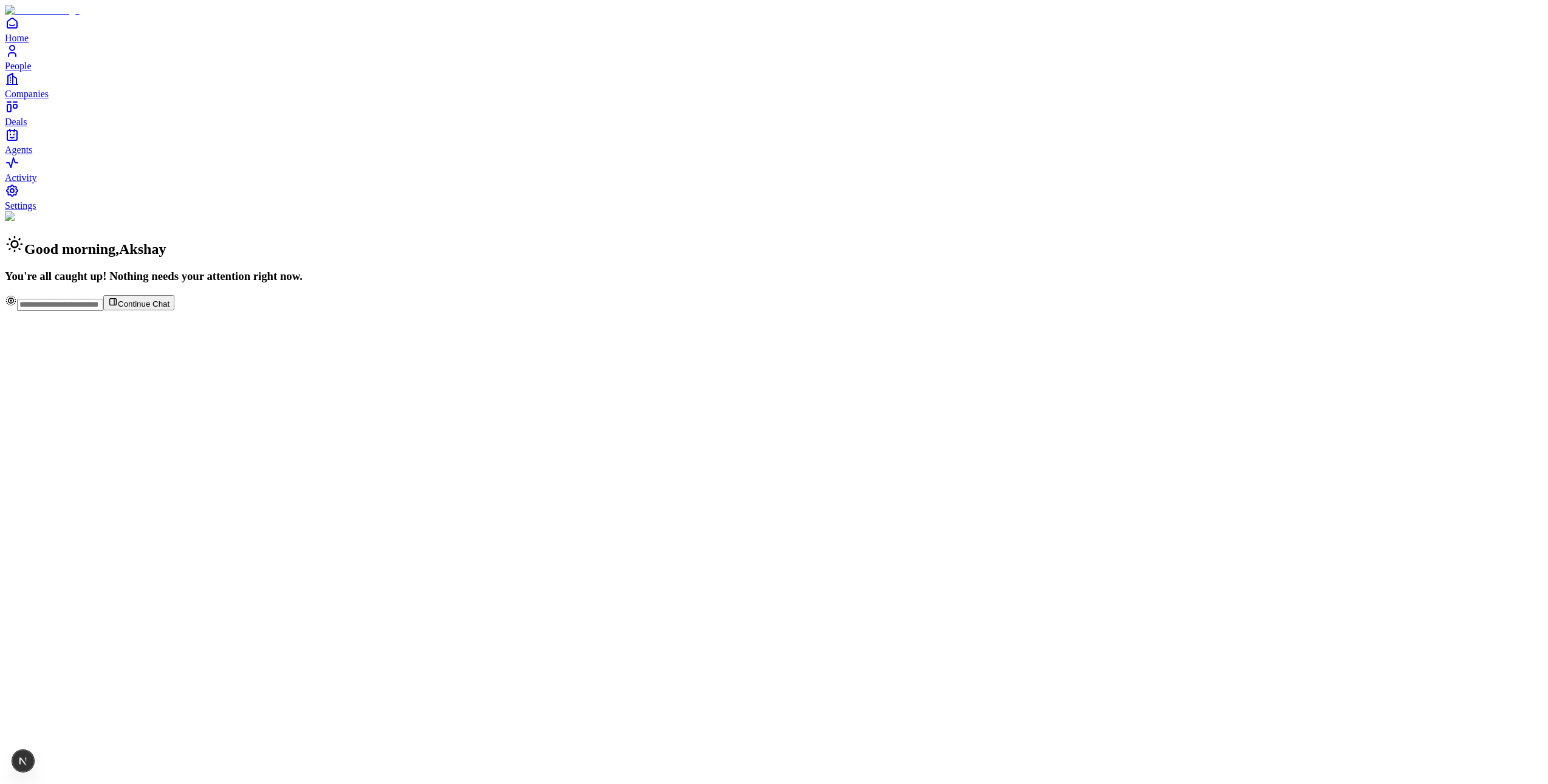
click at [66, 71] on link "People" at bounding box center [774, 57] width 1538 height 27
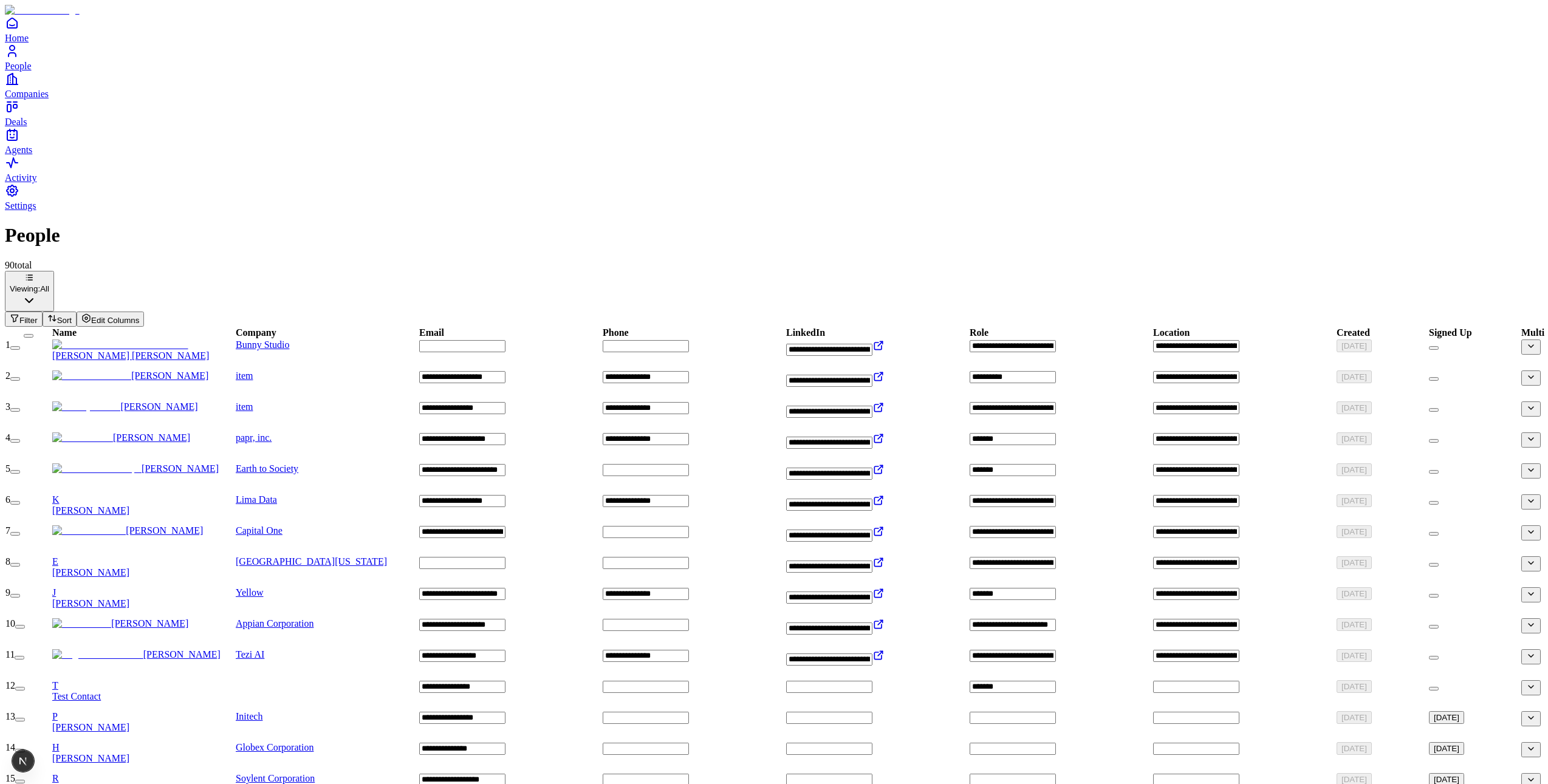
click at [476, 340] on input "text" at bounding box center [462, 346] width 86 height 12
click at [665, 340] on input "text" at bounding box center [646, 346] width 86 height 12
drag, startPoint x: 508, startPoint y: 81, endPoint x: 550, endPoint y: 93, distance: 43.7
click at [508, 271] on div "Viewing: All Filter Sort Edit Columns" at bounding box center [774, 299] width 1538 height 56
click at [384, 260] on div "90 total" at bounding box center [774, 265] width 1538 height 11
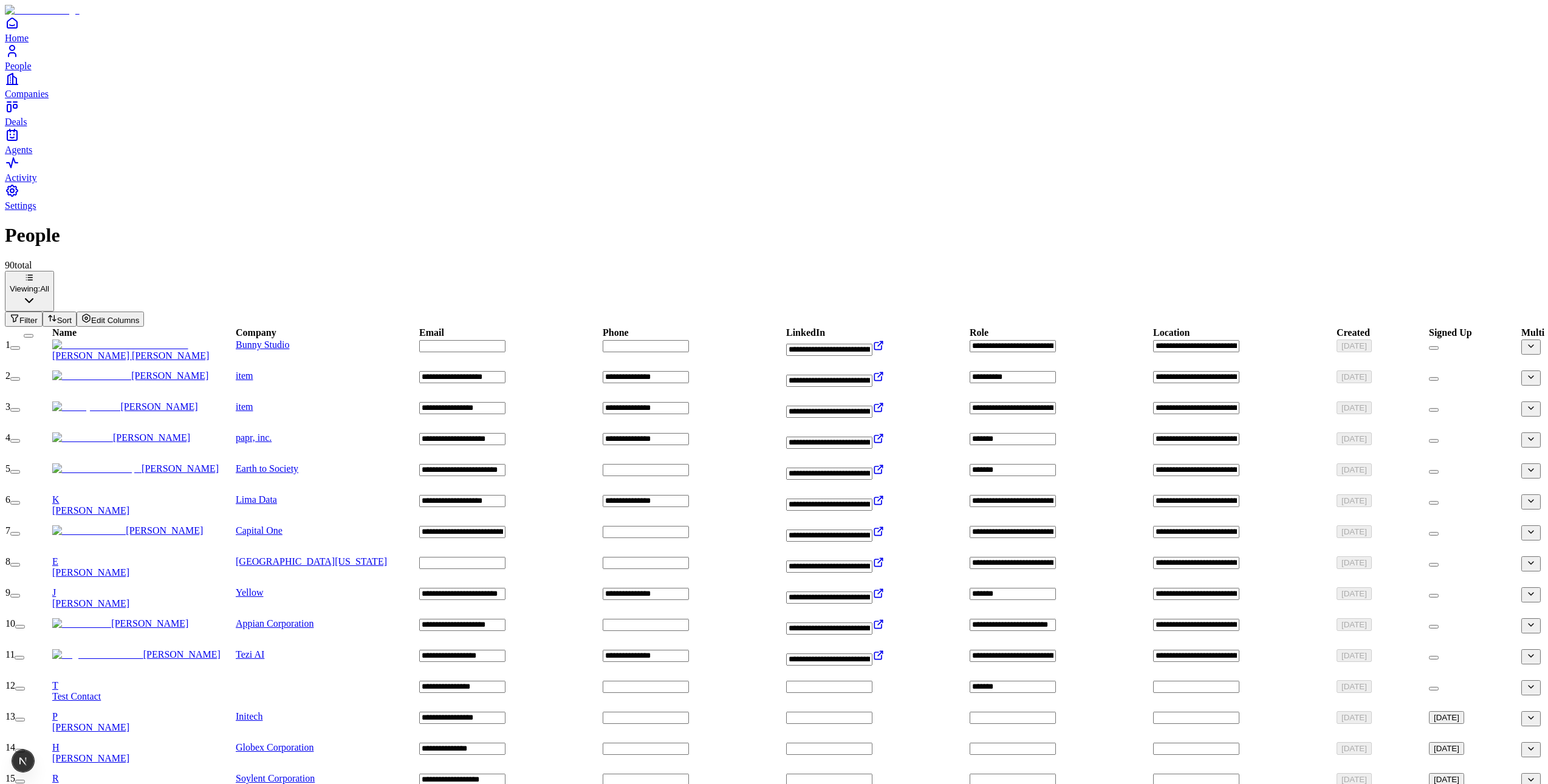
click at [31, 155] on link "Agents" at bounding box center [774, 142] width 1538 height 27
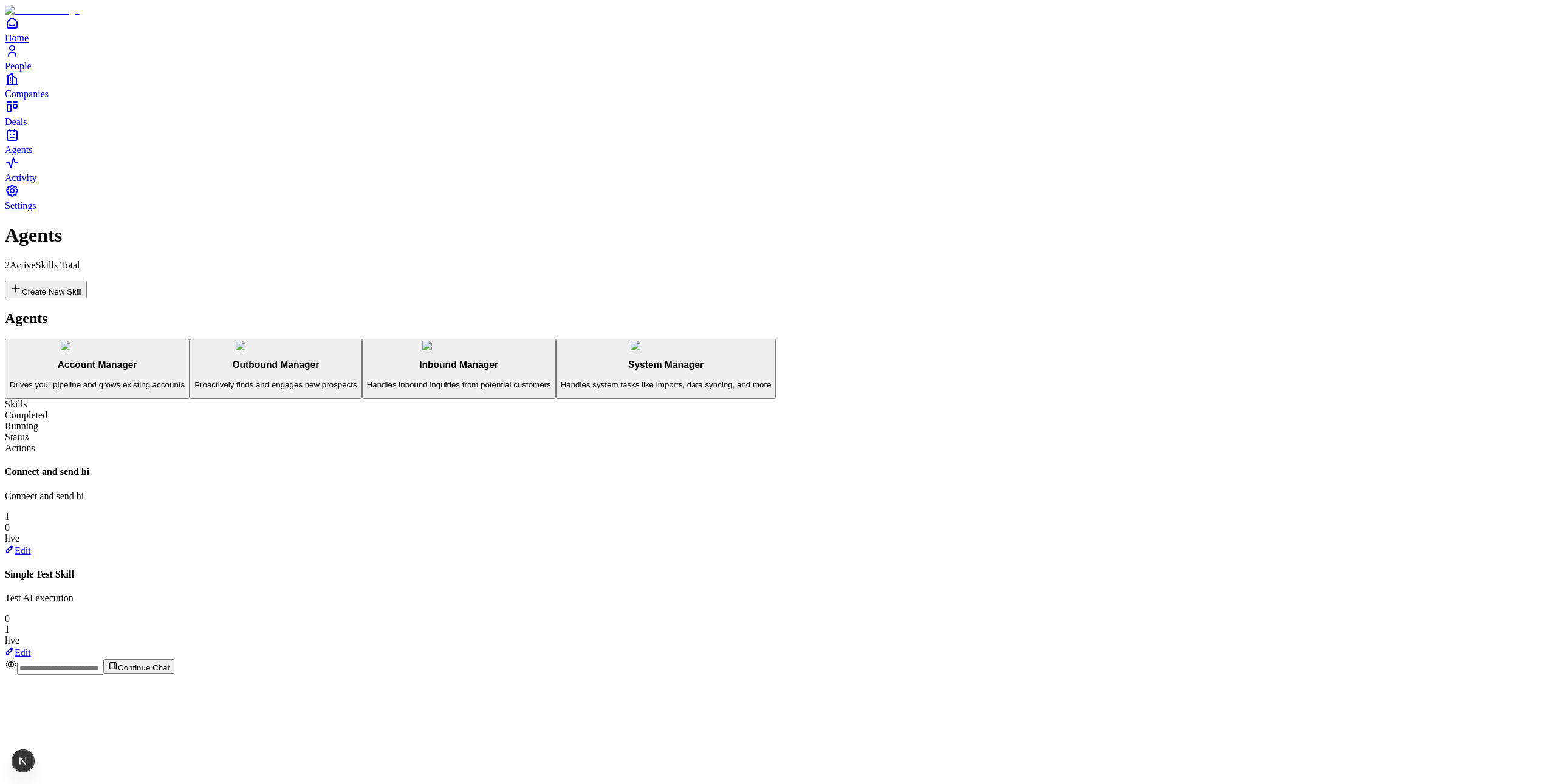
click at [185, 359] on h3 "Account Manager" at bounding box center [97, 365] width 175 height 11
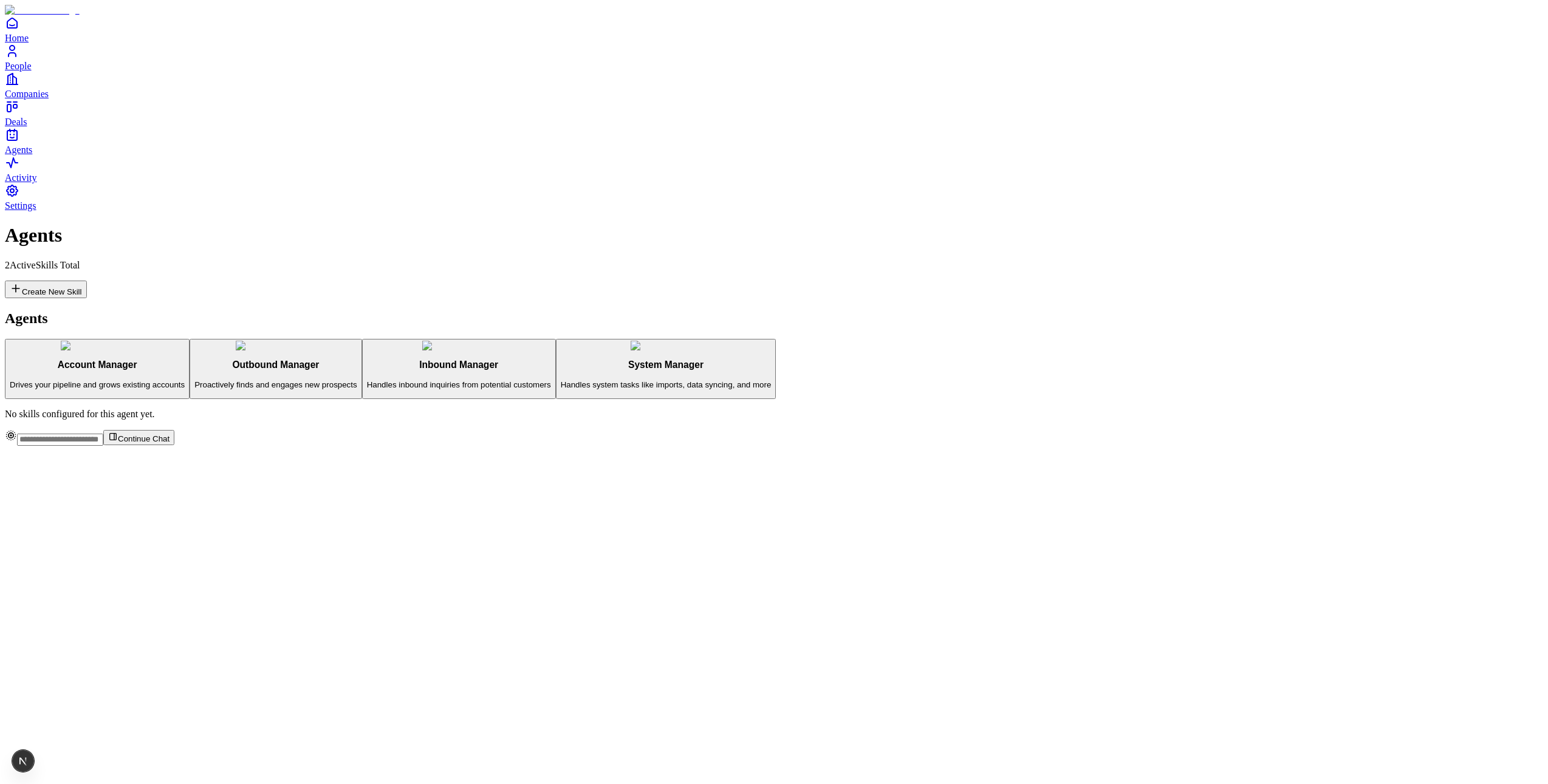
click at [367, 380] on p "Handles inbound inquiries from potential customers" at bounding box center [458, 384] width 184 height 9
click at [189, 339] on div "Account Manager Drives your pipeline and grows existing accounts Outbound Manag…" at bounding box center [774, 370] width 1538 height 61
click at [200, 359] on h3 "Outbound Manager" at bounding box center [276, 365] width 162 height 11
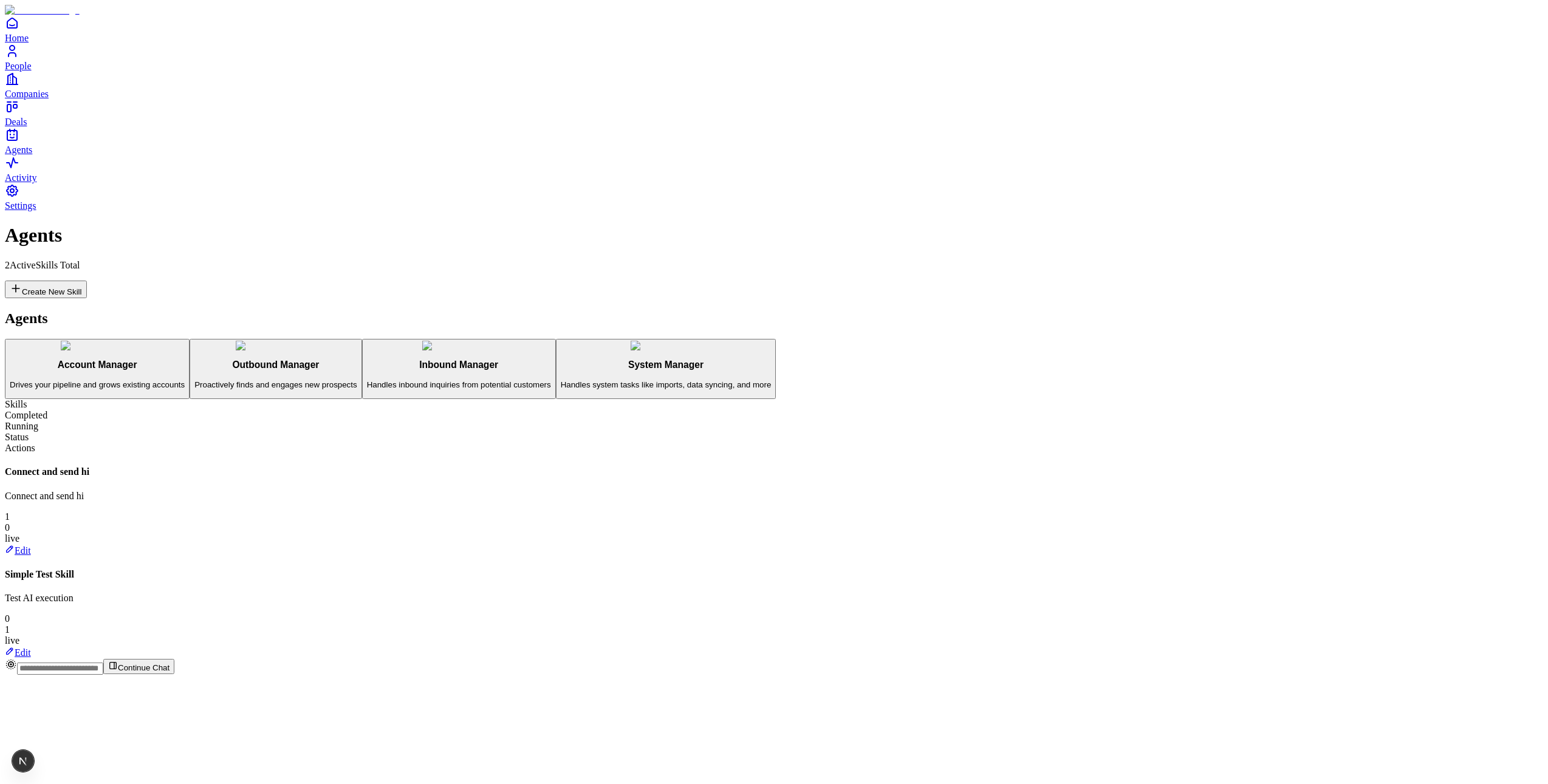
click at [31, 546] on link "Edit" at bounding box center [18, 551] width 26 height 10
